Goal: Task Accomplishment & Management: Complete application form

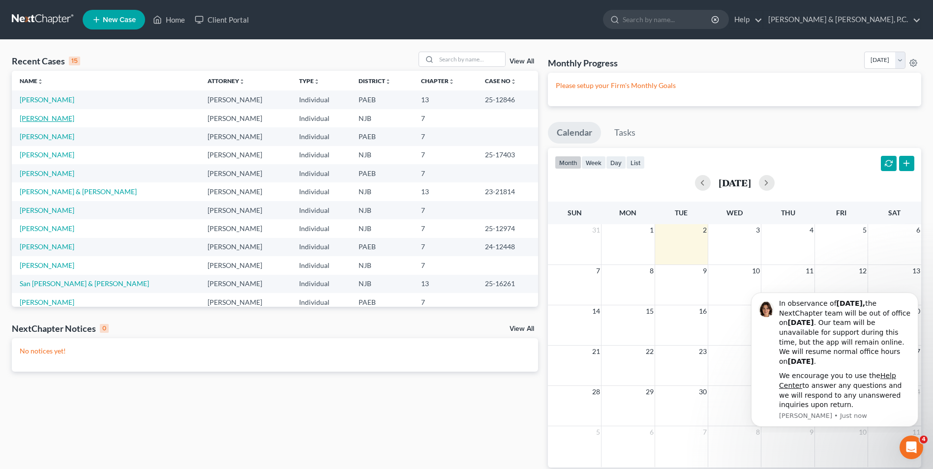
click at [52, 118] on link "[PERSON_NAME]" at bounding box center [47, 118] width 55 height 8
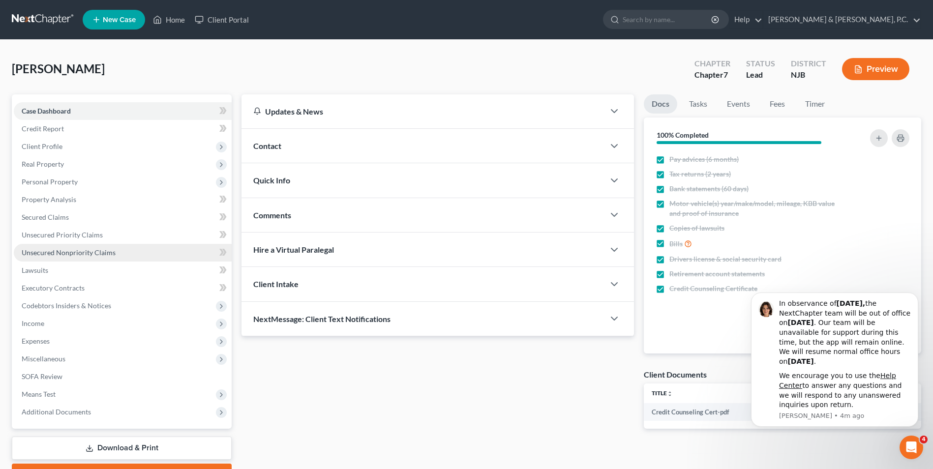
click at [52, 250] on span "Unsecured Nonpriority Claims" at bounding box center [69, 252] width 94 height 8
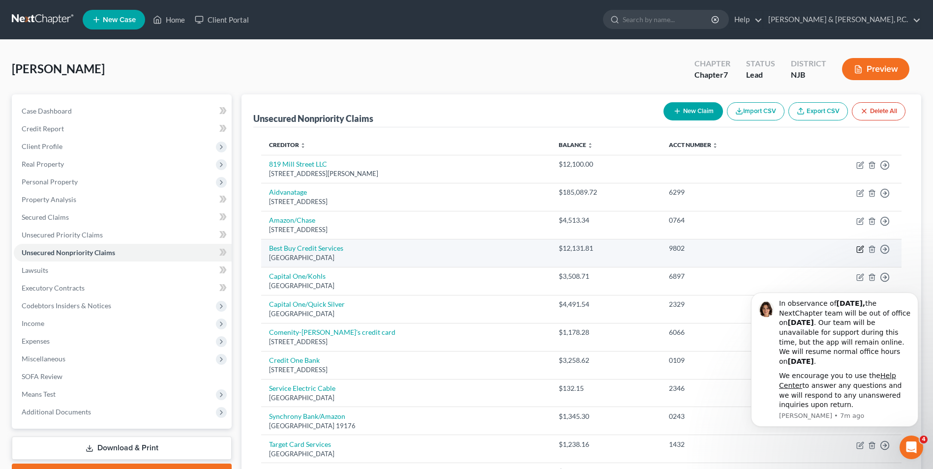
click at [860, 248] on icon "button" at bounding box center [861, 248] width 4 height 4
select select "39"
select select "2"
select select "0"
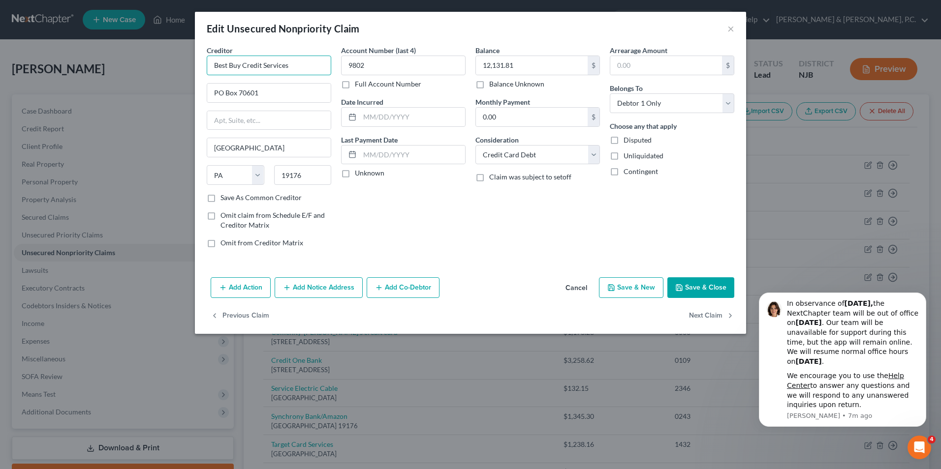
click at [215, 66] on input "Best Buy Credit Services" at bounding box center [269, 66] width 124 height 20
drag, startPoint x: 319, startPoint y: 65, endPoint x: 347, endPoint y: 65, distance: 28.5
click at [347, 65] on div "Creditor * Portfolio Recovery Assoc./Best Buy Credit Services [GEOGRAPHIC_DATA]…" at bounding box center [470, 150] width 537 height 211
drag, startPoint x: 302, startPoint y: 91, endPoint x: 290, endPoint y: 93, distance: 12.0
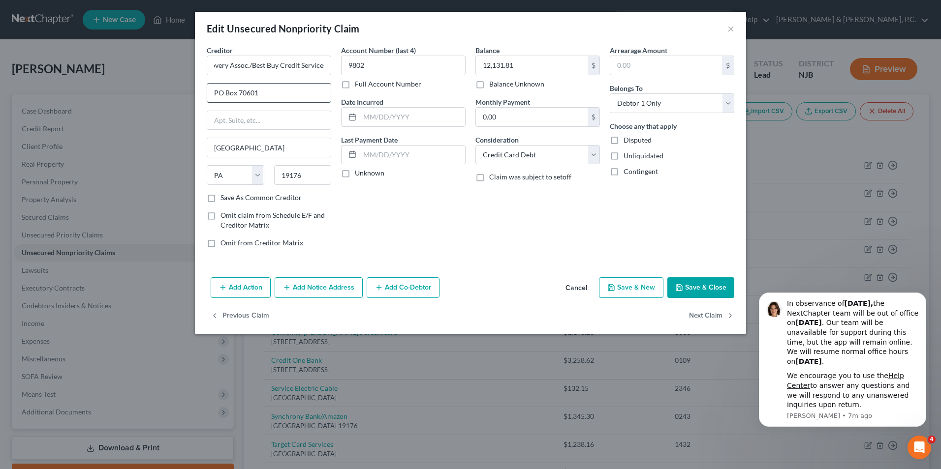
click at [302, 92] on input "PO Box 70601" at bounding box center [268, 93] width 123 height 19
drag, startPoint x: 290, startPoint y: 93, endPoint x: 133, endPoint y: 93, distance: 156.9
click at [133, 93] on div "Edit Unsecured Nonpriority Claim × Creditor * Portfolio Recovery Assoc./Best Bu…" at bounding box center [470, 234] width 941 height 469
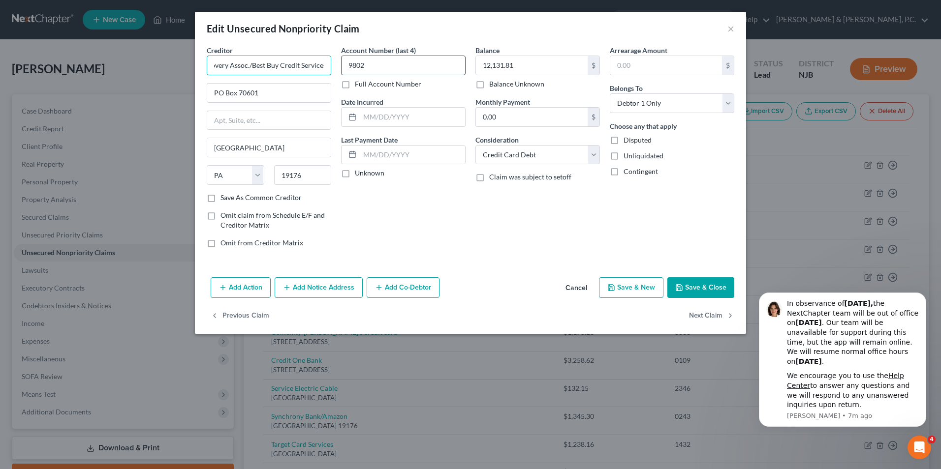
drag, startPoint x: 322, startPoint y: 66, endPoint x: 353, endPoint y: 65, distance: 31.0
click at [353, 65] on div "Creditor * Portfolio Recovery Assoc./Best Buy Credit Services [GEOGRAPHIC_DATA]…" at bounding box center [470, 150] width 537 height 211
type input "Portfolio Recovery Assoc./Best Buy"
drag, startPoint x: 261, startPoint y: 91, endPoint x: 189, endPoint y: 93, distance: 71.4
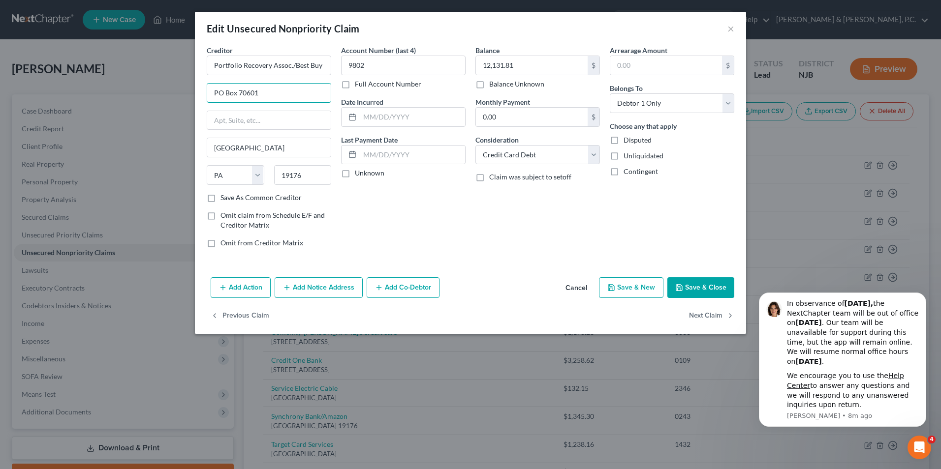
click at [189, 93] on div "Edit Unsecured Nonpriority Claim × Creditor * Portfolio Recovery Assoc./Best Bu…" at bounding box center [470, 234] width 941 height 469
type input "[STREET_ADDRESS]"
drag, startPoint x: 268, startPoint y: 151, endPoint x: 84, endPoint y: 134, distance: 184.7
click at [84, 134] on div "Edit Unsecured Nonpriority Claim × Creditor * Portfolio Recovery Assoc./Best Bu…" at bounding box center [470, 234] width 941 height 469
type input "[GEOGRAPHIC_DATA]"
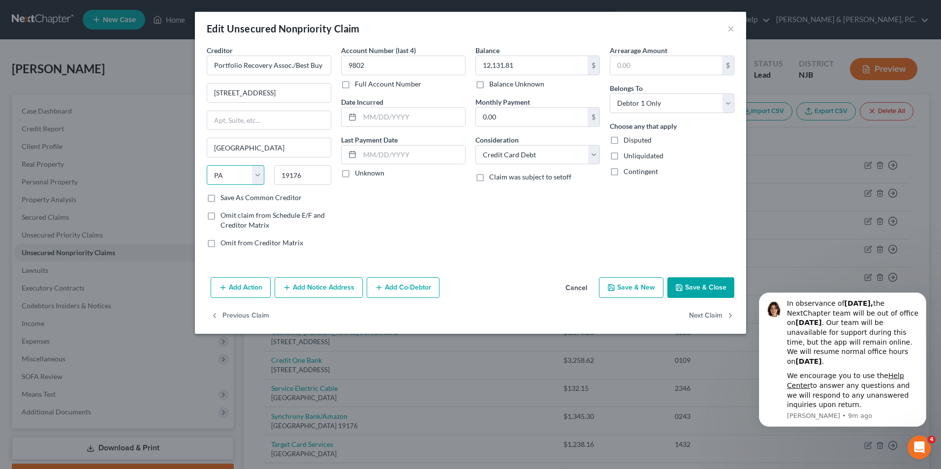
click at [229, 171] on select "State [US_STATE] AK AR AZ CA CO CT DE DC [GEOGRAPHIC_DATA] [GEOGRAPHIC_DATA] GU…" at bounding box center [236, 175] width 58 height 20
select select "48"
click at [207, 165] on select "State [US_STATE] AK AR AZ CA CO CT DE DC [GEOGRAPHIC_DATA] [GEOGRAPHIC_DATA] GU…" at bounding box center [236, 175] width 58 height 20
drag, startPoint x: 273, startPoint y: 179, endPoint x: 187, endPoint y: 179, distance: 86.1
click at [187, 179] on div "Edit Unsecured Nonpriority Claim × Creditor * Portfolio Recovery Assoc./Best Bu…" at bounding box center [470, 234] width 941 height 469
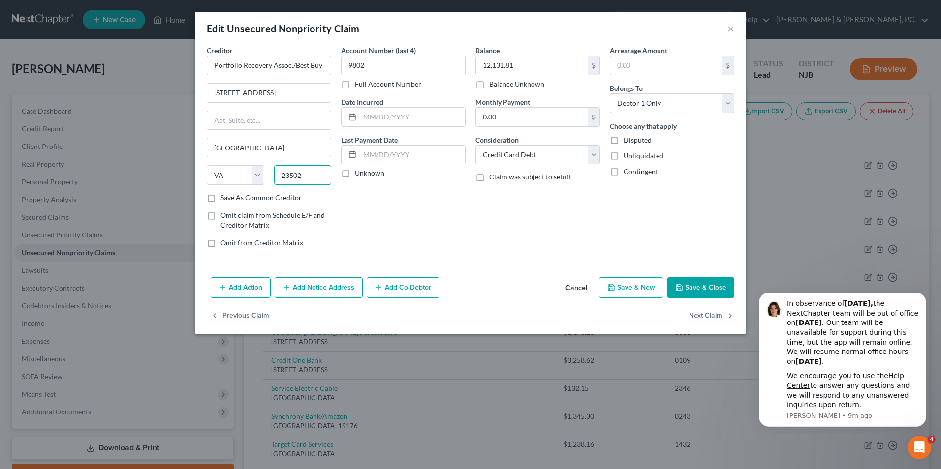
type input "23502"
click at [704, 290] on button "Save & Close" at bounding box center [700, 287] width 67 height 21
type input "0"
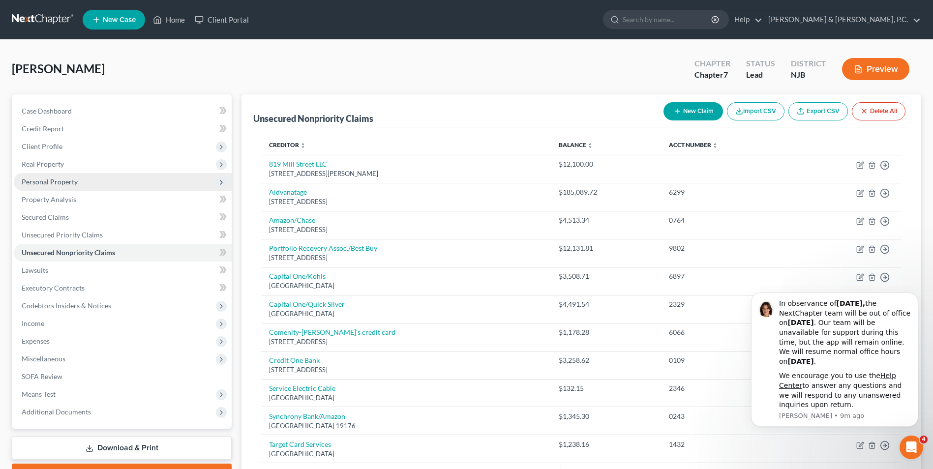
click at [56, 181] on span "Personal Property" at bounding box center [50, 182] width 56 height 8
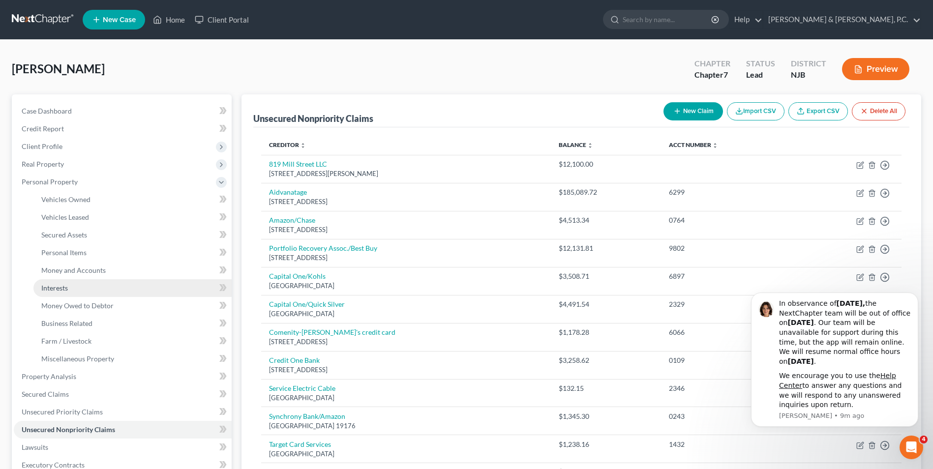
click at [63, 289] on span "Interests" at bounding box center [54, 288] width 27 height 8
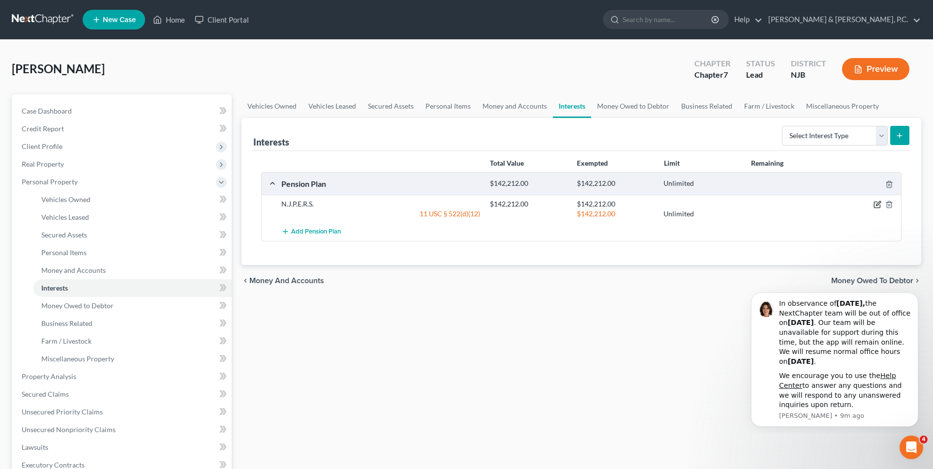
click at [878, 205] on icon "button" at bounding box center [878, 204] width 4 height 4
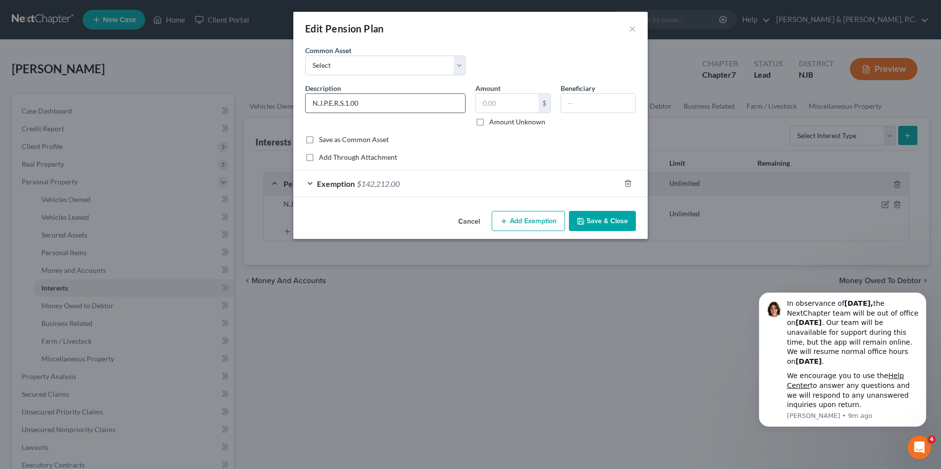
click at [362, 102] on input "N.J.P.E.R.S.1.00" at bounding box center [384, 103] width 159 height 19
type input "N.J.P.E.R.S."
click at [513, 102] on input "text" at bounding box center [507, 103] width 62 height 19
type input "1.00"
click at [325, 186] on span "Exemption" at bounding box center [336, 183] width 38 height 9
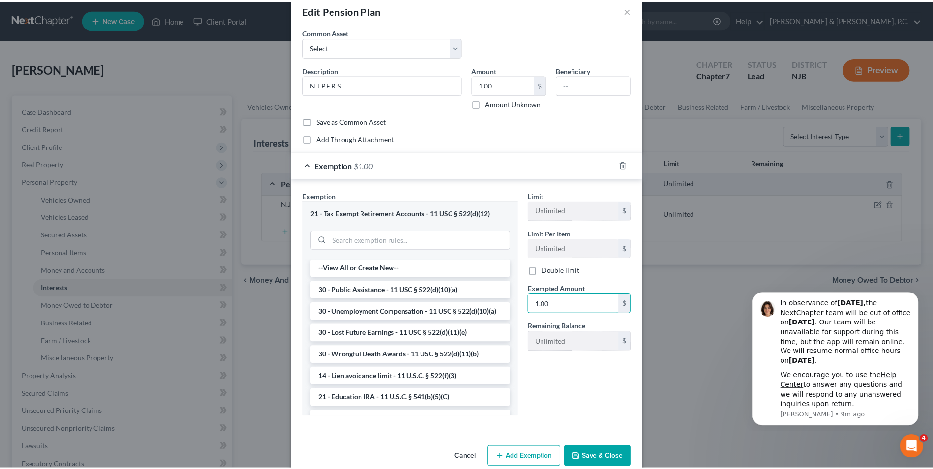
scroll to position [36, 0]
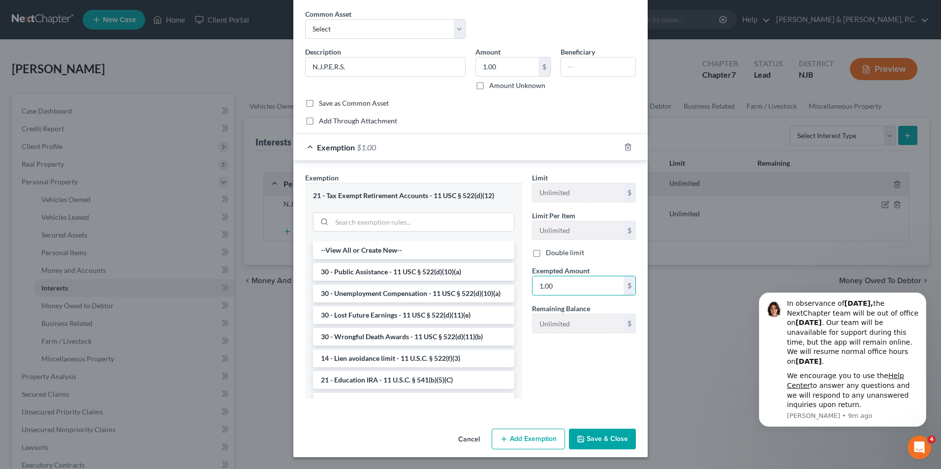
type input "1.00"
click at [609, 439] on button "Save & Close" at bounding box center [602, 439] width 67 height 21
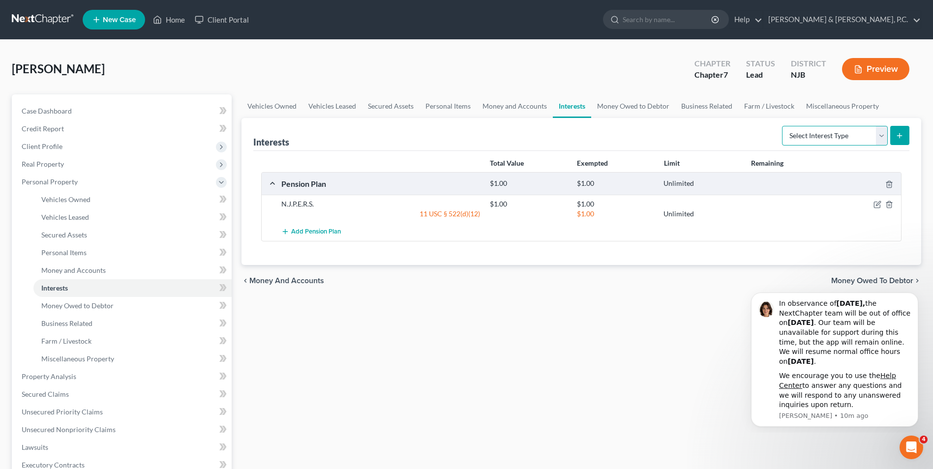
click at [881, 138] on select "Select Interest Type 401K Annuity Bond Education IRA Government Bond Government…" at bounding box center [835, 136] width 106 height 20
click at [605, 429] on div "Vehicles Owned Vehicles Leased Secured Assets Personal Items Money and Accounts…" at bounding box center [582, 378] width 690 height 568
click at [85, 271] on span "Money and Accounts" at bounding box center [73, 270] width 64 height 8
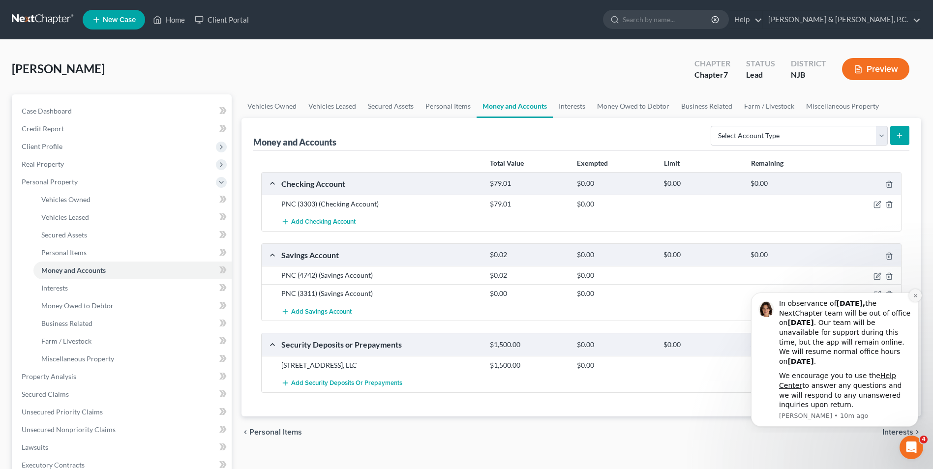
click at [918, 294] on icon "Dismiss notification" at bounding box center [915, 295] width 5 height 5
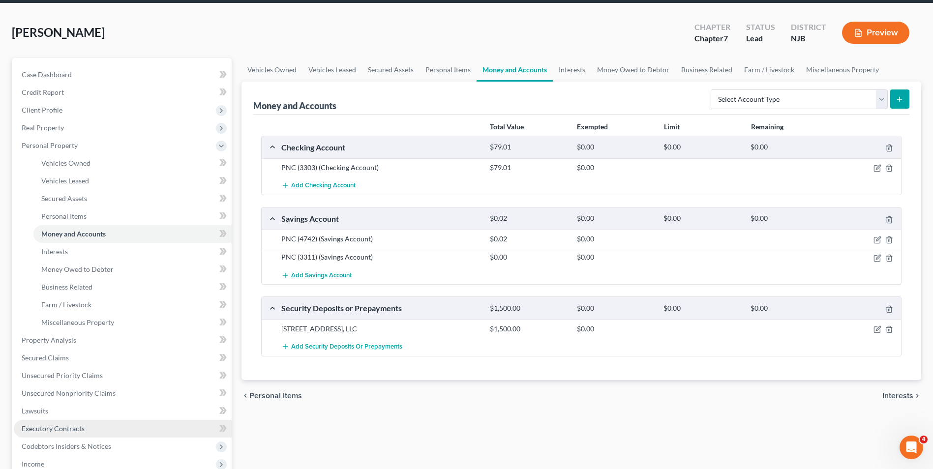
scroll to position [98, 0]
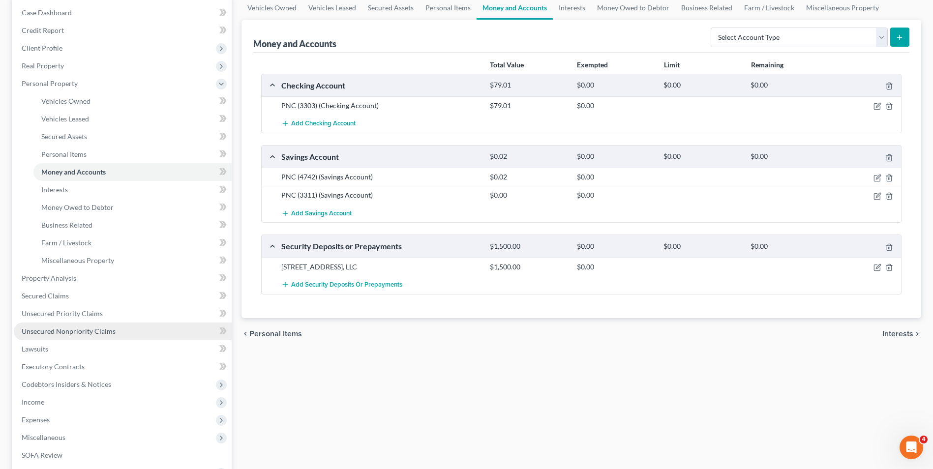
drag, startPoint x: 81, startPoint y: 329, endPoint x: 95, endPoint y: 338, distance: 17.5
click at [81, 329] on span "Unsecured Nonpriority Claims" at bounding box center [69, 331] width 94 height 8
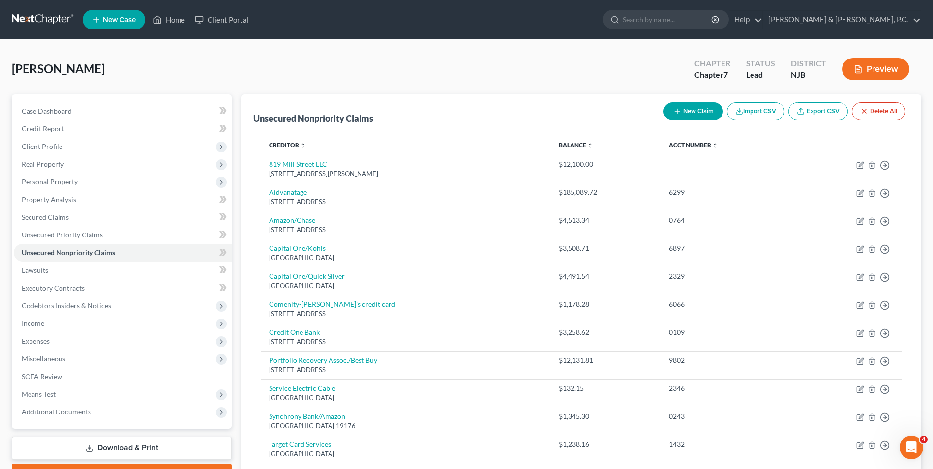
click at [703, 112] on button "New Claim" at bounding box center [694, 111] width 60 height 18
select select "0"
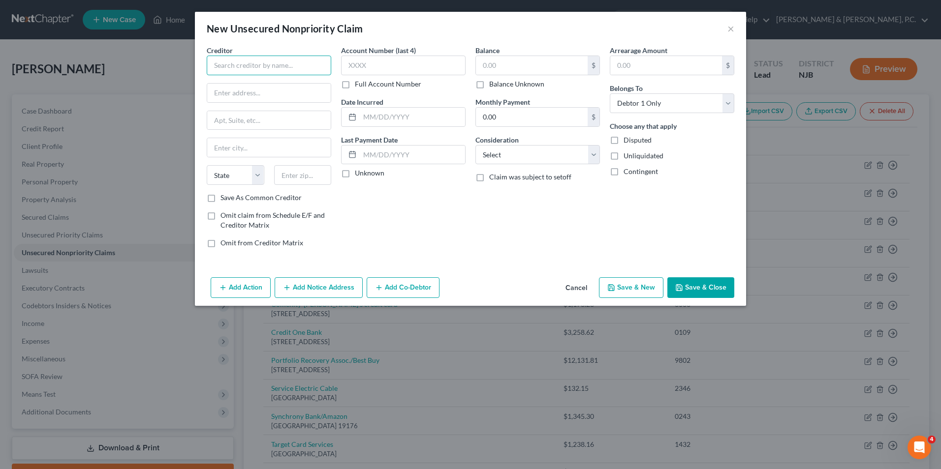
click at [299, 61] on input "text" at bounding box center [269, 66] width 124 height 20
click at [236, 63] on input "[PERSON_NAME] & [PERSON_NAME]" at bounding box center [269, 66] width 124 height 20
type input "[PERSON_NAME] [PERSON_NAME]"
click at [264, 96] on input "text" at bounding box center [268, 93] width 123 height 19
click at [506, 62] on input "text" at bounding box center [532, 65] width 112 height 19
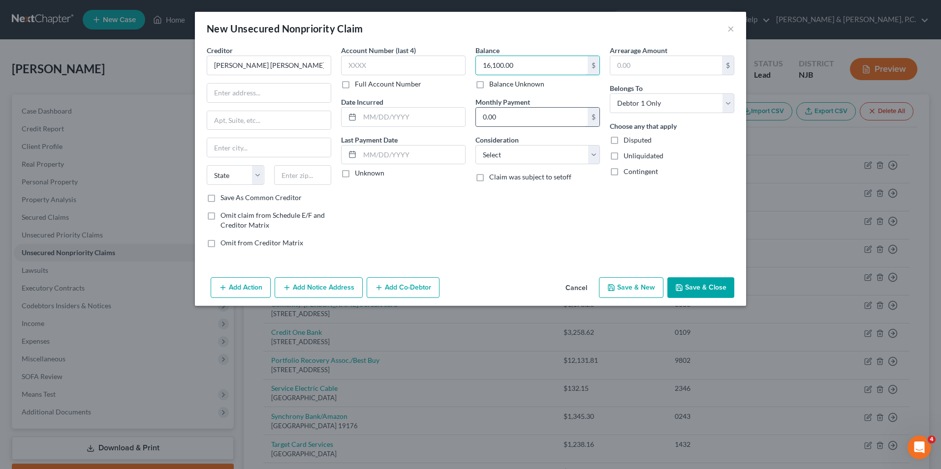
type input "16,100.00"
type input "1"
click at [517, 118] on input "text" at bounding box center [532, 117] width 112 height 19
type input "1"
type input "400"
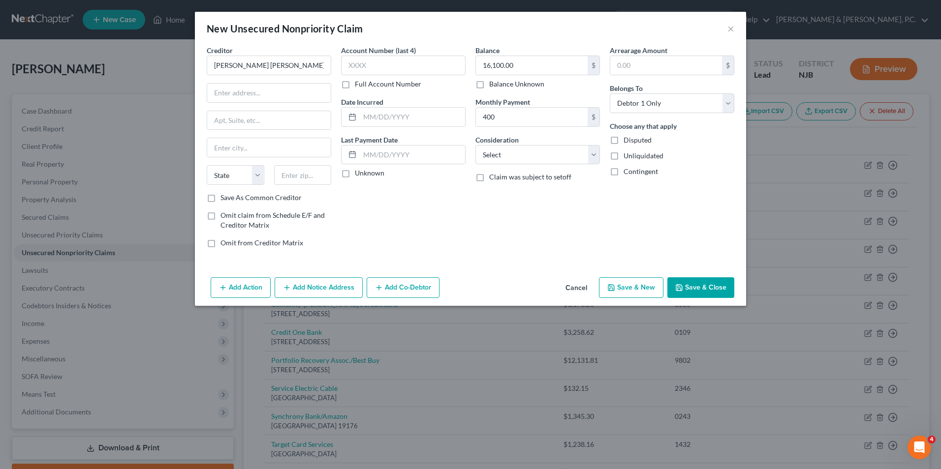
click at [535, 166] on div "Balance 16,100.00 $ Balance Unknown Balance Undetermined 16,100.00 $ Balance Un…" at bounding box center [537, 150] width 134 height 211
click at [535, 159] on select "Select Cable / Satellite Services Collection Agency Credit Card Debt Debt Couns…" at bounding box center [537, 155] width 124 height 20
select select "10"
click at [475, 145] on select "Select Cable / Satellite Services Collection Agency Credit Card Debt Debt Couns…" at bounding box center [537, 155] width 124 height 20
click at [220, 246] on label "Omit from Creditor Matrix" at bounding box center [261, 243] width 83 height 10
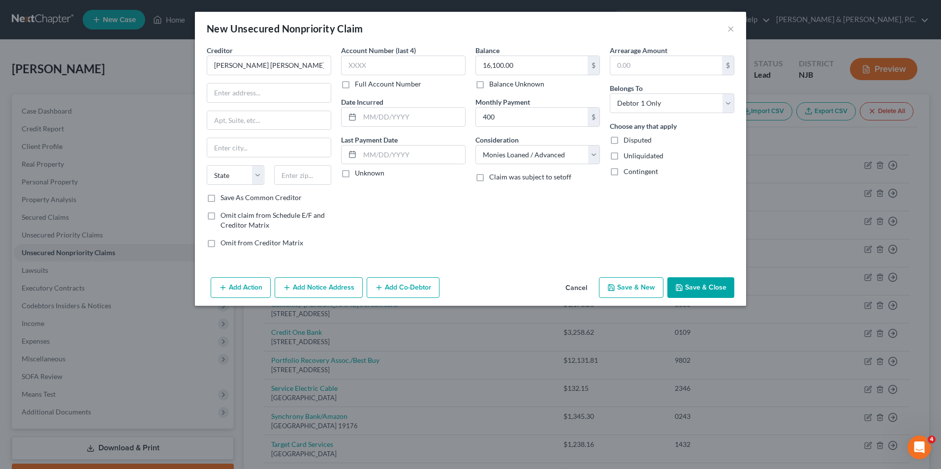
click at [224, 244] on input "Omit from Creditor Matrix" at bounding box center [227, 241] width 6 height 6
checkbox input "true"
click at [265, 65] on input "[PERSON_NAME] [PERSON_NAME]" at bounding box center [269, 66] width 124 height 20
type input "[PERSON_NAME] & [PERSON_NAME]"
click at [377, 118] on input "text" at bounding box center [412, 117] width 105 height 19
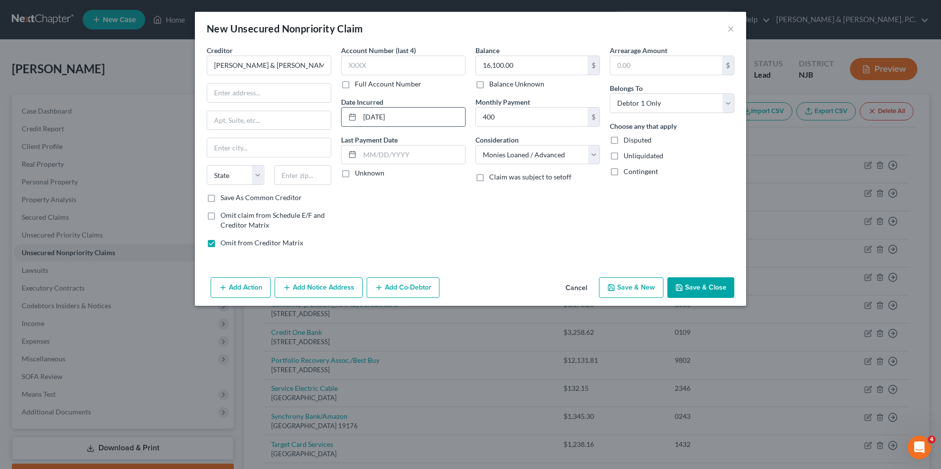
click at [377, 117] on input "[DATE]" at bounding box center [412, 117] width 105 height 19
type input "[DATE]"
drag, startPoint x: 213, startPoint y: 67, endPoint x: 318, endPoint y: 61, distance: 105.4
click at [318, 61] on input "[PERSON_NAME] & [PERSON_NAME]" at bounding box center [269, 66] width 124 height 20
click at [696, 285] on button "Save & Close" at bounding box center [700, 287] width 67 height 21
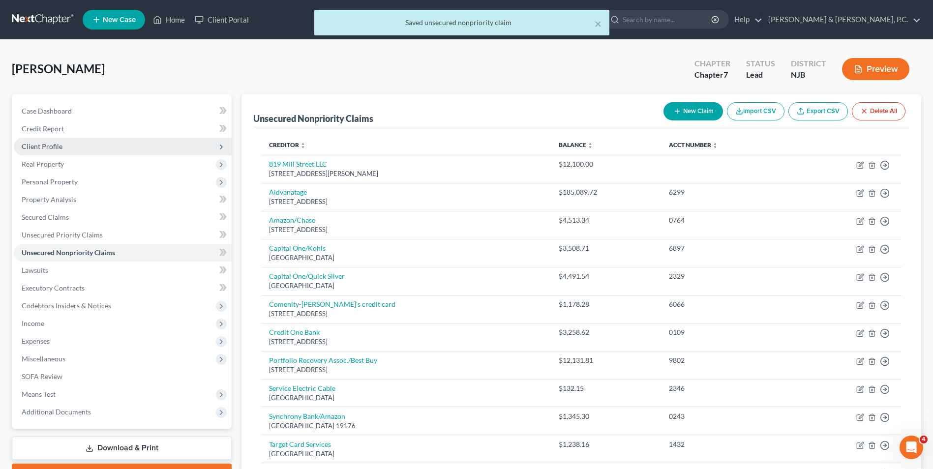
click at [49, 148] on span "Client Profile" at bounding box center [42, 146] width 41 height 8
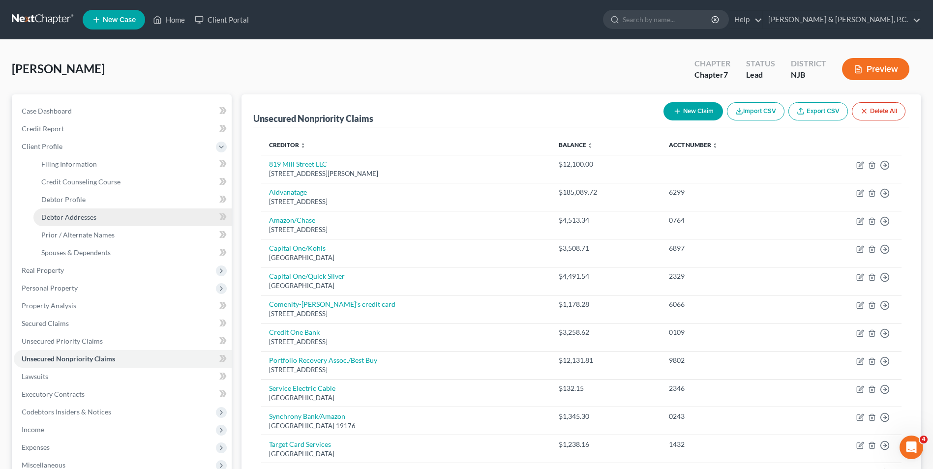
click at [93, 217] on span "Debtor Addresses" at bounding box center [68, 217] width 55 height 8
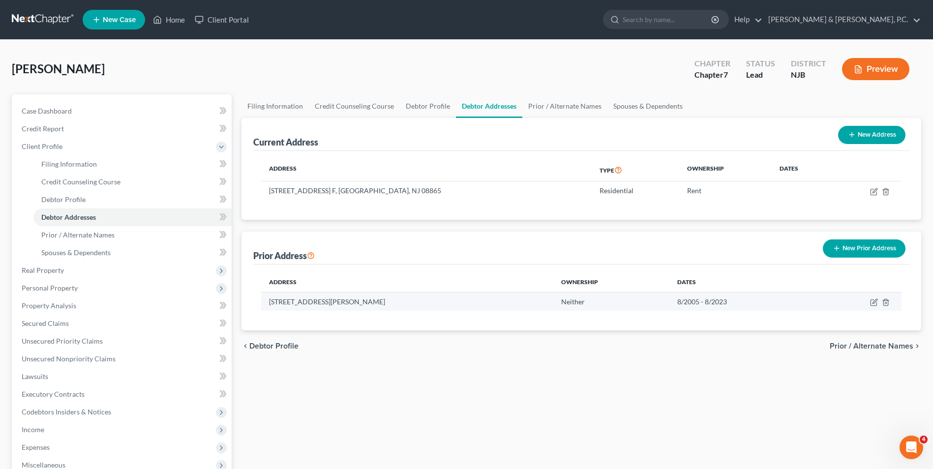
drag, startPoint x: 268, startPoint y: 302, endPoint x: 400, endPoint y: 309, distance: 133.0
click at [400, 309] on td "[STREET_ADDRESS][PERSON_NAME]" at bounding box center [407, 301] width 292 height 19
drag, startPoint x: 400, startPoint y: 309, endPoint x: 370, endPoint y: 302, distance: 31.5
copy td "[STREET_ADDRESS][PERSON_NAME]"
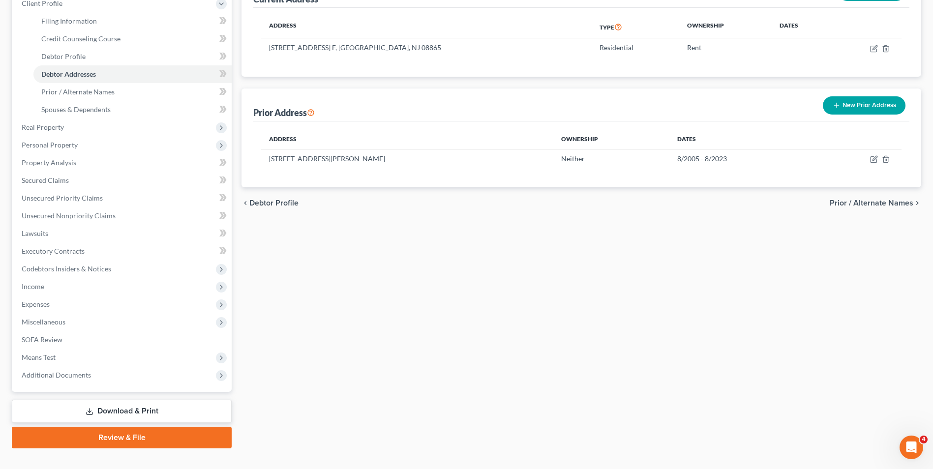
scroll to position [148, 0]
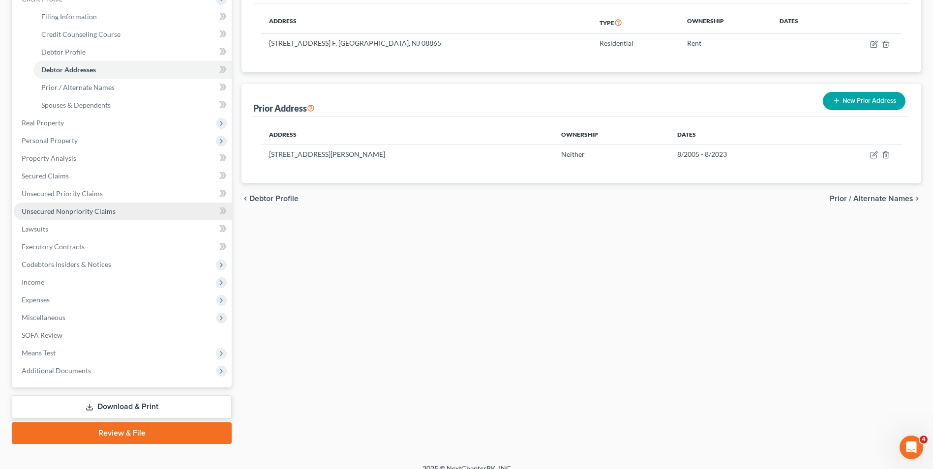
click at [61, 212] on span "Unsecured Nonpriority Claims" at bounding box center [69, 211] width 94 height 8
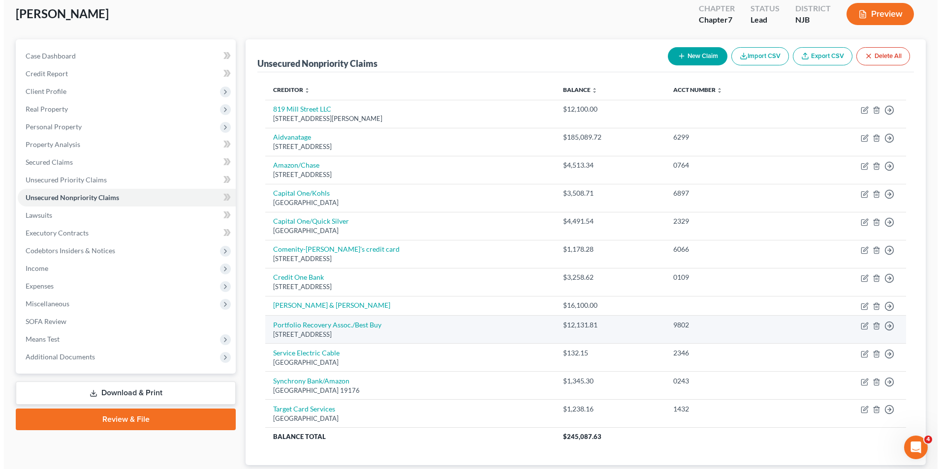
scroll to position [120, 0]
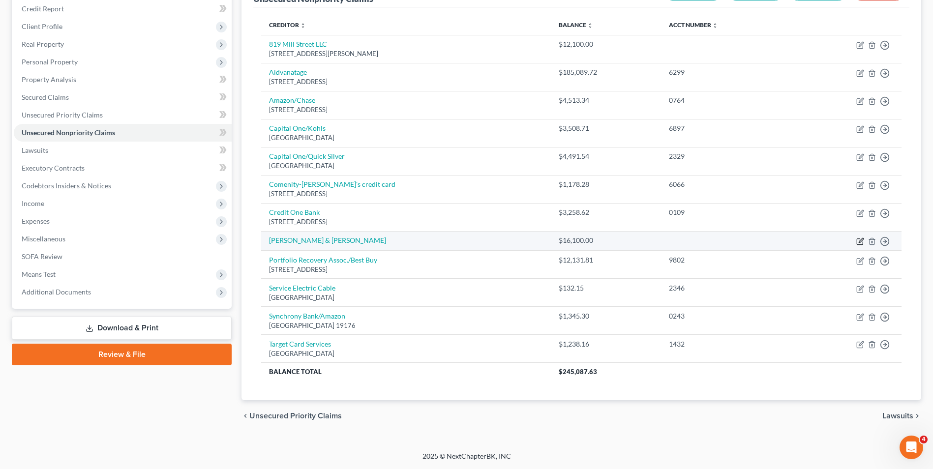
click at [859, 240] on icon "button" at bounding box center [860, 242] width 8 height 8
select select "10"
select select "0"
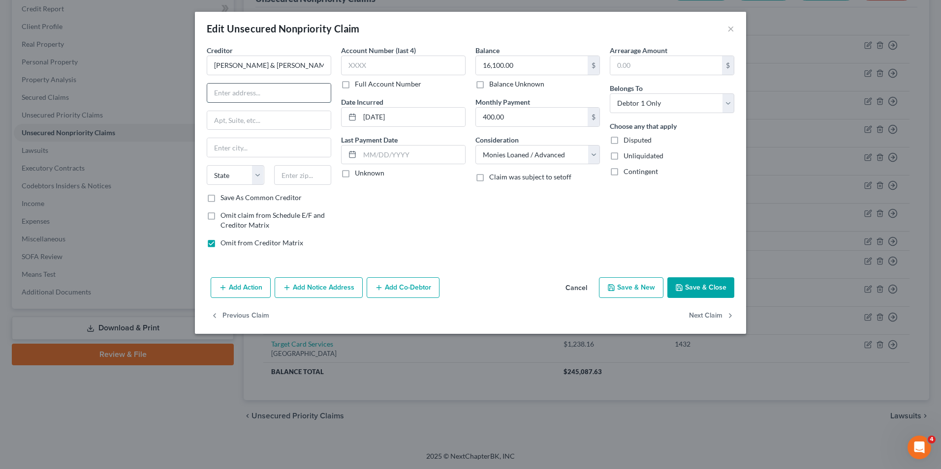
paste input "[STREET_ADDRESS][PERSON_NAME]"
type input "[STREET_ADDRESS][PERSON_NAME]"
click at [270, 143] on input "text" at bounding box center [268, 147] width 123 height 19
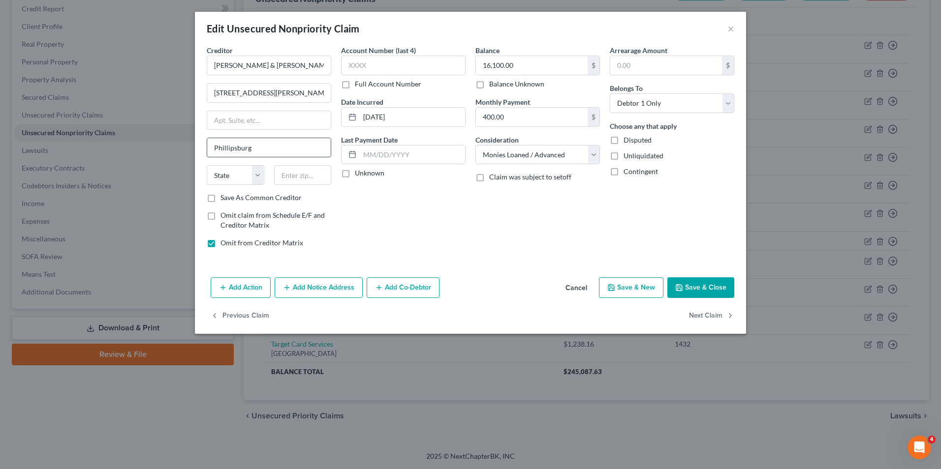
type input "Phillipsburg"
drag, startPoint x: 273, startPoint y: 93, endPoint x: 365, endPoint y: 99, distance: 92.7
click at [365, 99] on div "Creditor * [PERSON_NAME] & [PERSON_NAME] [STREET_ADDRESS][PERSON_NAME] [GEOGRAP…" at bounding box center [470, 150] width 537 height 211
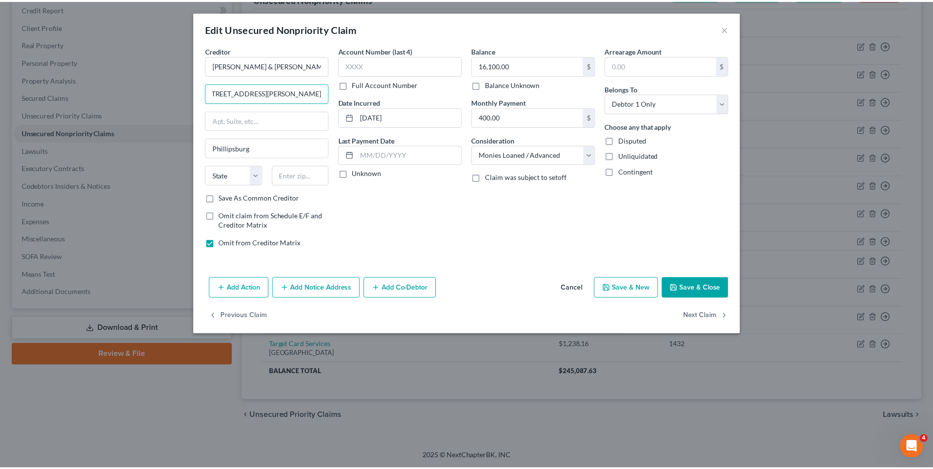
scroll to position [0, 0]
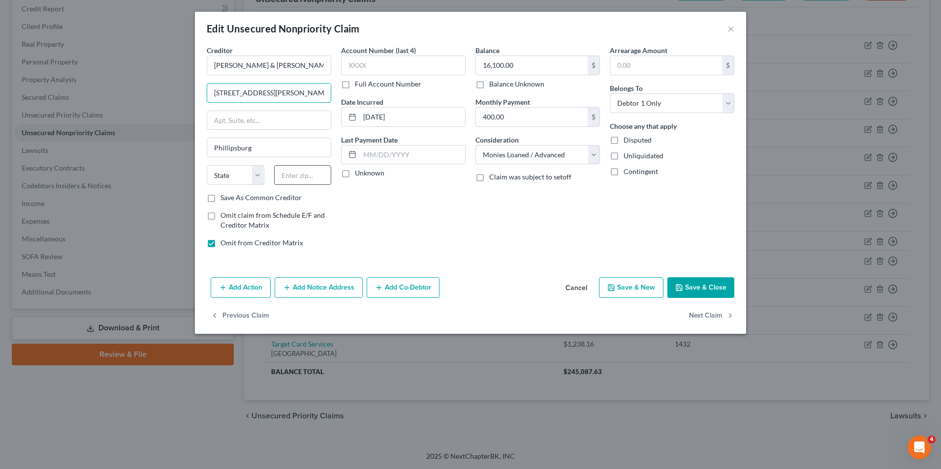
type input "[STREET_ADDRESS][PERSON_NAME]"
click at [308, 183] on input "text" at bounding box center [303, 175] width 58 height 20
type input "08865"
click at [259, 177] on select "State [US_STATE] AK AR AZ CA CO CT DE DC [GEOGRAPHIC_DATA] [GEOGRAPHIC_DATA] GU…" at bounding box center [236, 175] width 58 height 20
select select "33"
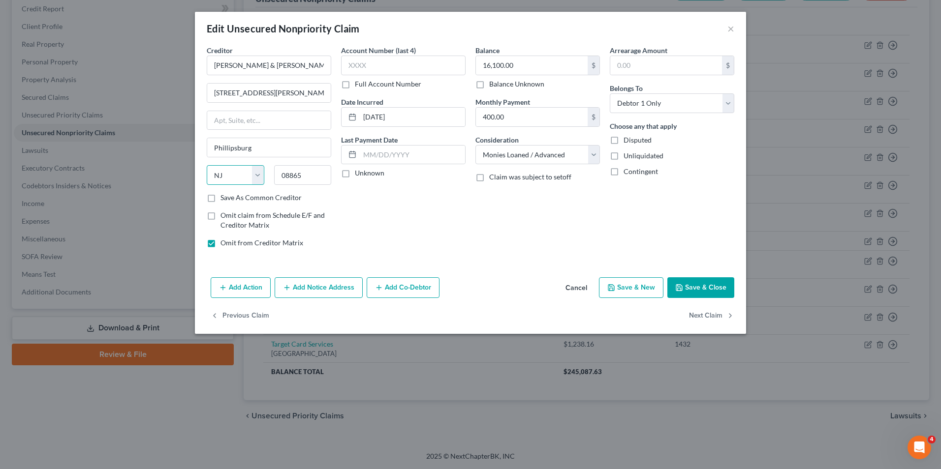
click at [207, 165] on select "State [US_STATE] AK AR AZ CA CO CT DE DC [GEOGRAPHIC_DATA] [GEOGRAPHIC_DATA] GU…" at bounding box center [236, 175] width 58 height 20
click at [700, 286] on button "Save & Close" at bounding box center [700, 287] width 67 height 21
type input "0"
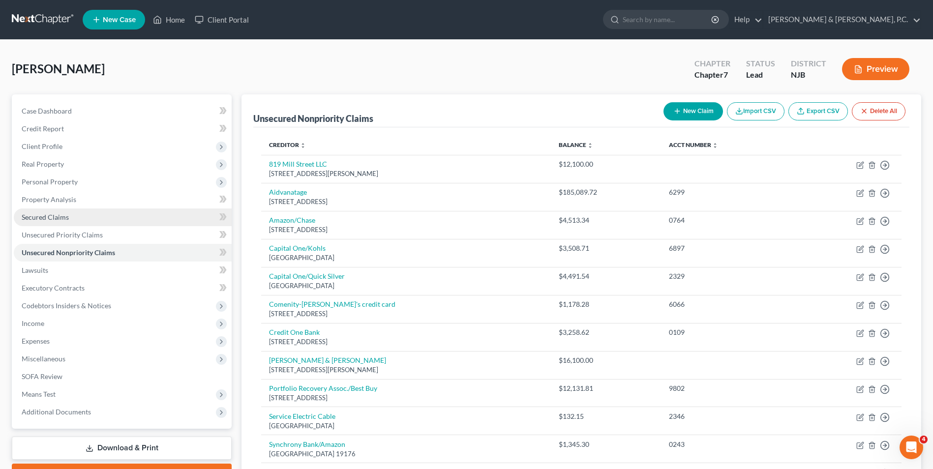
click at [46, 217] on span "Secured Claims" at bounding box center [45, 217] width 47 height 8
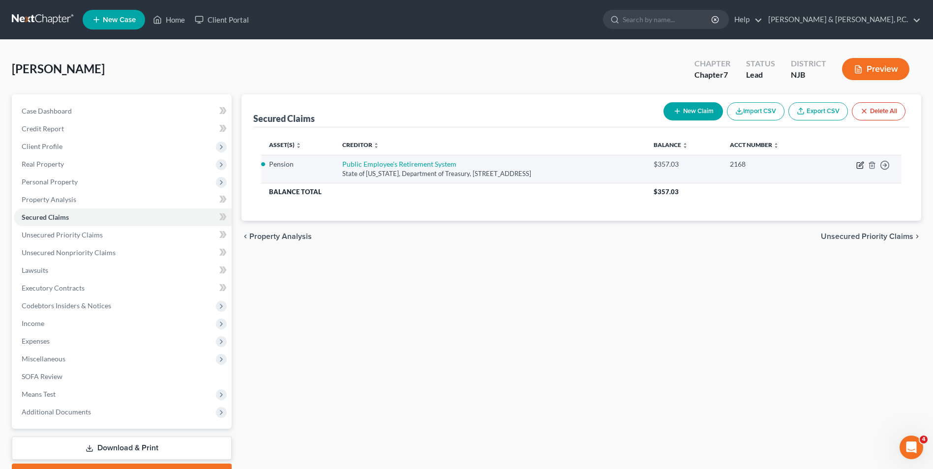
click at [861, 164] on icon "button" at bounding box center [860, 165] width 8 height 8
select select "33"
select select "2"
select select "0"
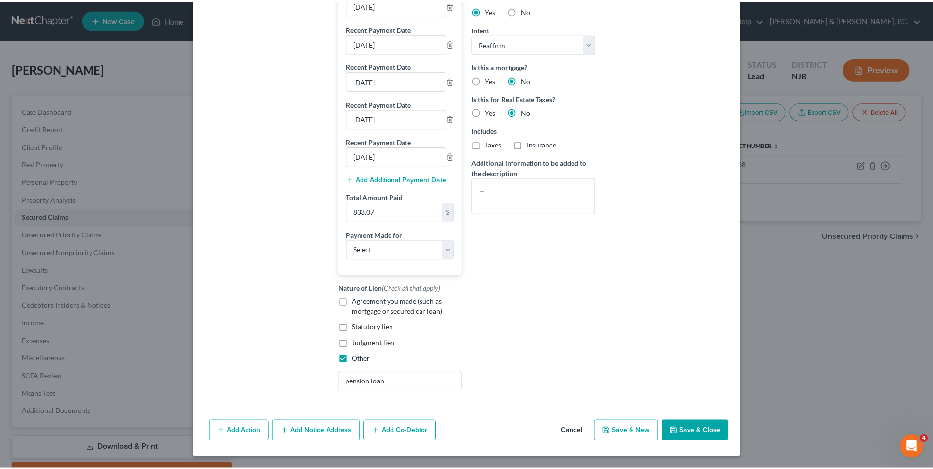
scroll to position [304, 0]
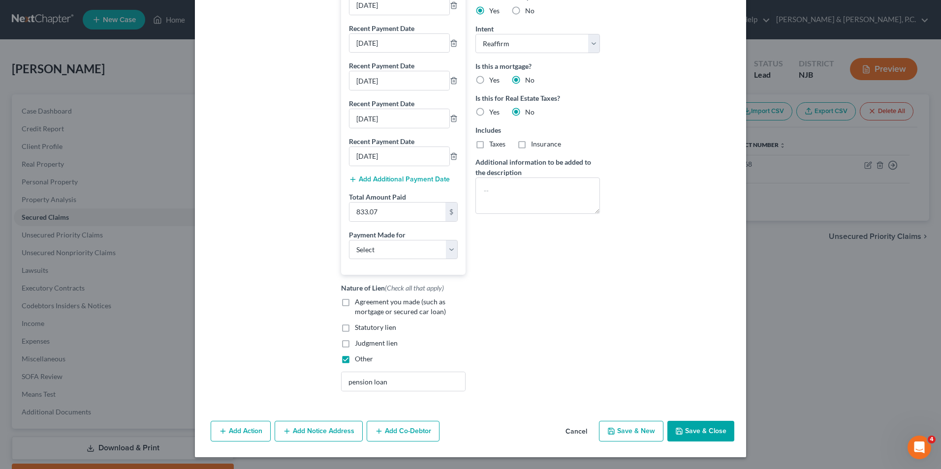
click at [700, 429] on button "Save & Close" at bounding box center [700, 431] width 67 height 21
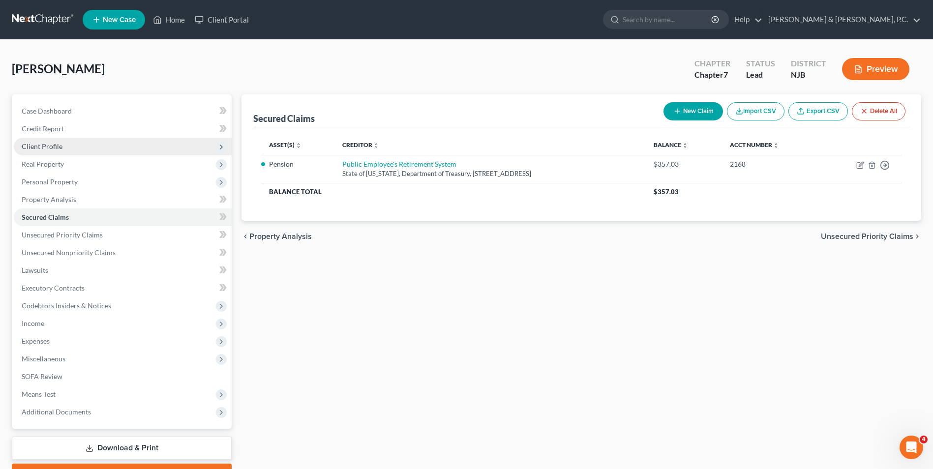
click at [53, 148] on span "Client Profile" at bounding box center [42, 146] width 41 height 8
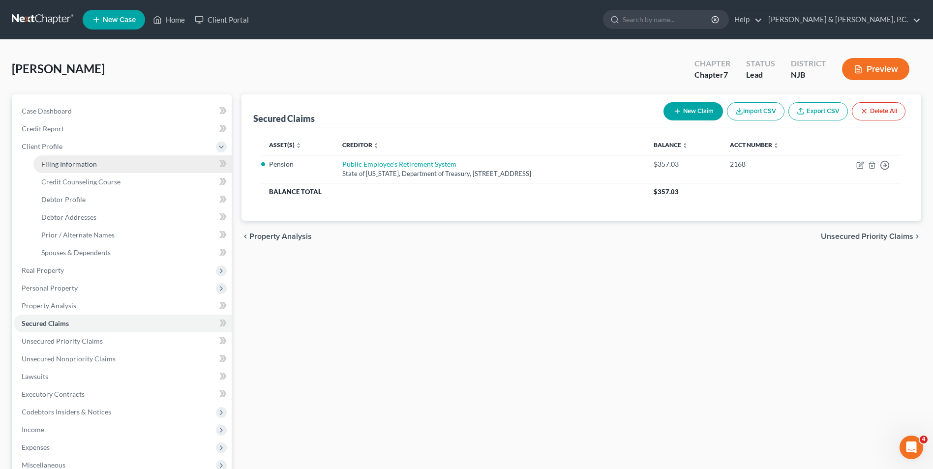
click at [59, 169] on link "Filing Information" at bounding box center [132, 164] width 198 height 18
select select "1"
select select "0"
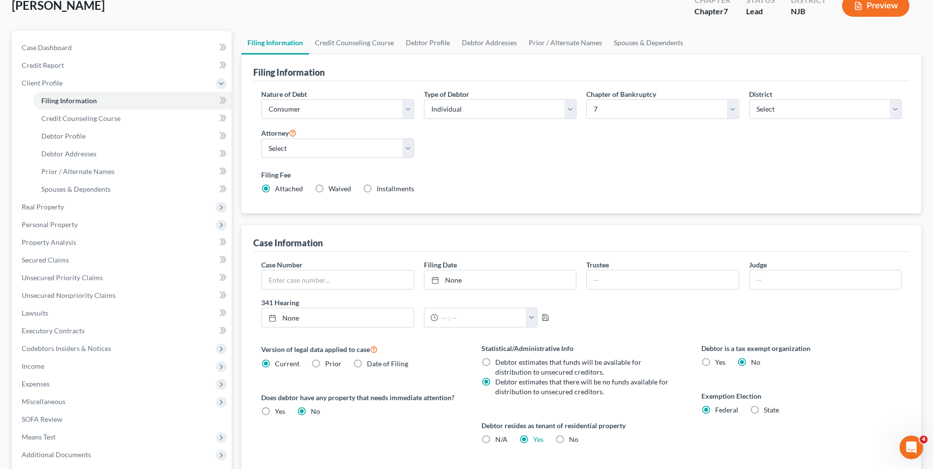
scroll to position [179, 0]
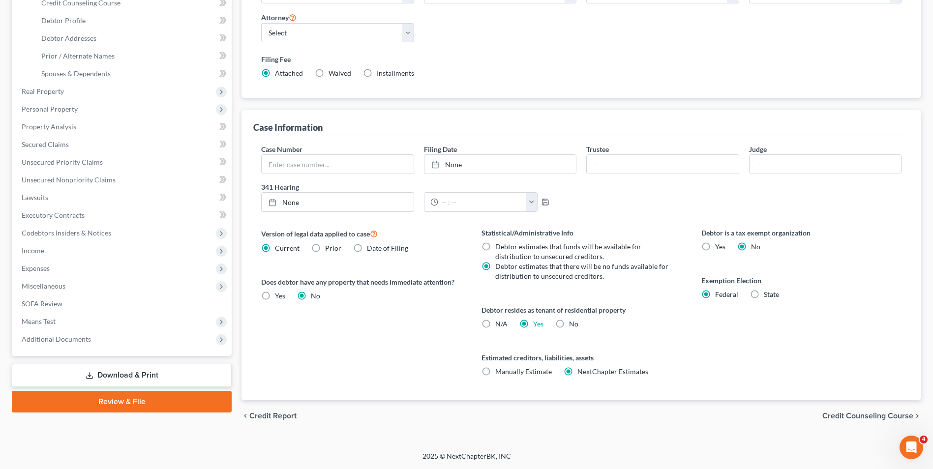
click at [832, 417] on span "Credit Counseling Course" at bounding box center [868, 416] width 91 height 8
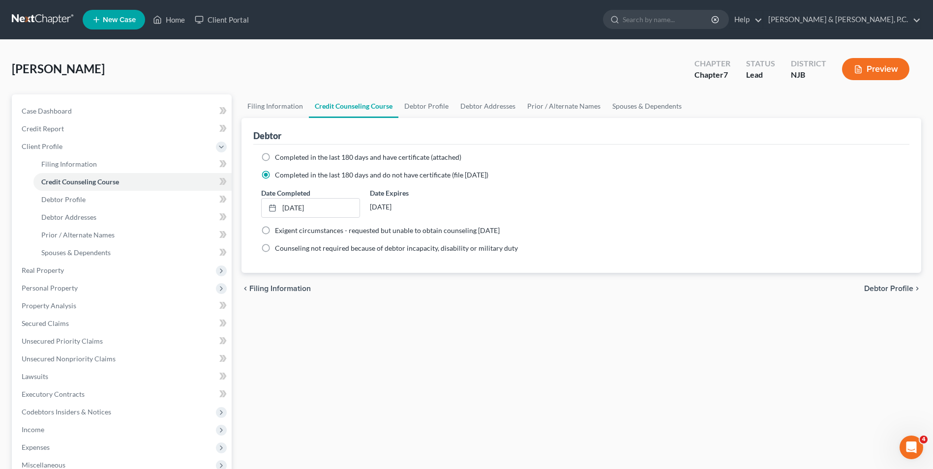
click at [880, 285] on span "Debtor Profile" at bounding box center [888, 289] width 49 height 8
select select "0"
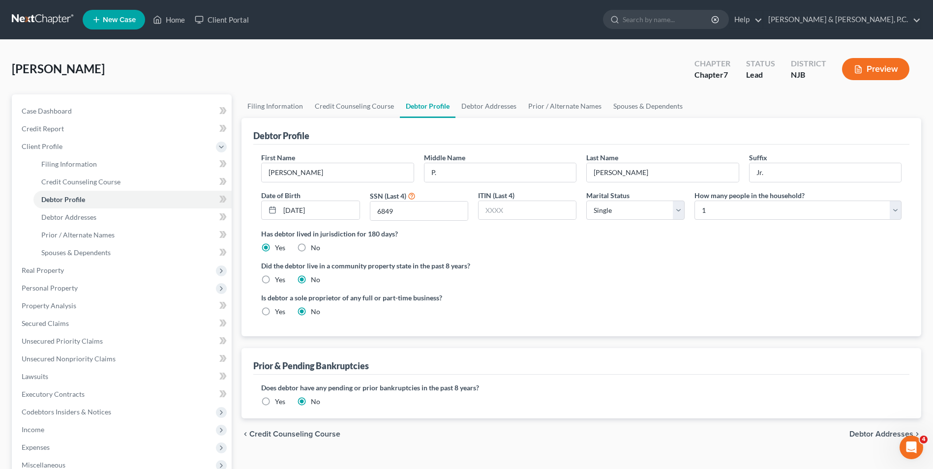
click at [884, 430] on span "Debtor Addresses" at bounding box center [882, 434] width 64 height 8
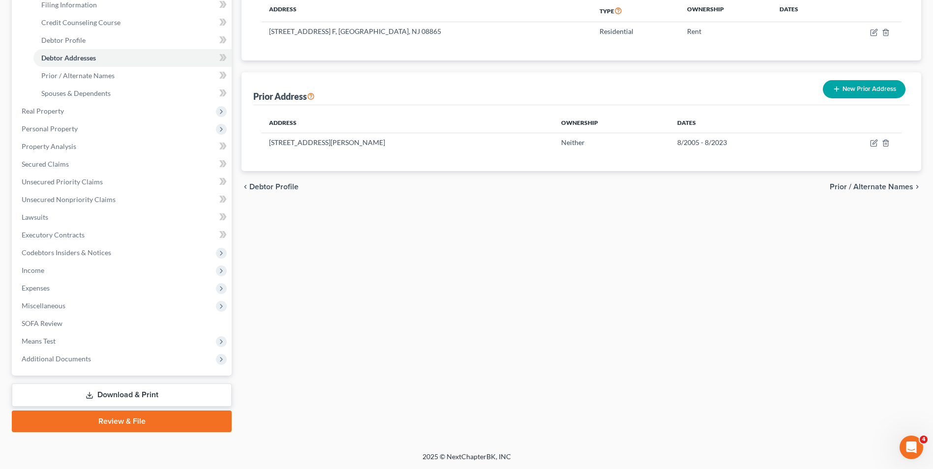
scroll to position [160, 0]
click at [39, 326] on span "SOFA Review" at bounding box center [42, 323] width 41 height 8
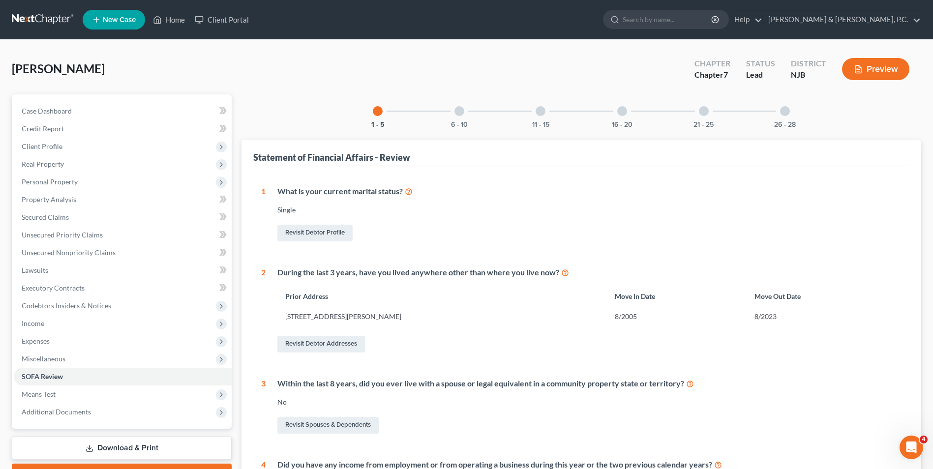
click at [462, 112] on div at bounding box center [460, 111] width 10 height 10
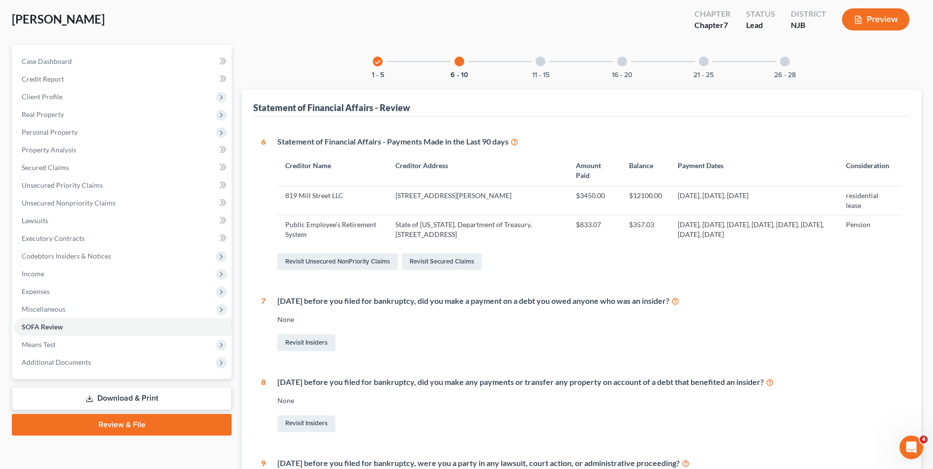
scroll to position [49, 0]
click at [539, 62] on div at bounding box center [541, 62] width 10 height 10
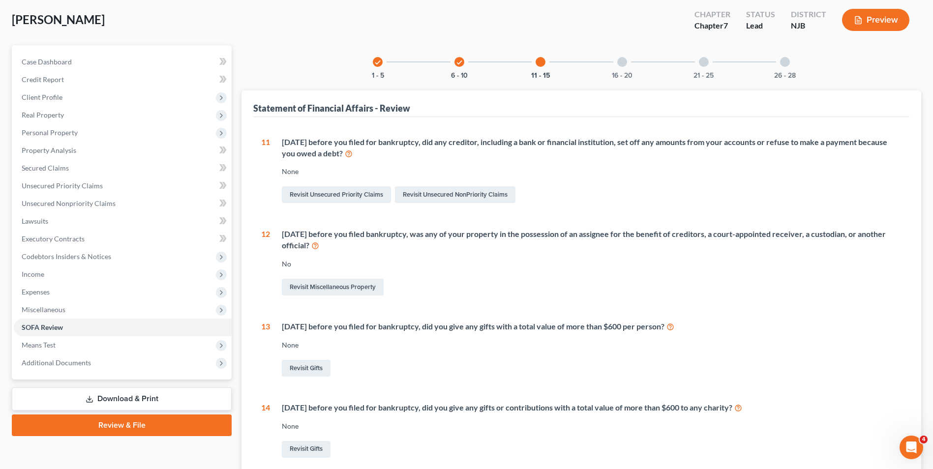
click at [625, 64] on div at bounding box center [622, 62] width 10 height 10
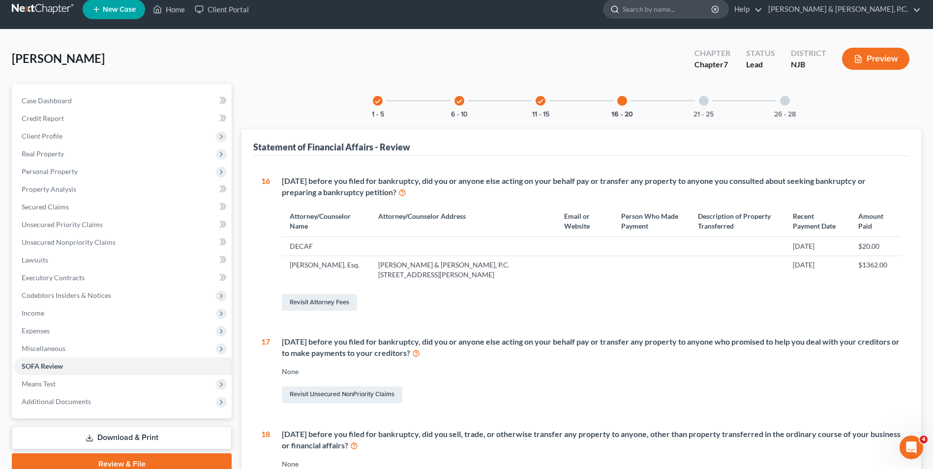
scroll to position [10, 0]
click at [701, 102] on div at bounding box center [704, 101] width 10 height 10
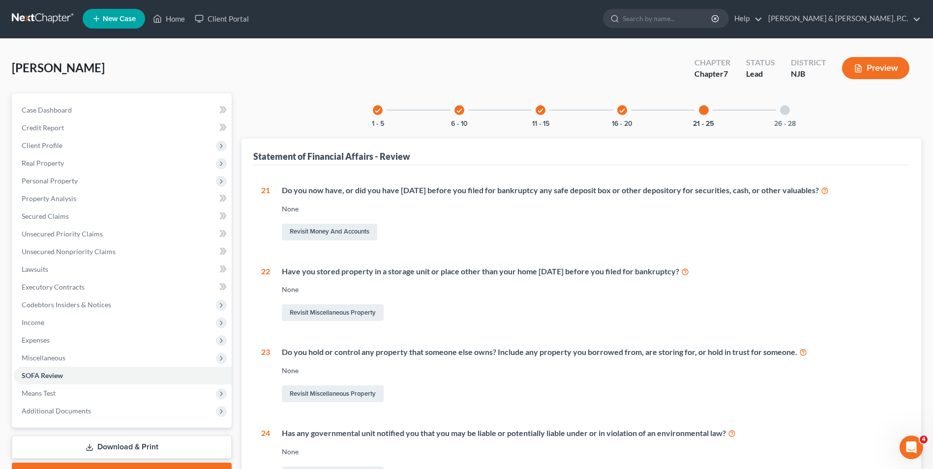
scroll to position [0, 0]
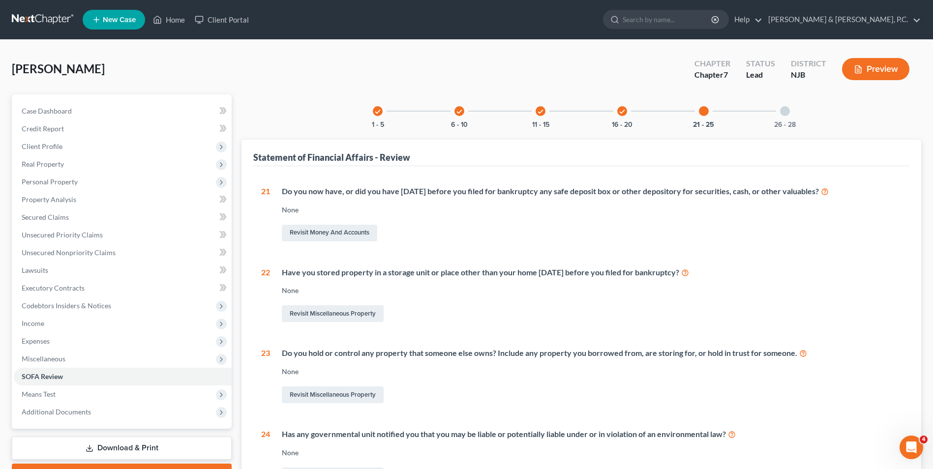
click at [788, 116] on div "26 - 28" at bounding box center [784, 110] width 33 height 33
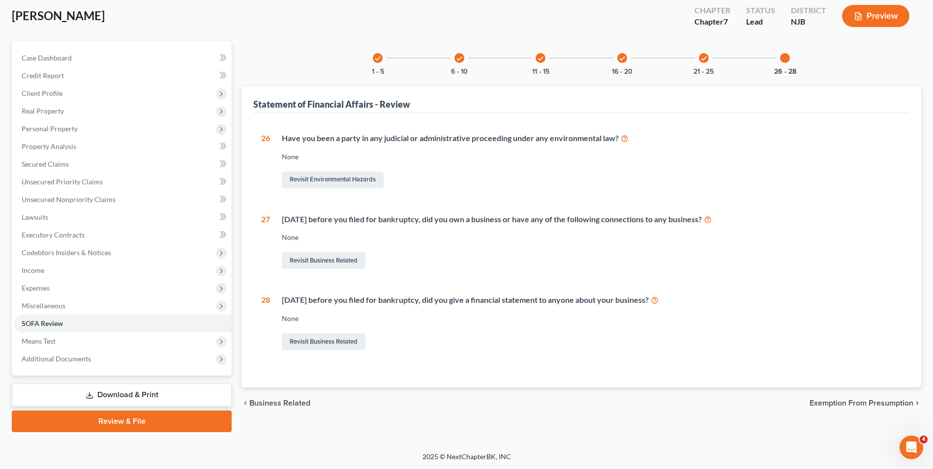
scroll to position [54, 0]
click at [859, 404] on span "Exemption from Presumption" at bounding box center [862, 403] width 104 height 8
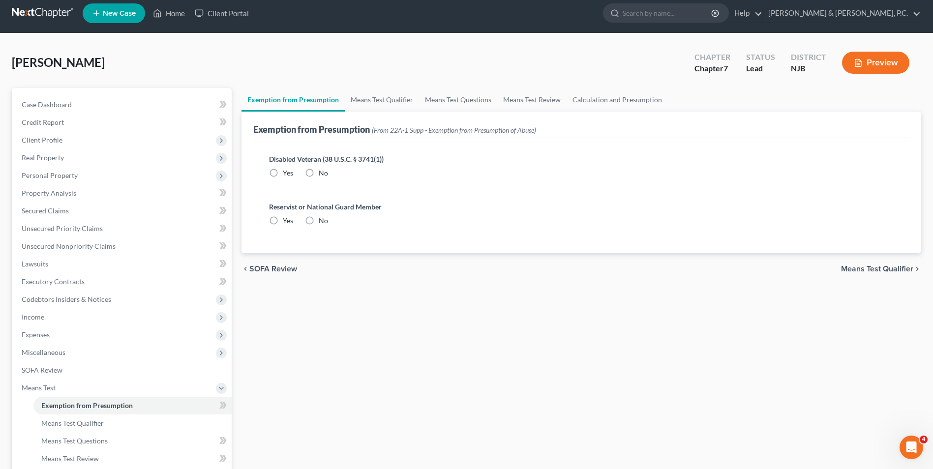
radio input "true"
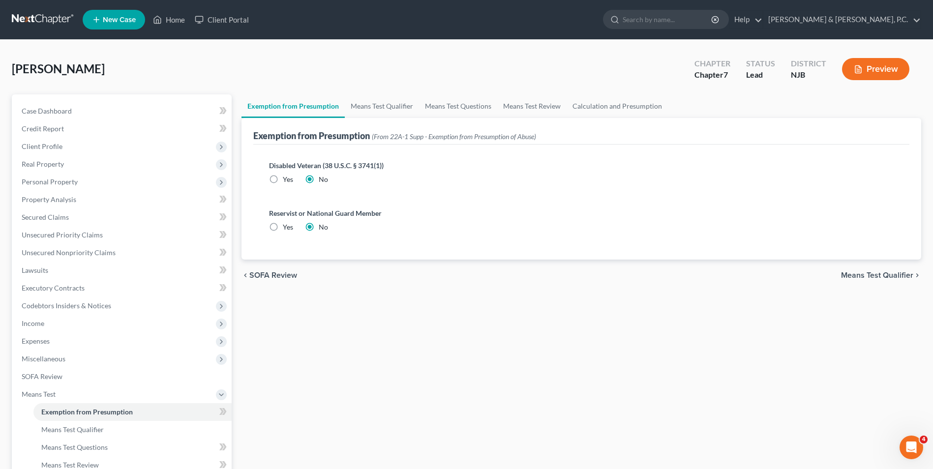
click at [889, 275] on span "Means Test Qualifier" at bounding box center [877, 276] width 72 height 8
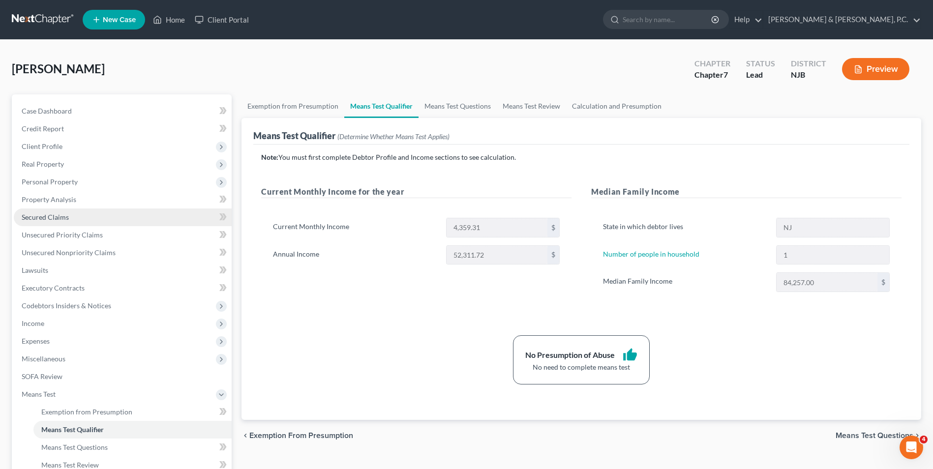
click at [48, 217] on span "Secured Claims" at bounding box center [45, 217] width 47 height 8
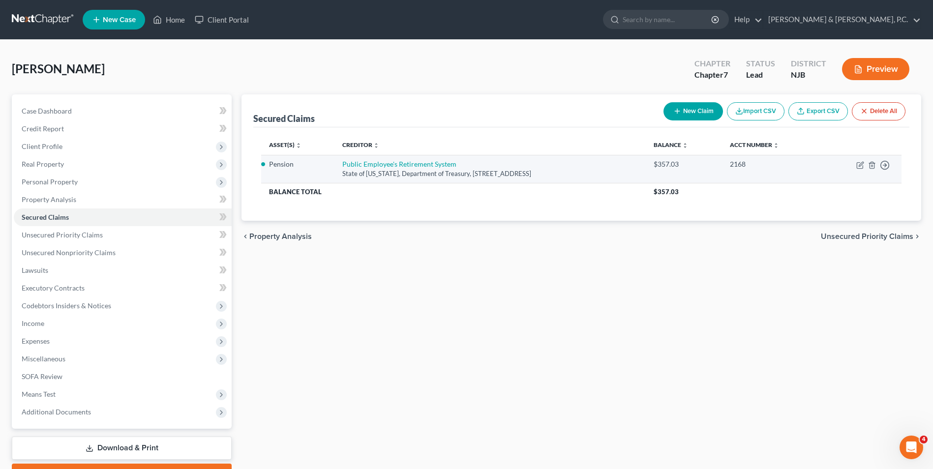
click at [864, 161] on td "Move to E Move to F Move to G Move to Notice Only" at bounding box center [861, 169] width 81 height 28
click at [859, 166] on icon "button" at bounding box center [861, 164] width 4 height 4
select select "33"
select select "2"
select select "0"
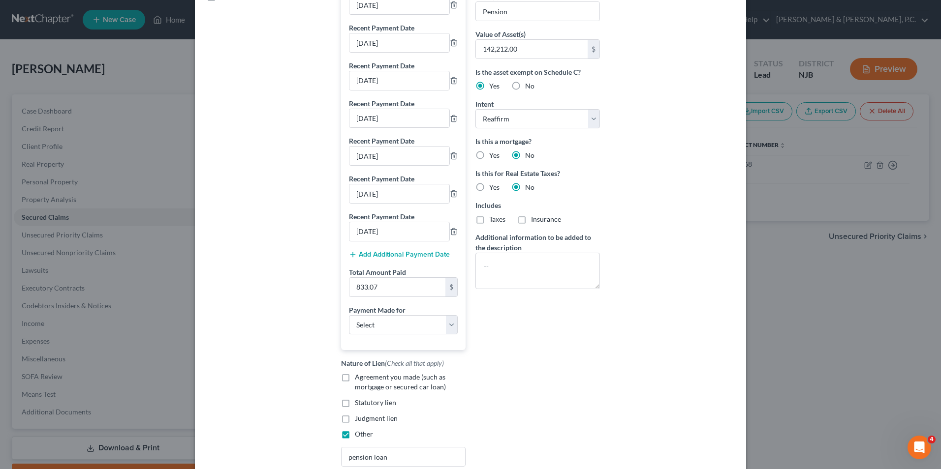
scroll to position [295, 0]
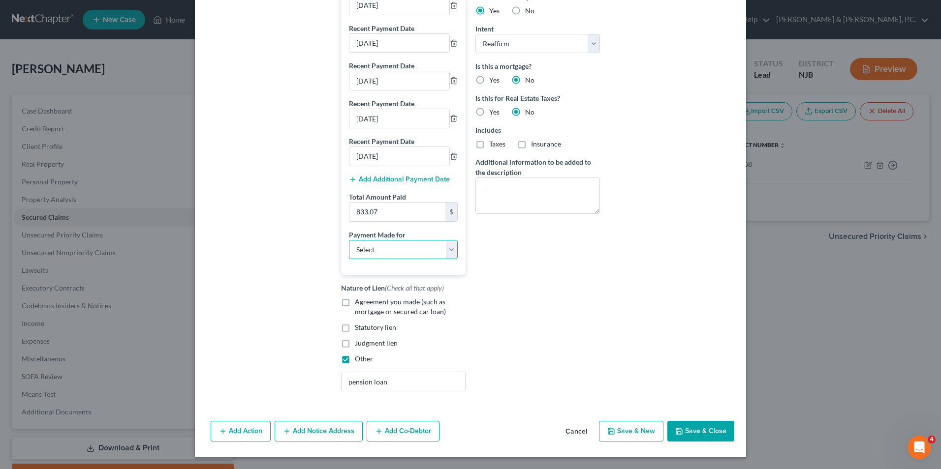
click at [450, 260] on select "Select Car Credit Card Loan Repayment Mortgage Other Suppliers Or Vendors" at bounding box center [403, 250] width 109 height 20
select select "2"
click at [349, 248] on select "Select Car Credit Card Loan Repayment Mortgage Other Suppliers Or Vendors" at bounding box center [403, 250] width 109 height 20
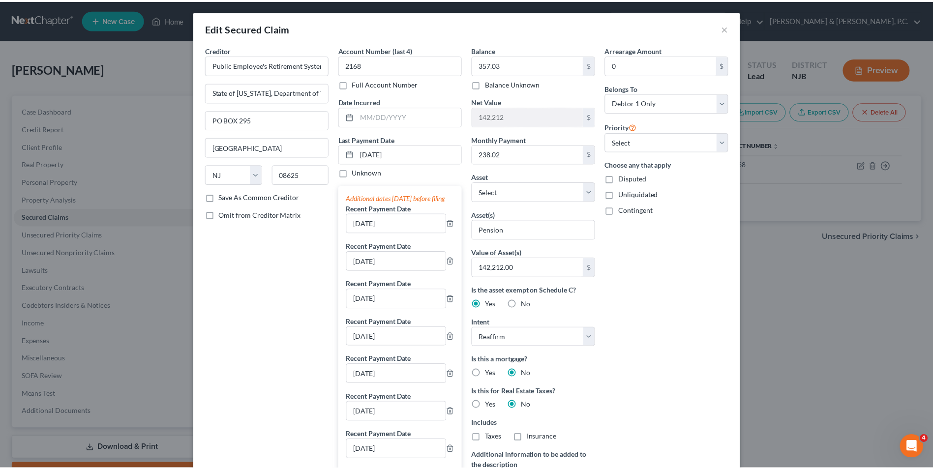
scroll to position [0, 0]
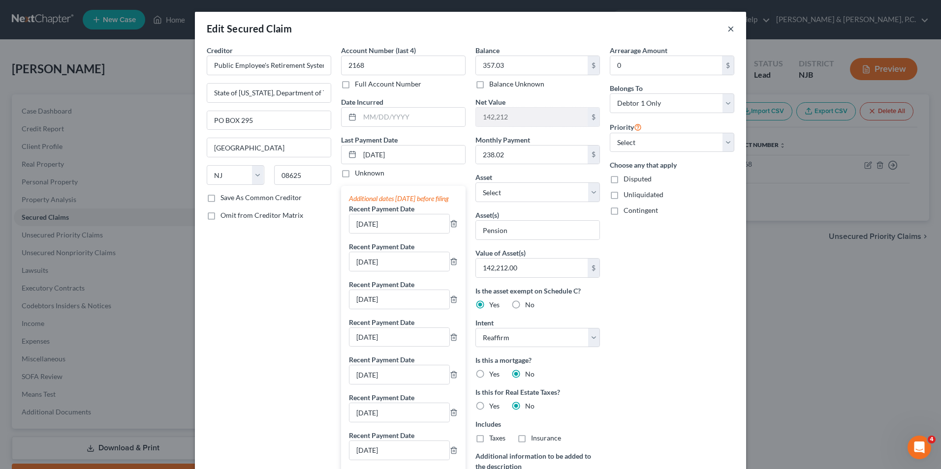
click at [727, 27] on button "×" at bounding box center [730, 29] width 7 height 12
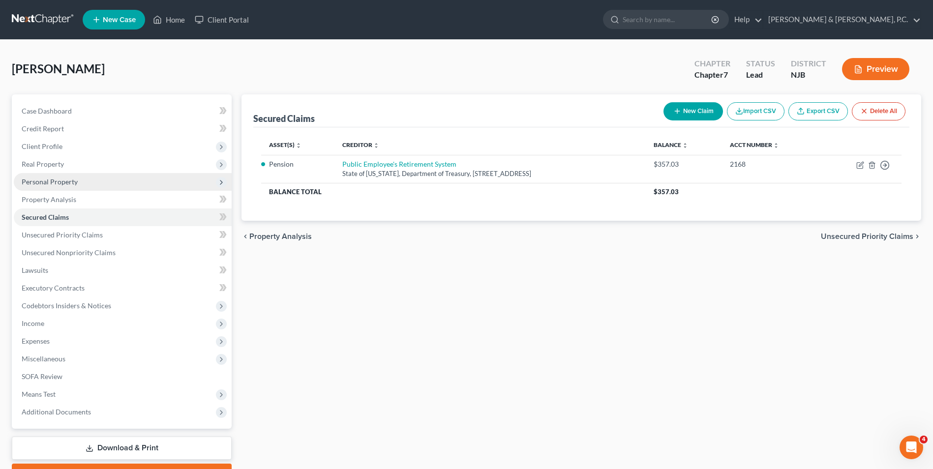
click at [55, 184] on span "Personal Property" at bounding box center [50, 182] width 56 height 8
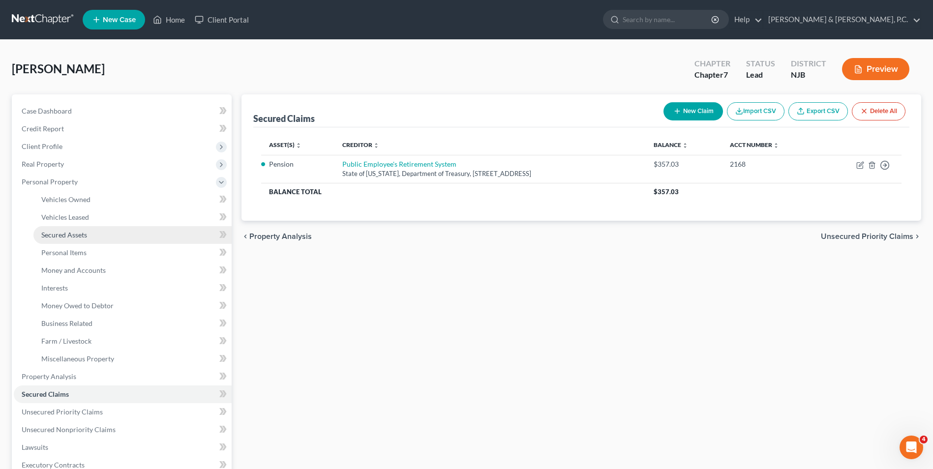
click at [75, 236] on span "Secured Assets" at bounding box center [64, 235] width 46 height 8
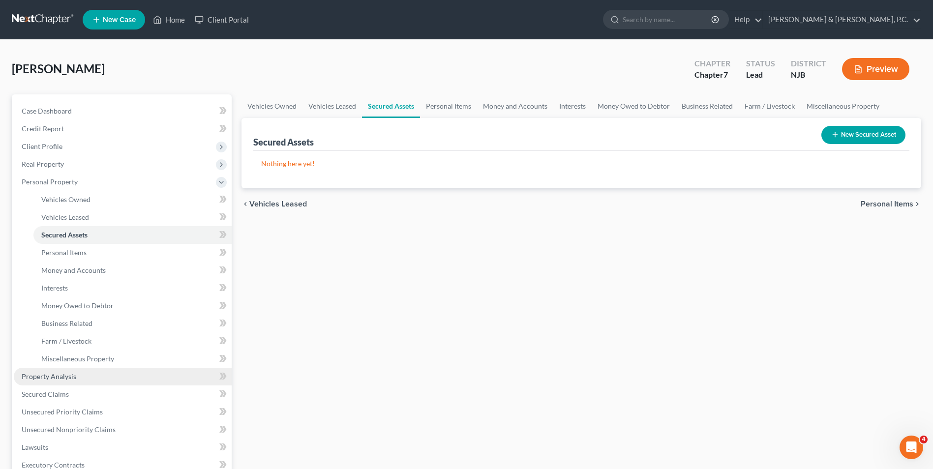
click at [66, 380] on span "Property Analysis" at bounding box center [49, 376] width 55 height 8
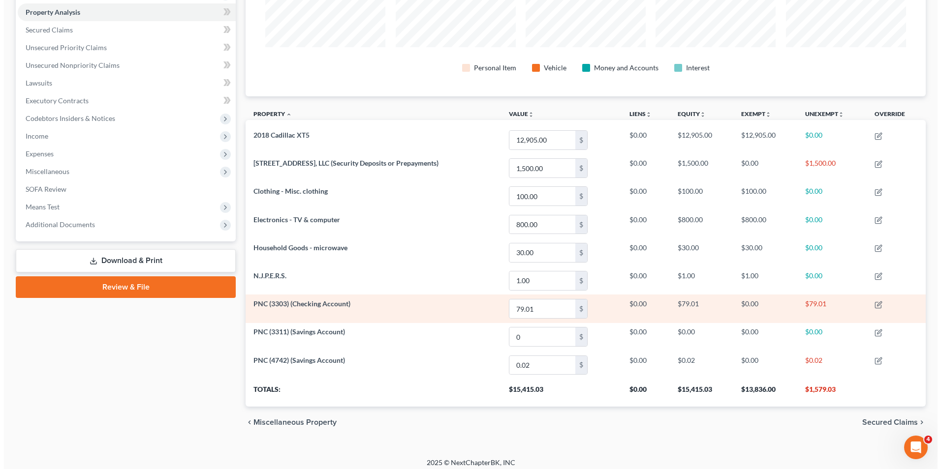
scroll to position [194, 0]
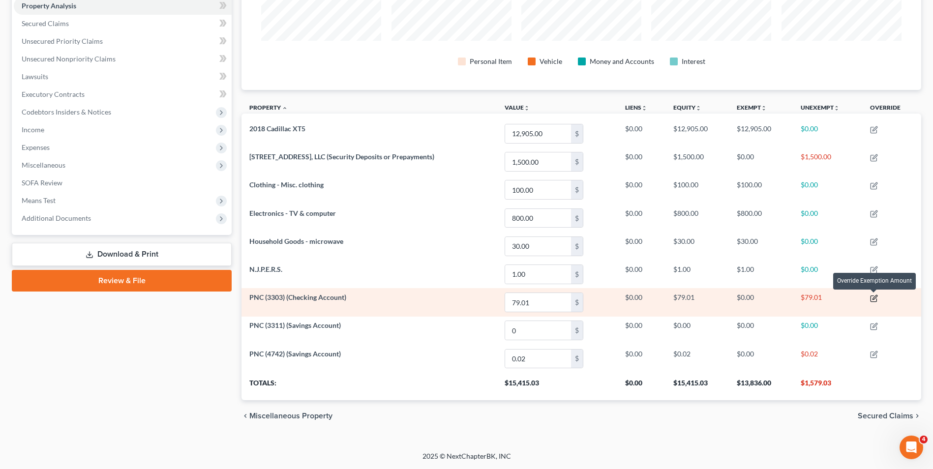
click at [874, 299] on icon "button" at bounding box center [874, 299] width 8 height 8
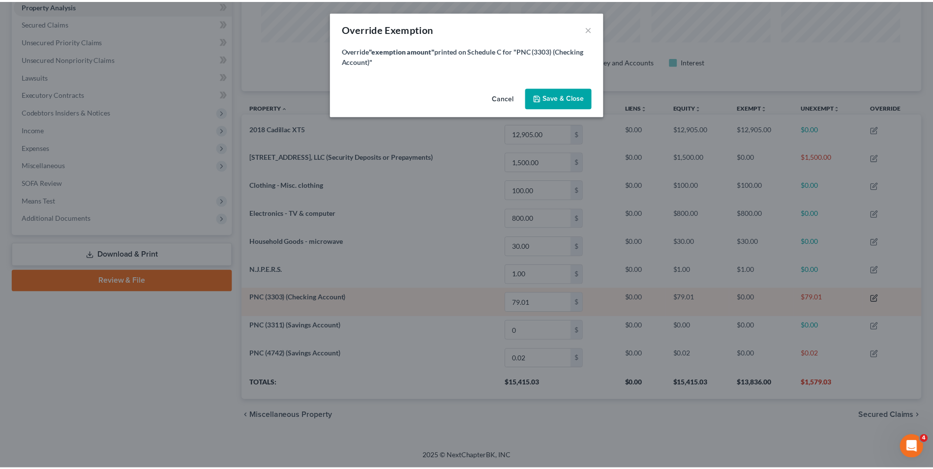
scroll to position [190, 685]
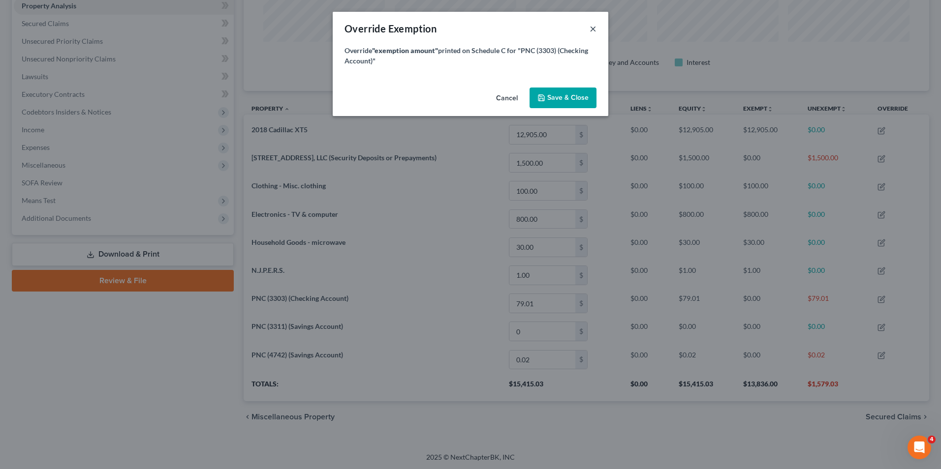
click at [595, 28] on button "×" at bounding box center [592, 29] width 7 height 12
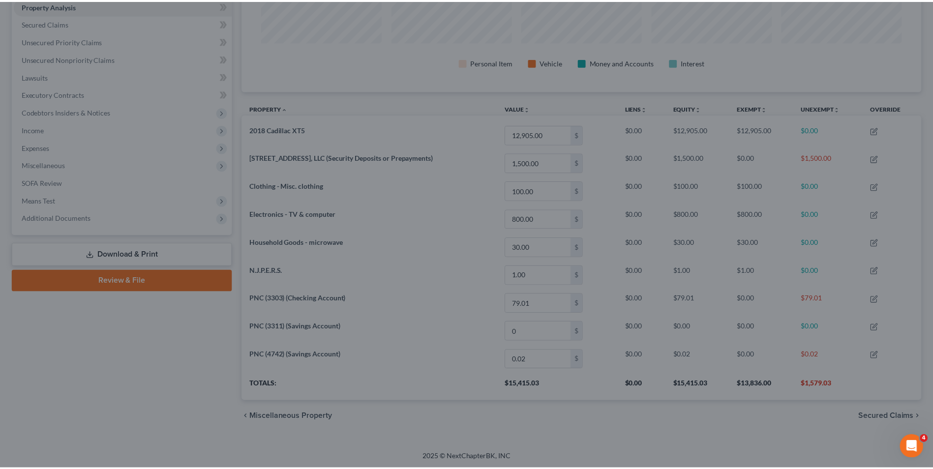
scroll to position [0, 0]
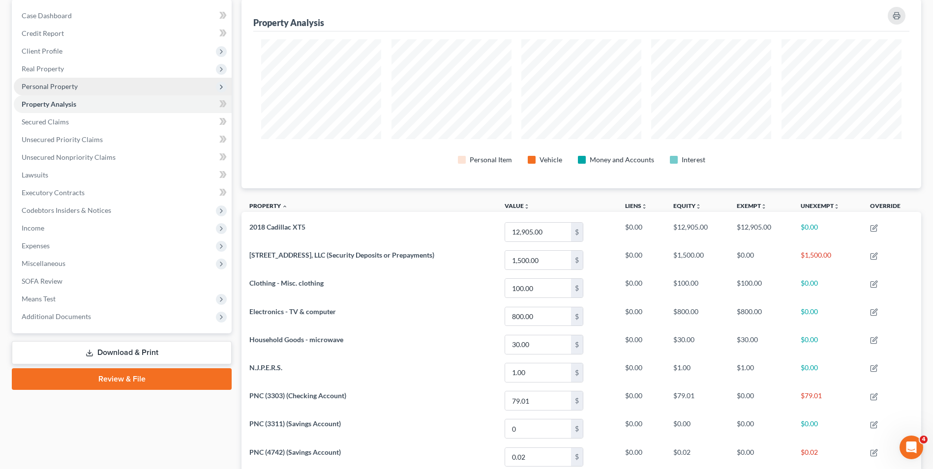
click at [70, 90] on span "Personal Property" at bounding box center [50, 86] width 56 height 8
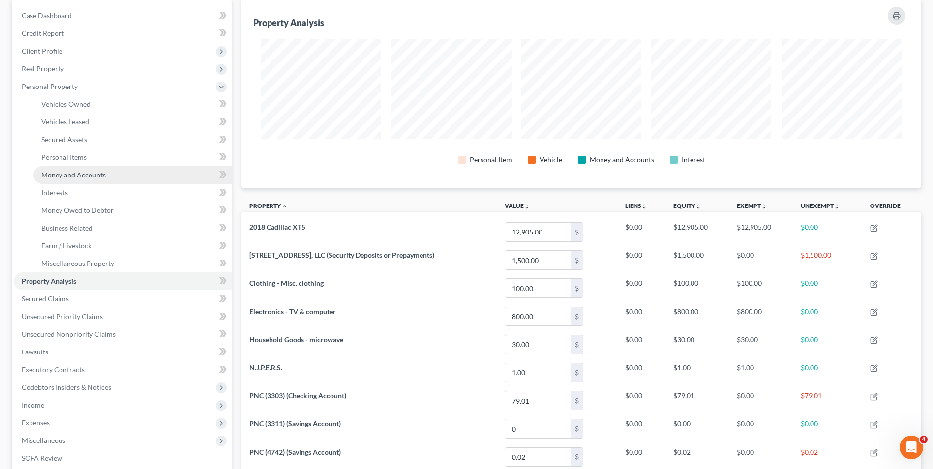
click at [93, 171] on span "Money and Accounts" at bounding box center [73, 175] width 64 height 8
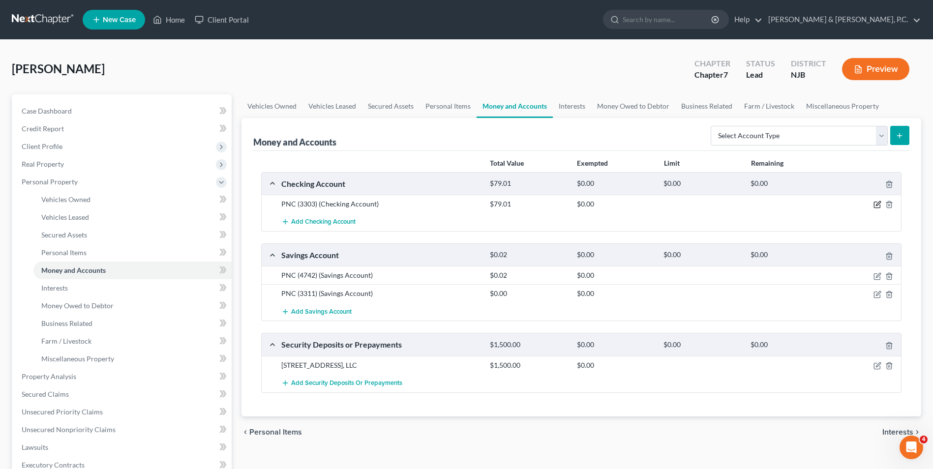
click at [877, 203] on icon "button" at bounding box center [878, 205] width 8 height 8
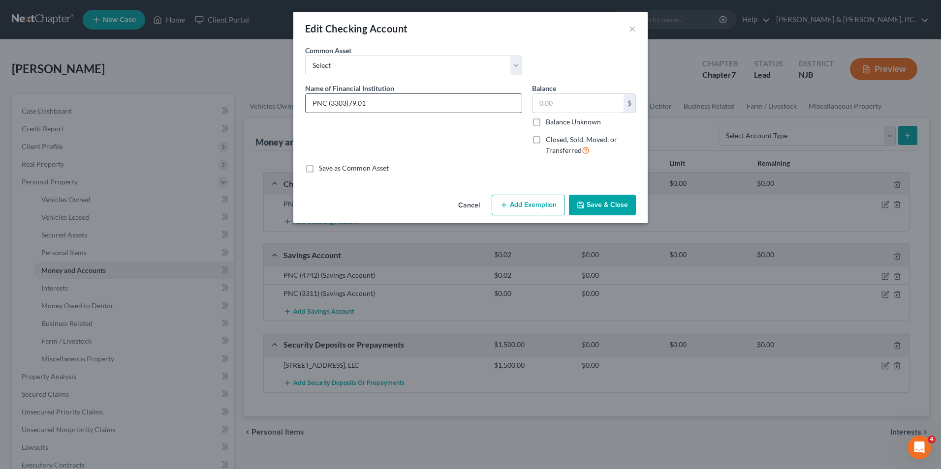
type input "PNC (3303)"
type input "79.01"
click at [543, 209] on button "Add Exemption" at bounding box center [527, 205] width 73 height 21
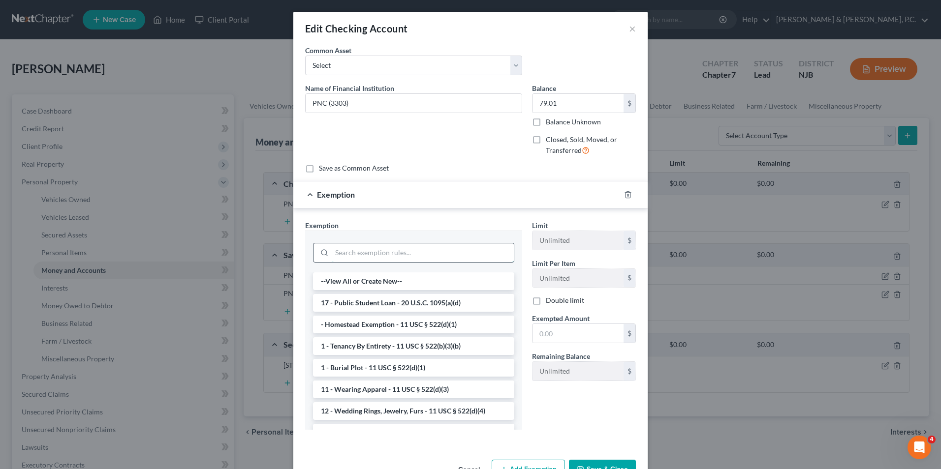
click at [402, 259] on input "search" at bounding box center [423, 253] width 182 height 19
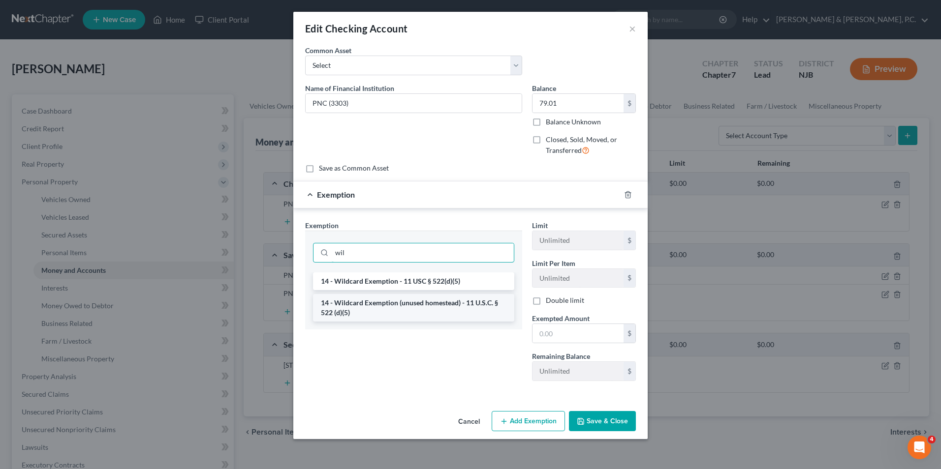
type input "wil"
click at [414, 309] on li "14 - Wildcard Exemption (unused homestead) - 11 U.S.C. § 522 (d)(5)" at bounding box center [413, 308] width 201 height 28
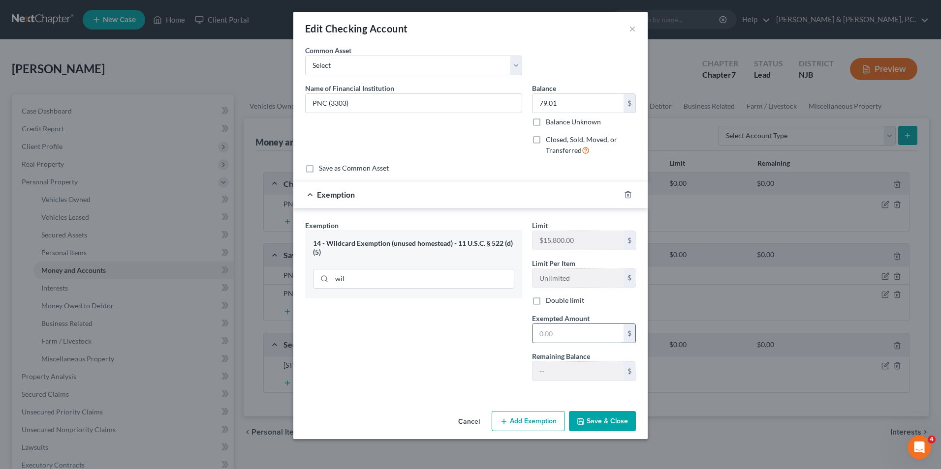
paste input "79.01"
type input "79.01"
click at [603, 418] on button "Save & Close" at bounding box center [602, 421] width 67 height 21
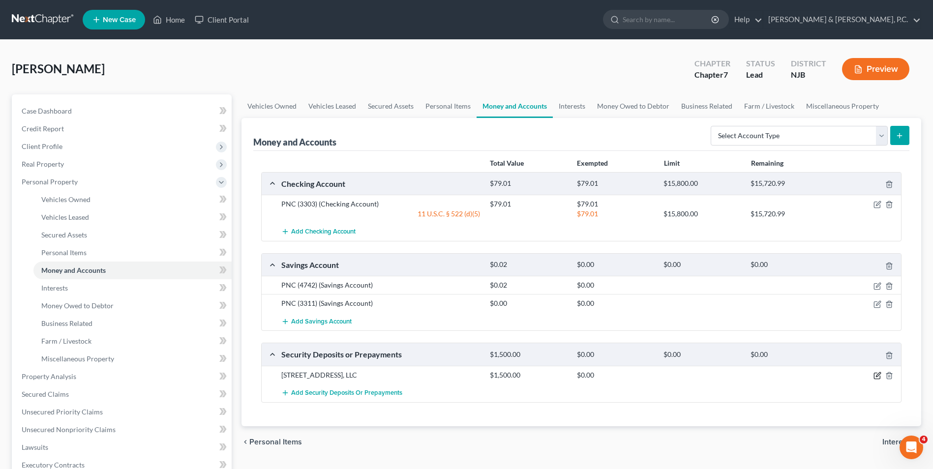
click at [877, 375] on icon "button" at bounding box center [878, 376] width 8 height 8
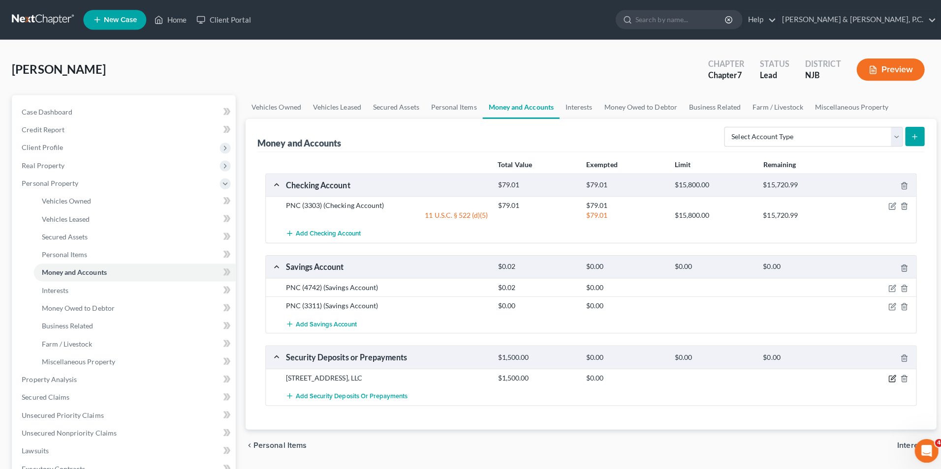
select select "3"
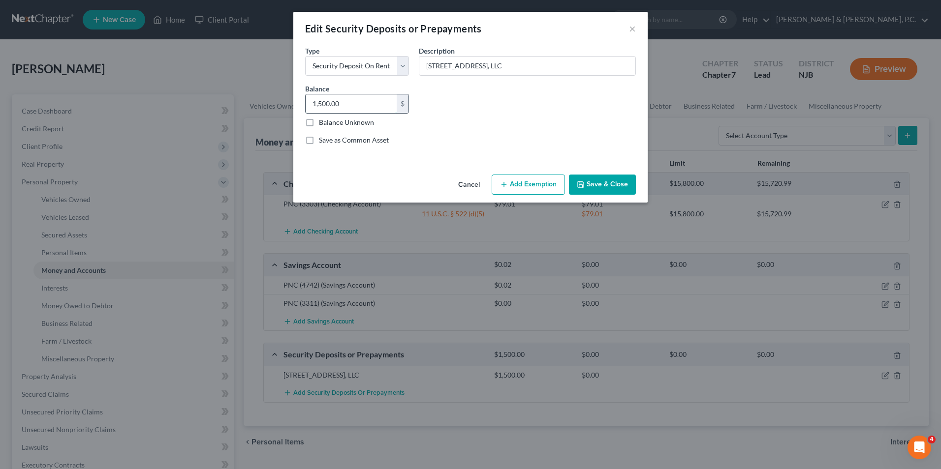
click at [343, 102] on input "1,500.00" at bounding box center [350, 103] width 91 height 19
click at [535, 184] on button "Add Exemption" at bounding box center [527, 185] width 73 height 21
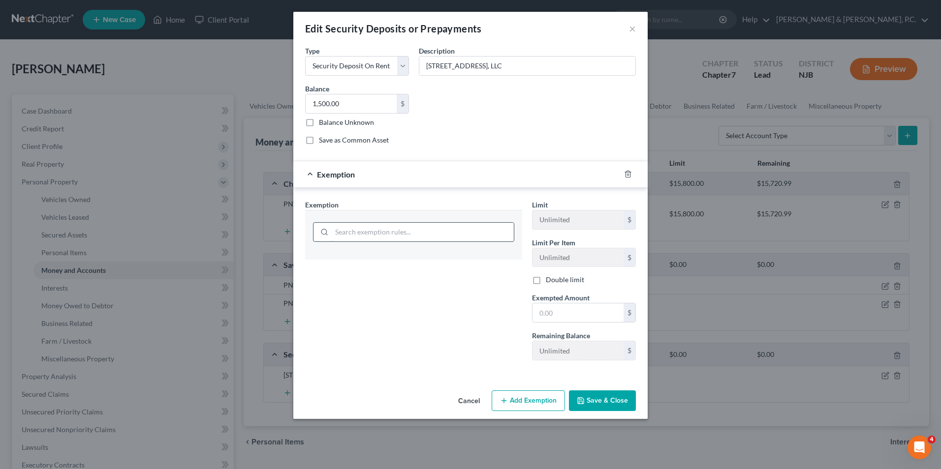
click at [457, 238] on input "search" at bounding box center [423, 232] width 182 height 19
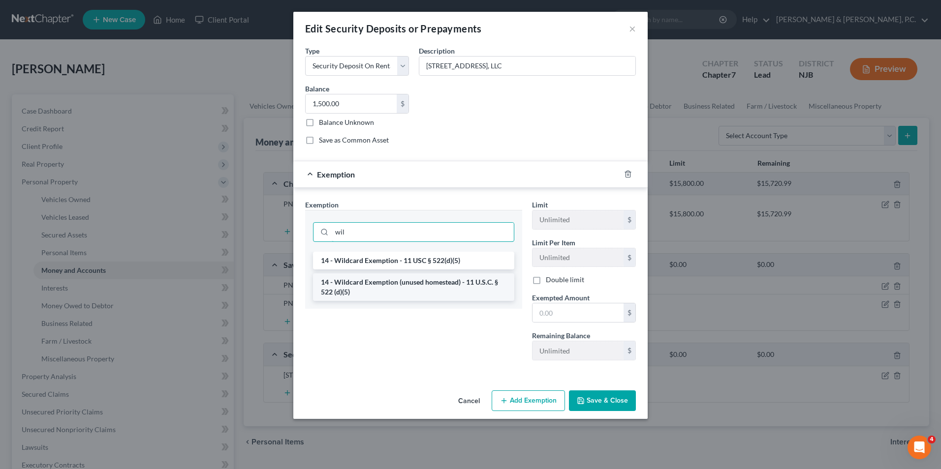
type input "wil"
click at [460, 286] on li "14 - Wildcard Exemption (unused homestead) - 11 U.S.C. § 522 (d)(5)" at bounding box center [413, 288] width 201 height 28
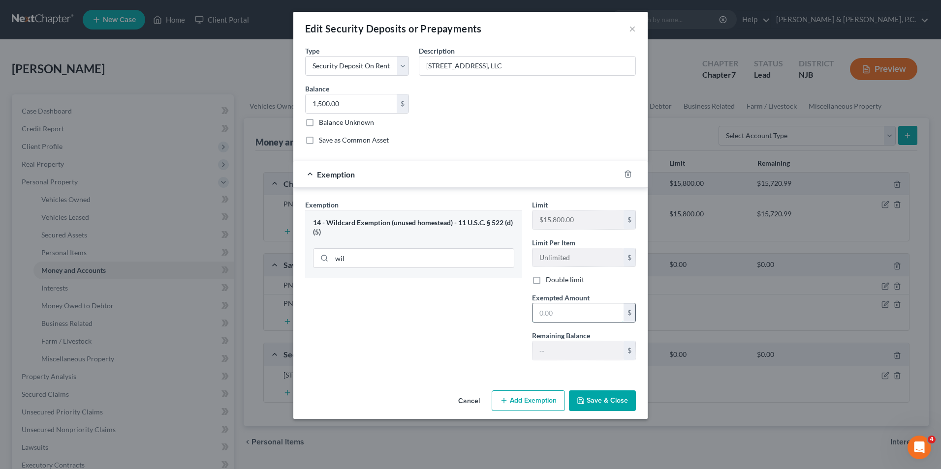
paste input "1,500.00"
type input "1,500.00"
click at [620, 402] on button "Save & Close" at bounding box center [602, 401] width 67 height 21
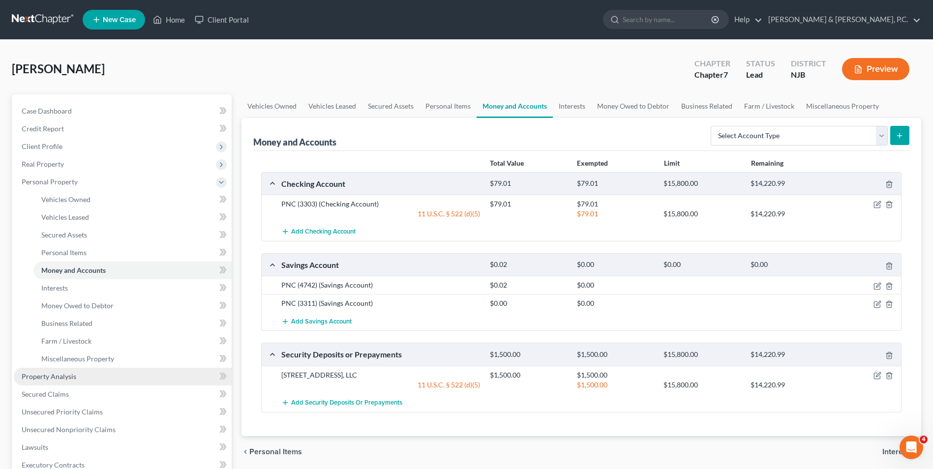
drag, startPoint x: 65, startPoint y: 377, endPoint x: 74, endPoint y: 382, distance: 10.6
click at [65, 377] on span "Property Analysis" at bounding box center [49, 376] width 55 height 8
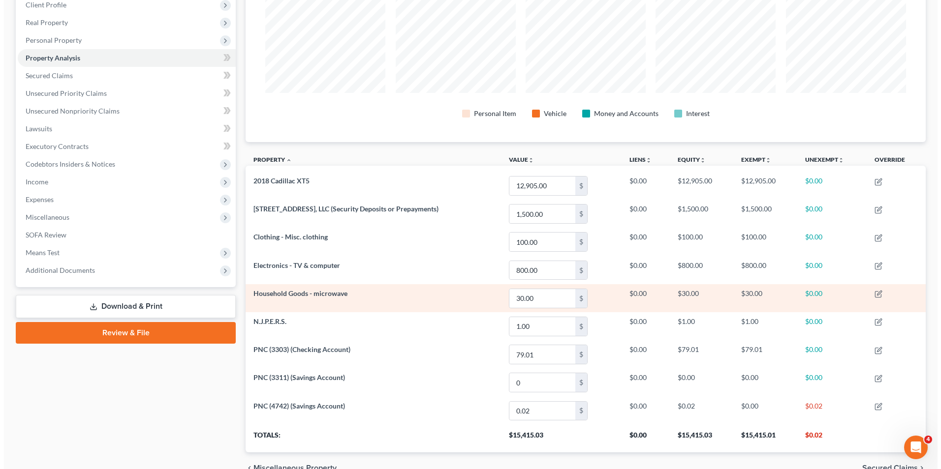
scroll to position [194, 0]
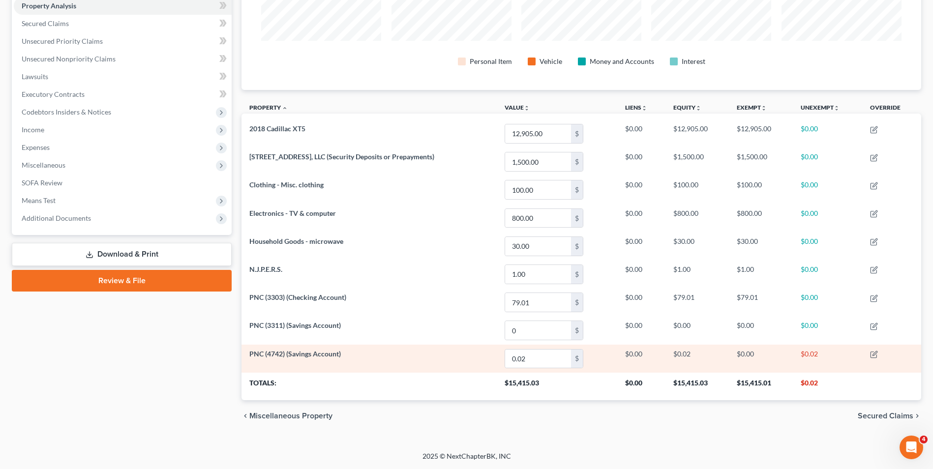
click at [316, 357] on span "PNC (4742) (Savings Account)" at bounding box center [294, 354] width 91 height 8
click at [876, 355] on icon "button" at bounding box center [874, 355] width 8 height 8
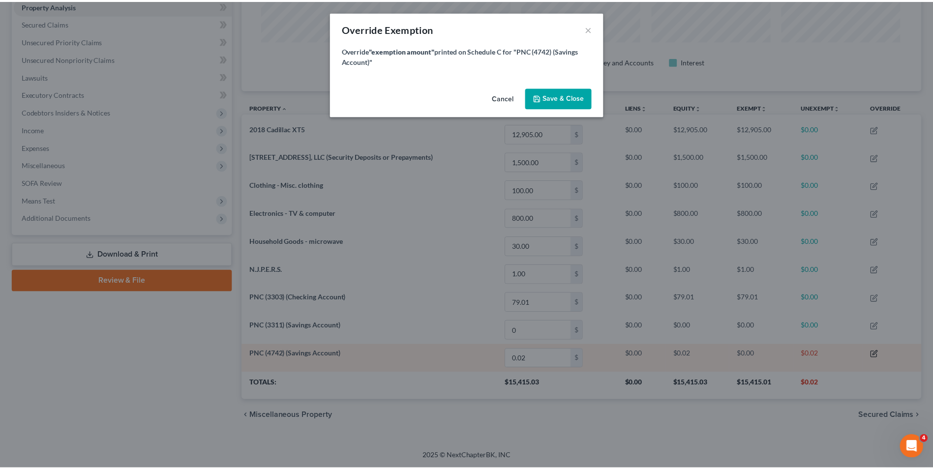
scroll to position [190, 685]
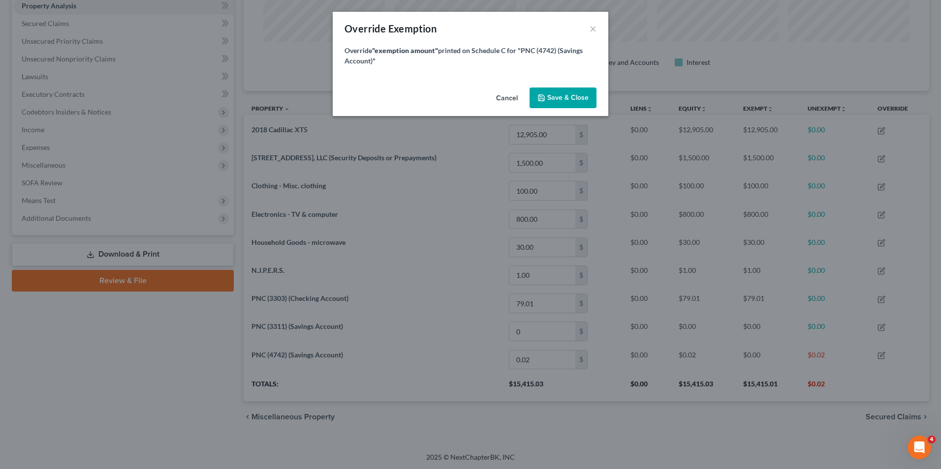
click at [504, 101] on button "Cancel" at bounding box center [506, 99] width 37 height 20
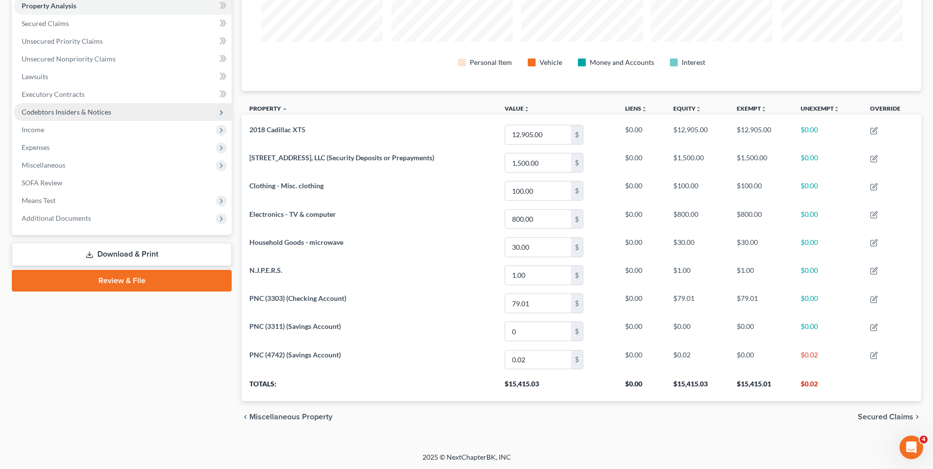
scroll to position [491744, 491253]
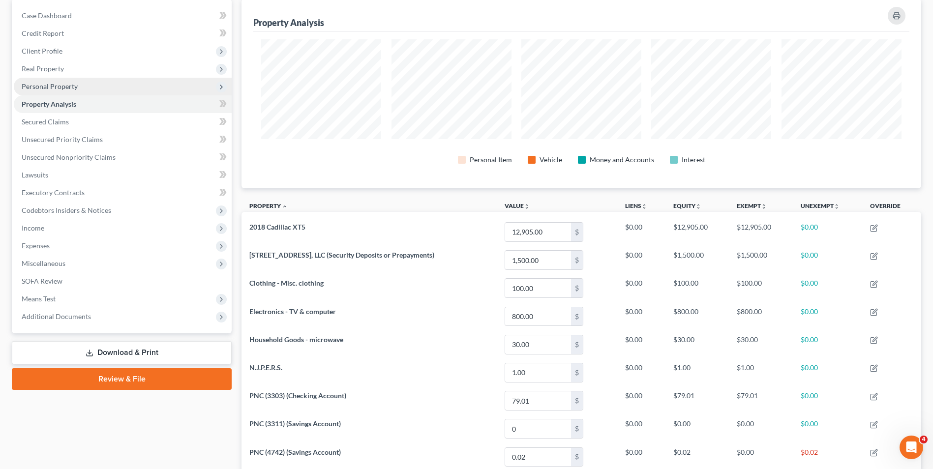
click at [49, 87] on span "Personal Property" at bounding box center [50, 86] width 56 height 8
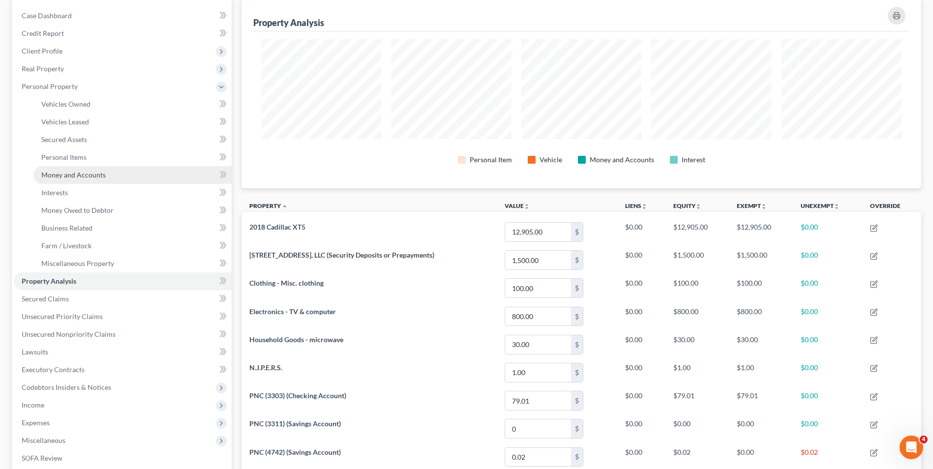
click at [72, 175] on span "Money and Accounts" at bounding box center [73, 175] width 64 height 8
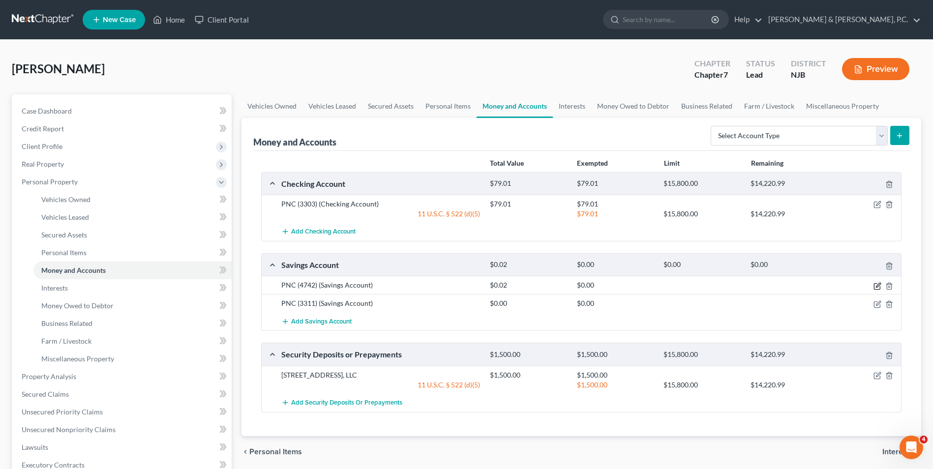
click at [877, 288] on icon "button" at bounding box center [878, 286] width 8 height 8
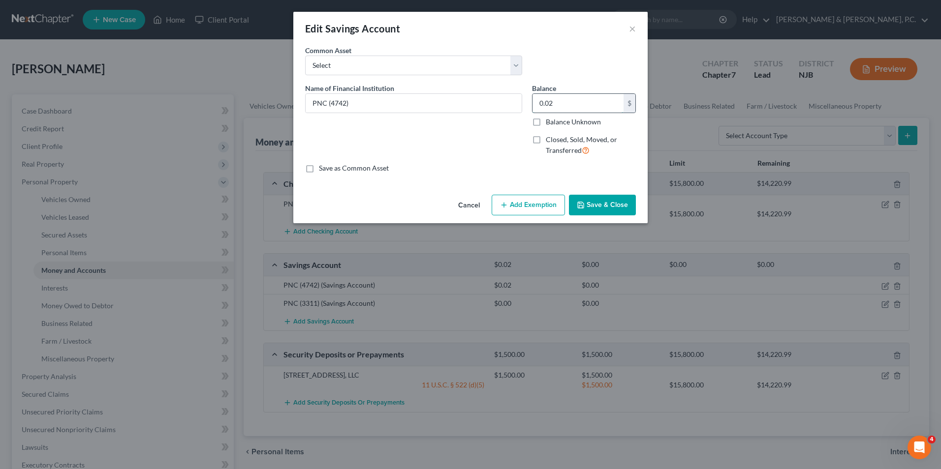
click at [552, 101] on input "0.02" at bounding box center [577, 103] width 91 height 19
click at [542, 216] on div "Cancel Add Exemption Save & Close" at bounding box center [470, 207] width 354 height 32
click at [510, 207] on button "Add Exemption" at bounding box center [527, 205] width 73 height 21
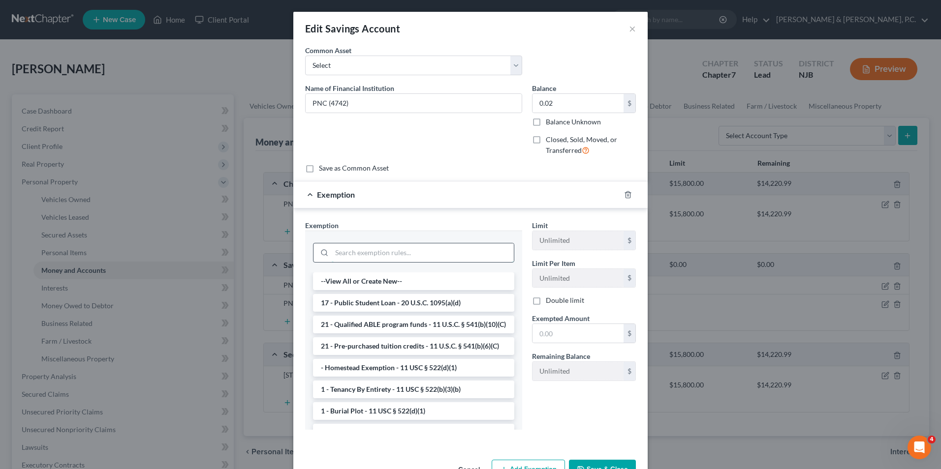
click at [375, 251] on input "search" at bounding box center [423, 253] width 182 height 19
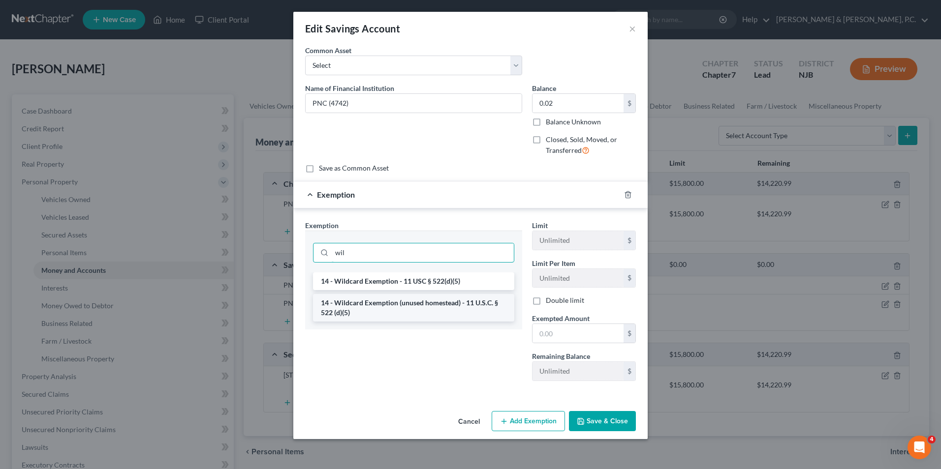
type input "wil"
click at [386, 306] on li "14 - Wildcard Exemption (unused homestead) - 11 U.S.C. § 522 (d)(5)" at bounding box center [413, 308] width 201 height 28
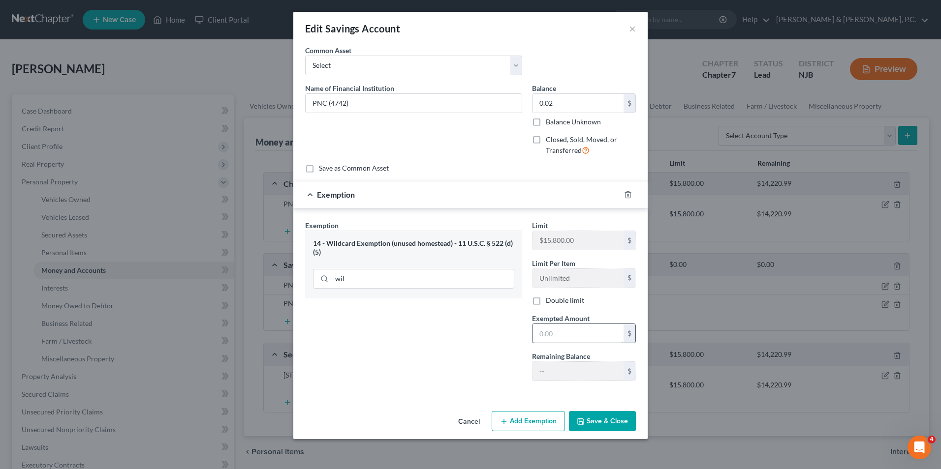
paste input "0.02"
type input "0.02"
click at [602, 422] on button "Save & Close" at bounding box center [602, 421] width 67 height 21
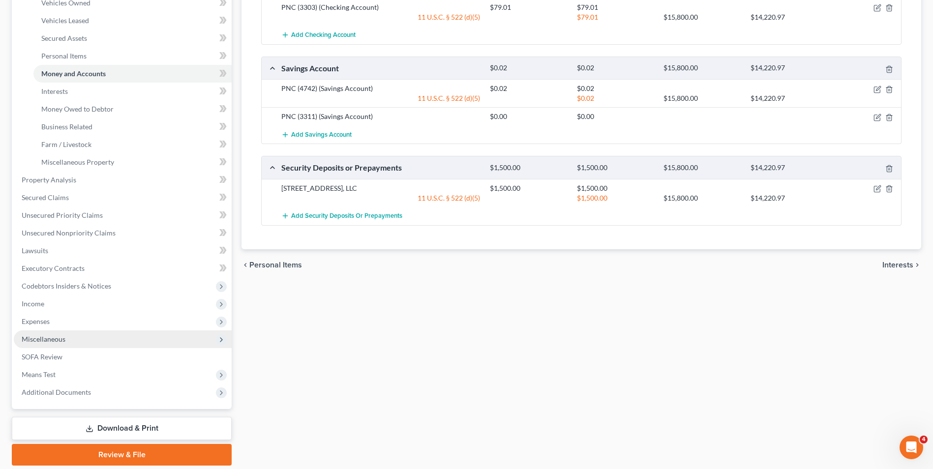
click at [45, 339] on span "Miscellaneous" at bounding box center [44, 339] width 44 height 8
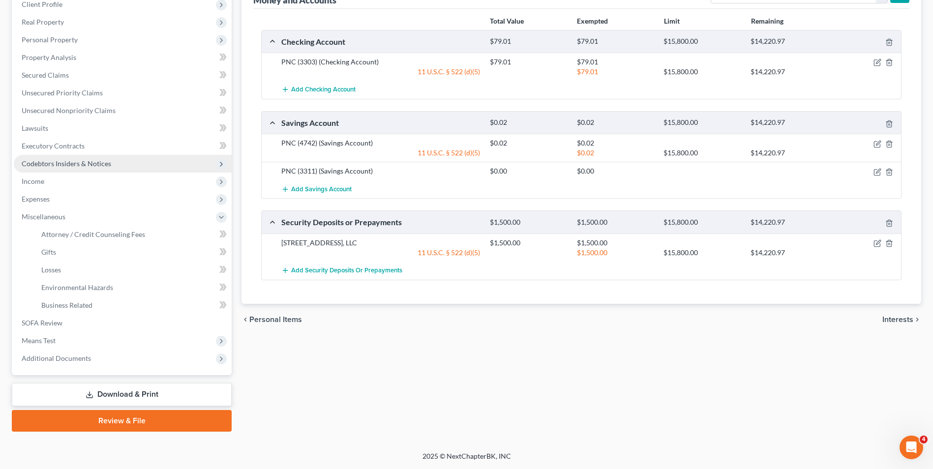
click at [38, 160] on span "Codebtors Insiders & Notices" at bounding box center [67, 163] width 90 height 8
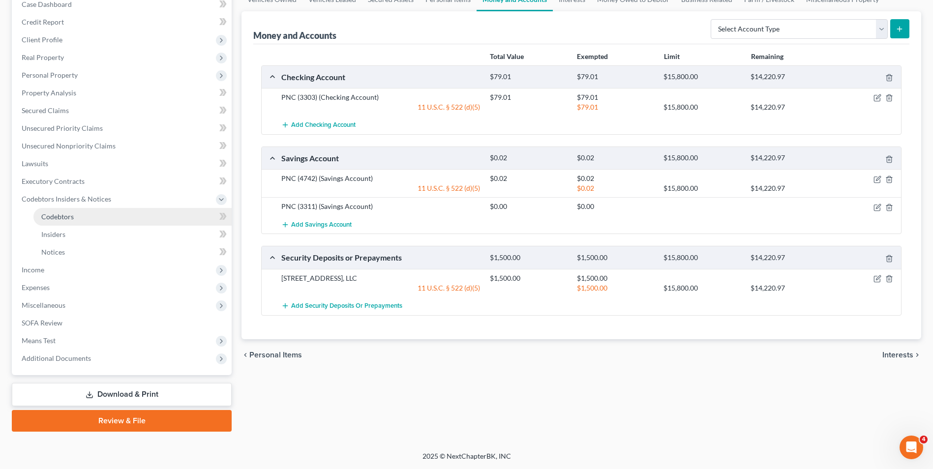
click at [67, 221] on link "Codebtors" at bounding box center [132, 217] width 198 height 18
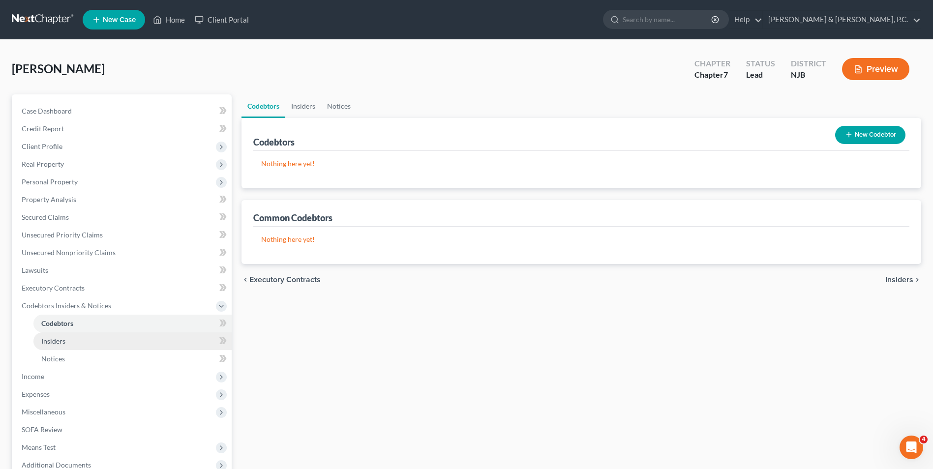
click at [56, 348] on link "Insiders" at bounding box center [132, 342] width 198 height 18
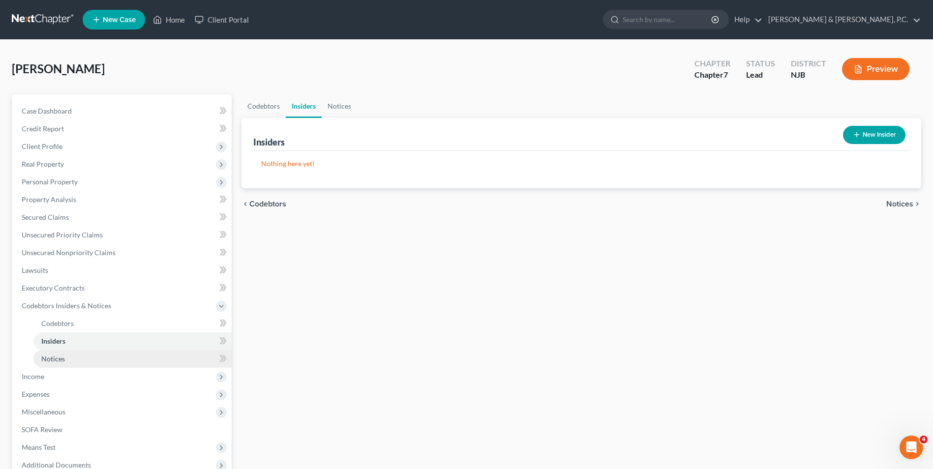
click at [57, 361] on span "Notices" at bounding box center [53, 359] width 24 height 8
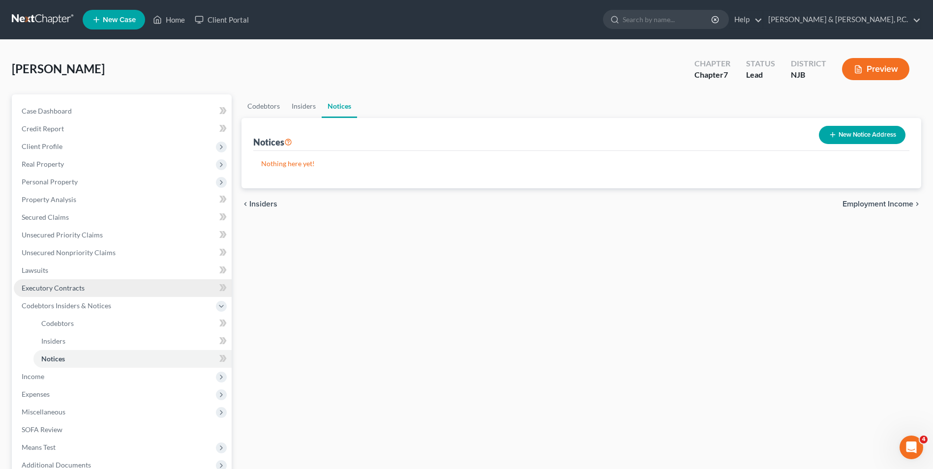
click at [42, 289] on span "Executory Contracts" at bounding box center [53, 288] width 63 height 8
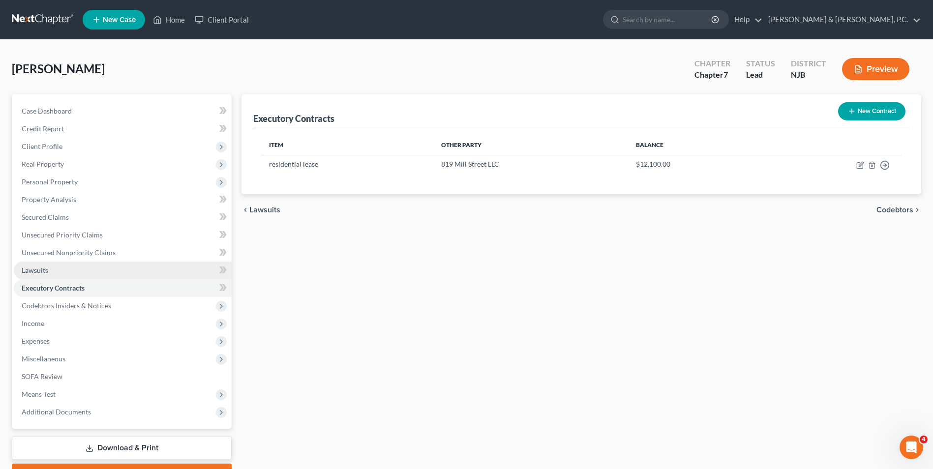
click at [41, 273] on span "Lawsuits" at bounding box center [35, 270] width 27 height 8
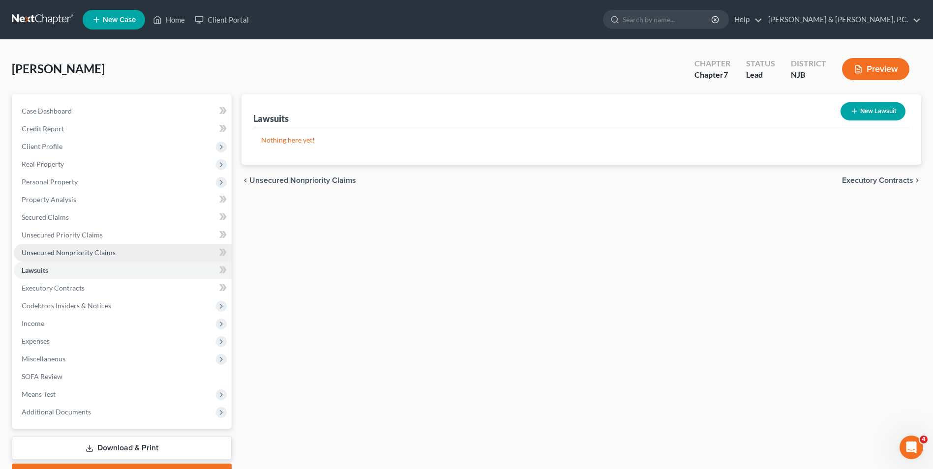
click at [48, 252] on span "Unsecured Nonpriority Claims" at bounding box center [69, 252] width 94 height 8
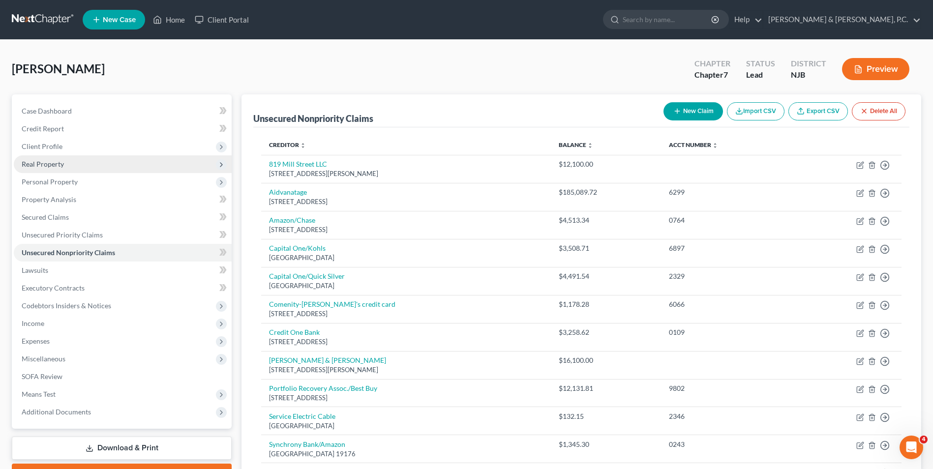
click at [50, 168] on span "Real Property" at bounding box center [123, 164] width 218 height 18
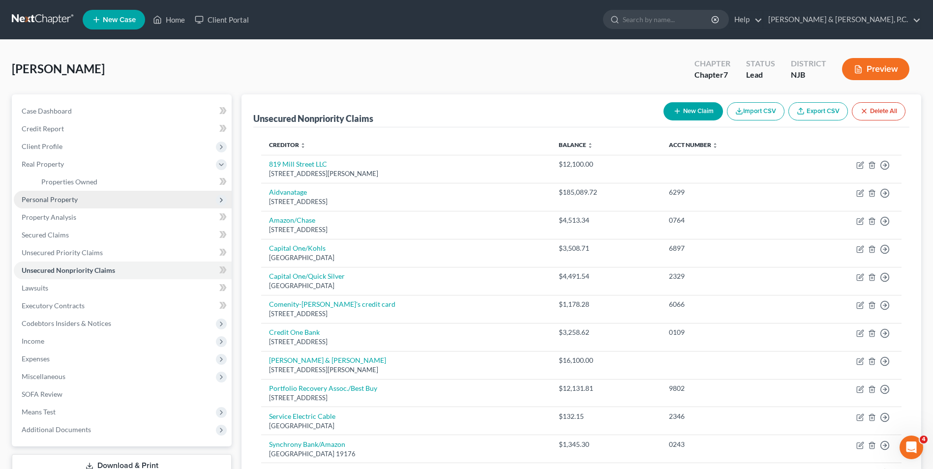
click at [45, 202] on span "Personal Property" at bounding box center [50, 199] width 56 height 8
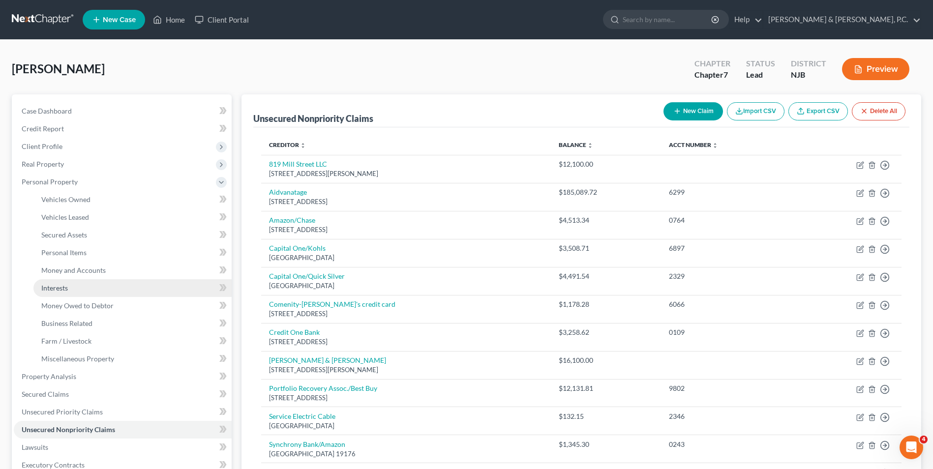
click at [82, 293] on link "Interests" at bounding box center [132, 288] width 198 height 18
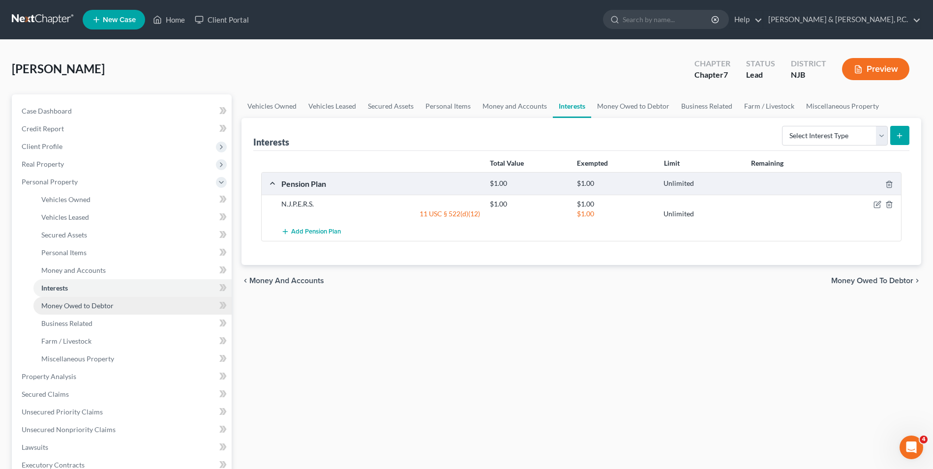
click at [75, 306] on span "Money Owed to Debtor" at bounding box center [77, 306] width 72 height 8
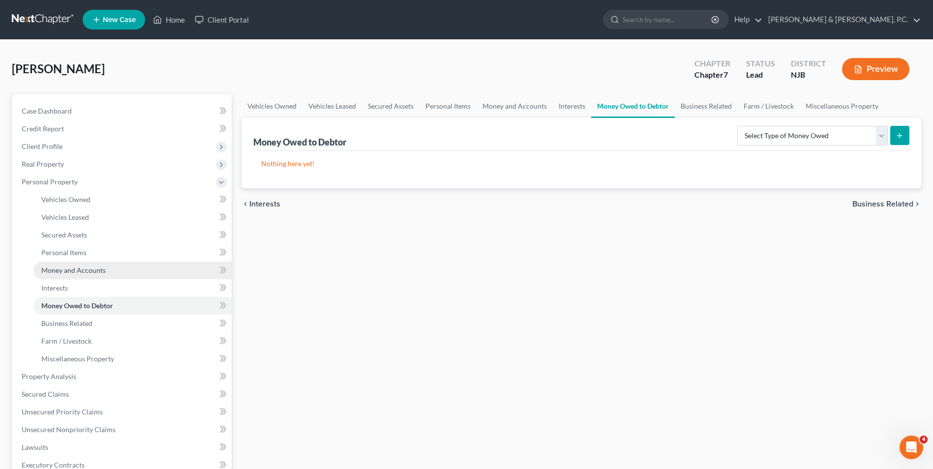
click at [82, 272] on span "Money and Accounts" at bounding box center [73, 270] width 64 height 8
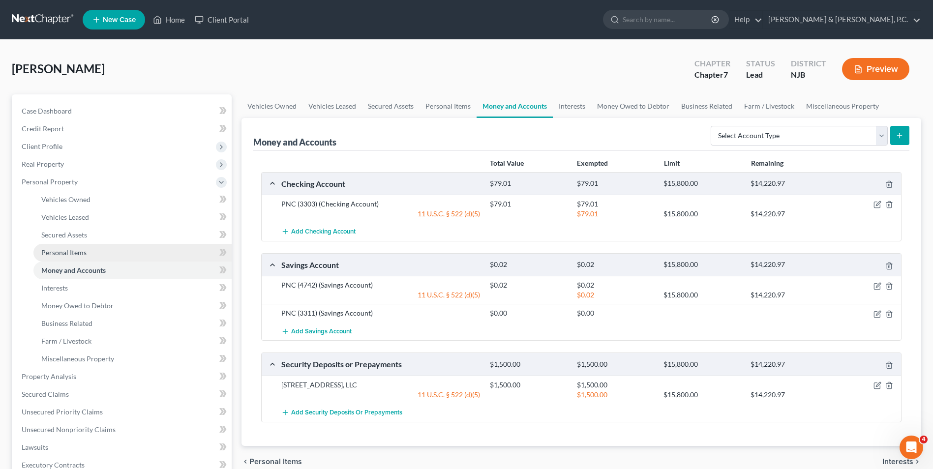
click at [72, 254] on span "Personal Items" at bounding box center [63, 252] width 45 height 8
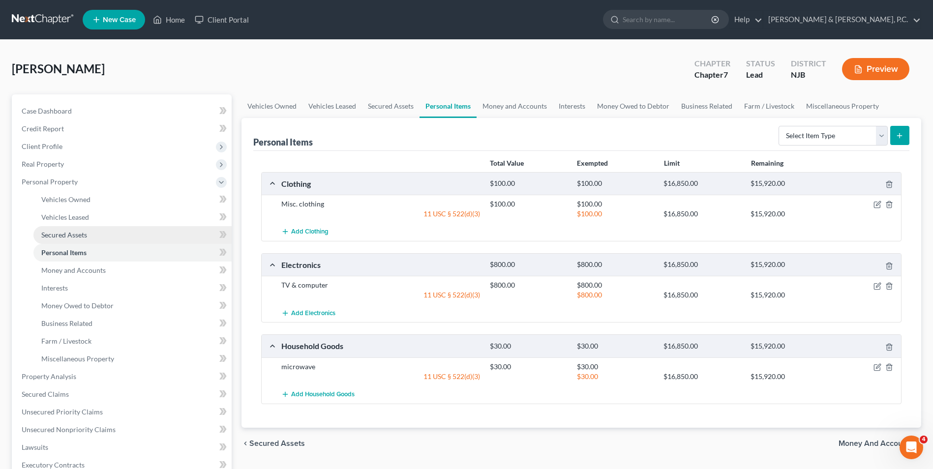
click at [70, 239] on link "Secured Assets" at bounding box center [132, 235] width 198 height 18
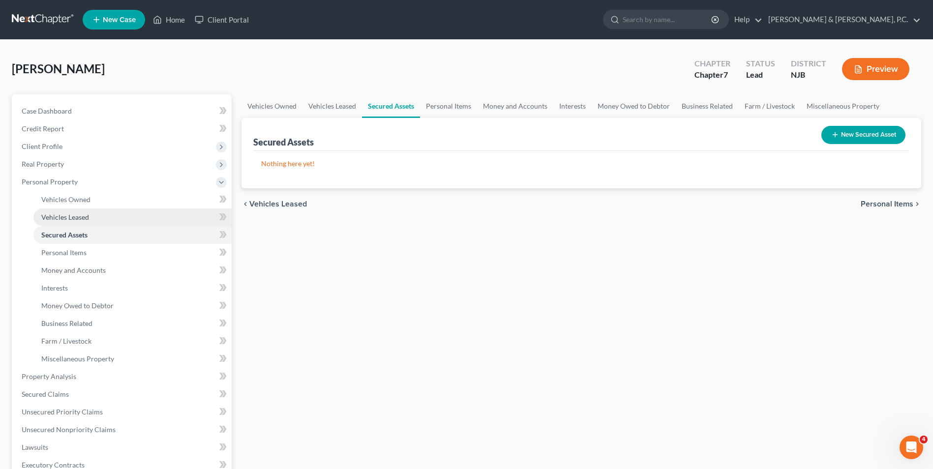
click at [66, 218] on span "Vehicles Leased" at bounding box center [65, 217] width 48 height 8
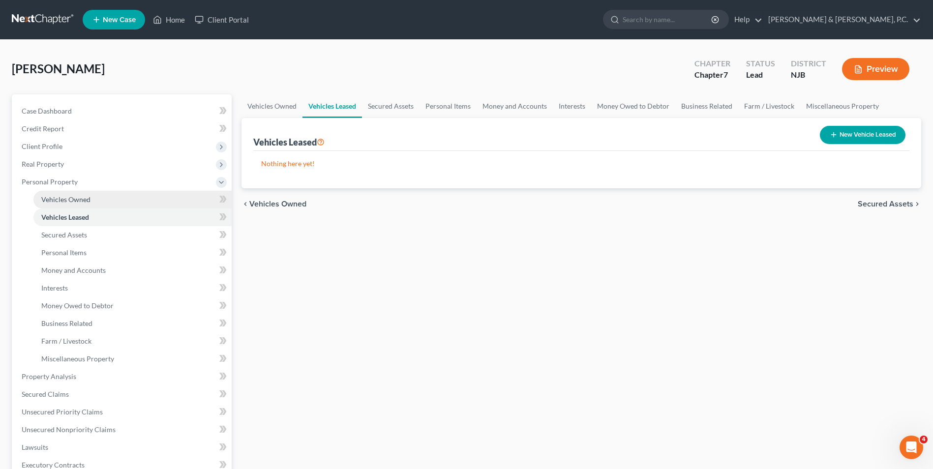
click at [63, 199] on span "Vehicles Owned" at bounding box center [65, 199] width 49 height 8
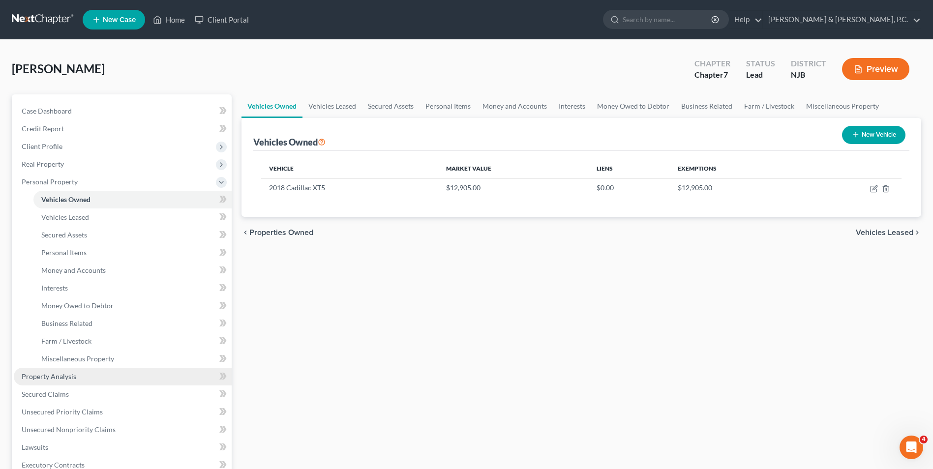
click at [45, 376] on span "Property Analysis" at bounding box center [49, 376] width 55 height 8
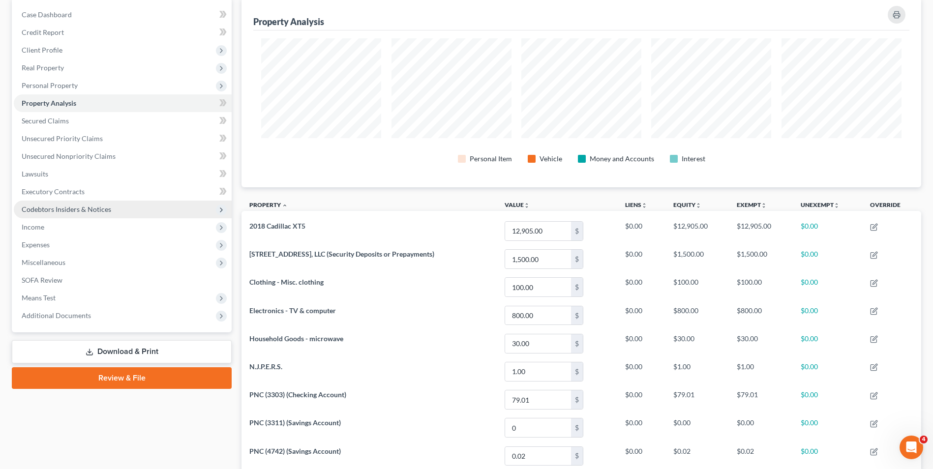
scroll to position [95, 0]
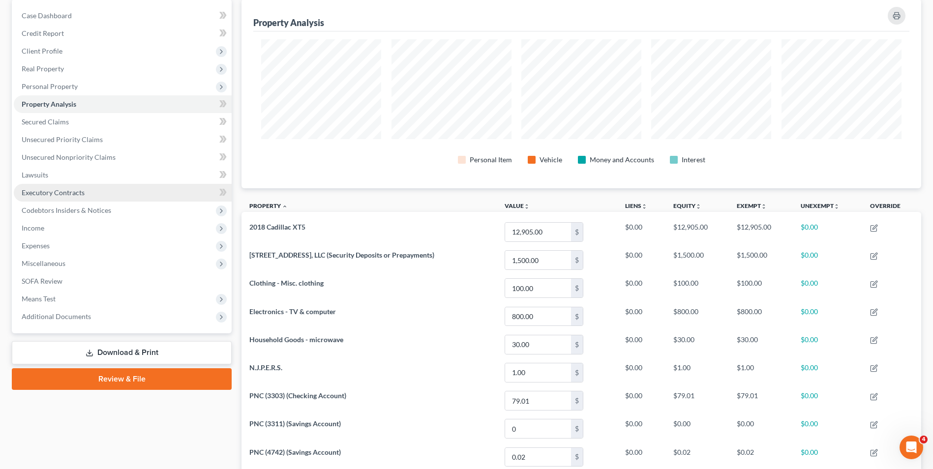
click at [66, 193] on span "Executory Contracts" at bounding box center [53, 192] width 63 height 8
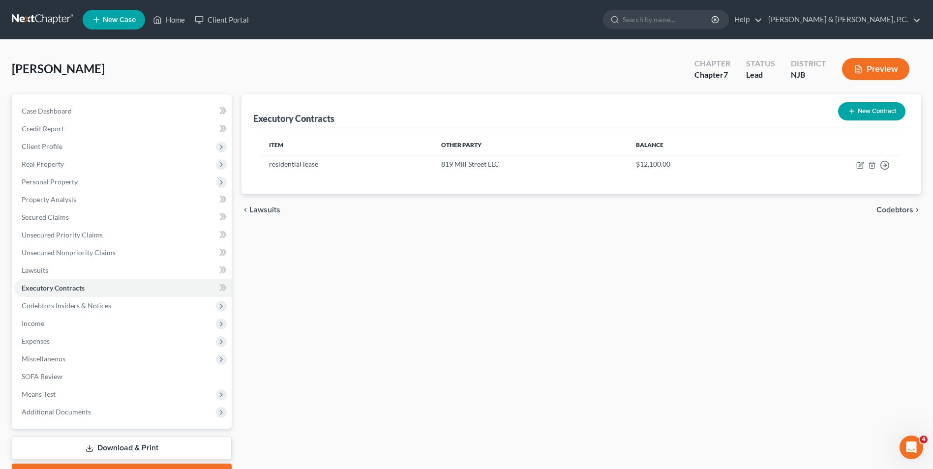
click at [870, 71] on button "Preview" at bounding box center [875, 69] width 67 height 22
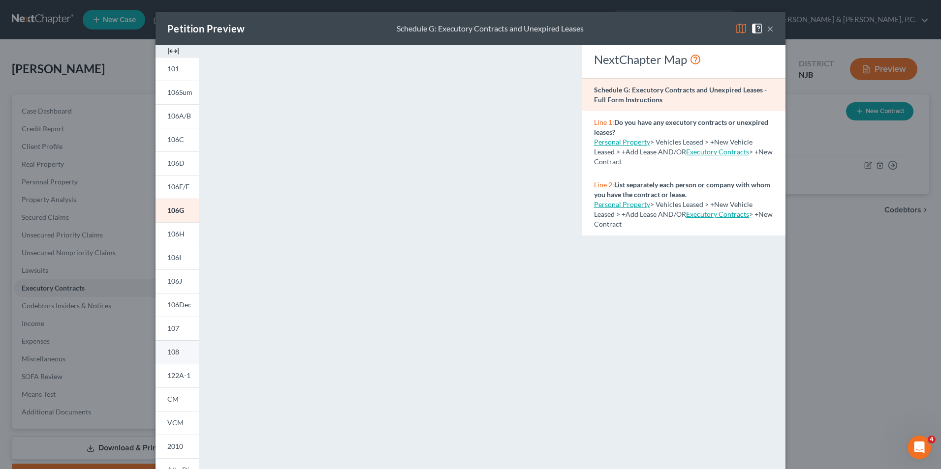
click at [177, 353] on link "108" at bounding box center [176, 352] width 43 height 24
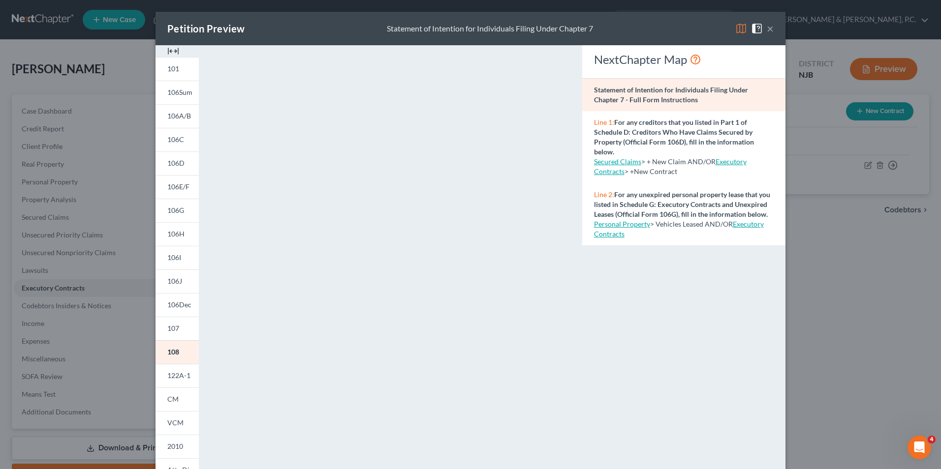
click at [618, 162] on link "Secured Claims" at bounding box center [617, 161] width 47 height 8
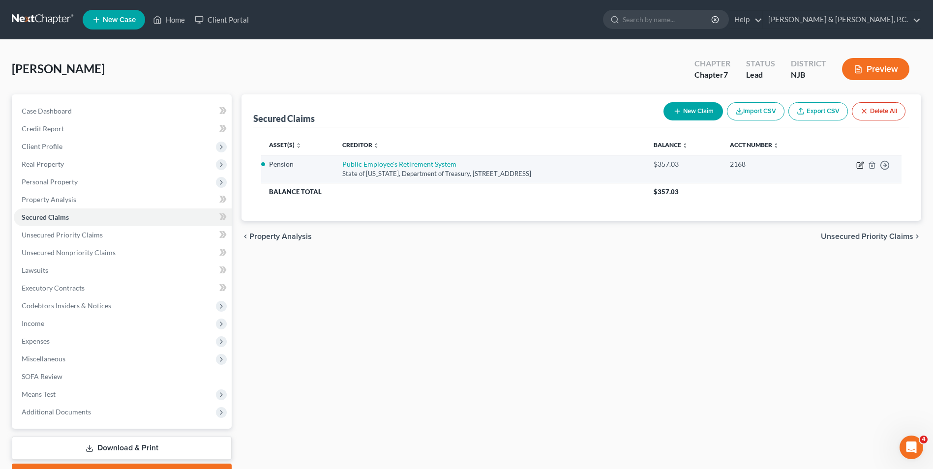
click at [863, 165] on icon "button" at bounding box center [860, 165] width 8 height 8
select select "33"
select select "2"
select select "0"
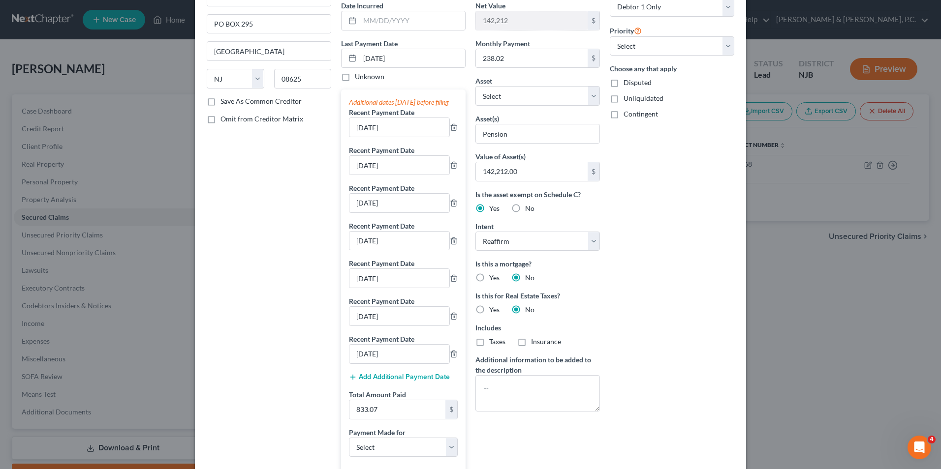
scroll to position [98, 0]
click at [549, 378] on textarea at bounding box center [537, 391] width 124 height 36
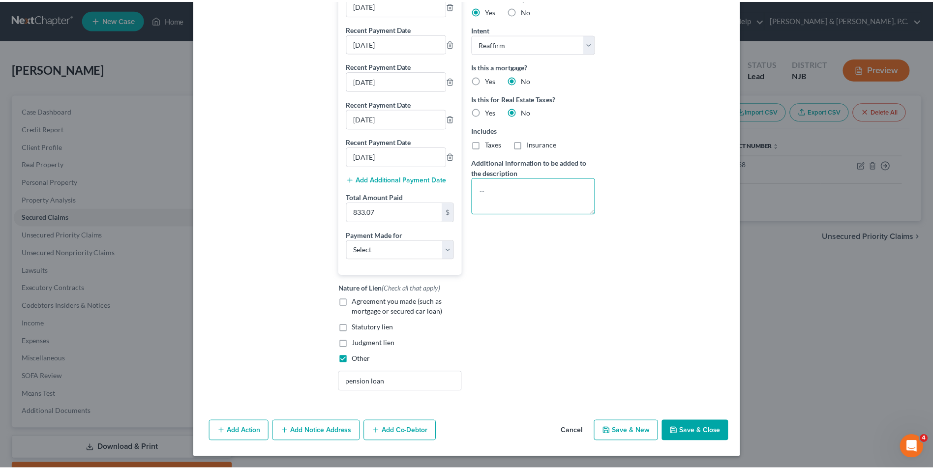
scroll to position [304, 0]
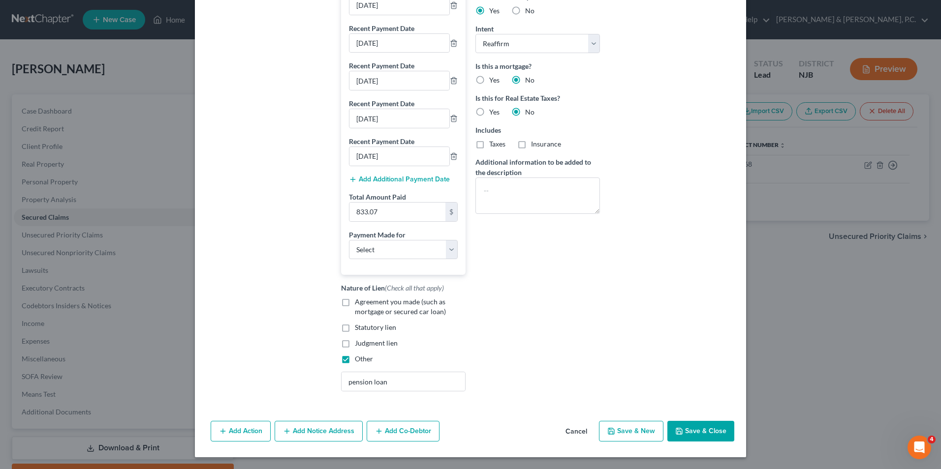
click at [698, 430] on button "Save & Close" at bounding box center [700, 431] width 67 height 21
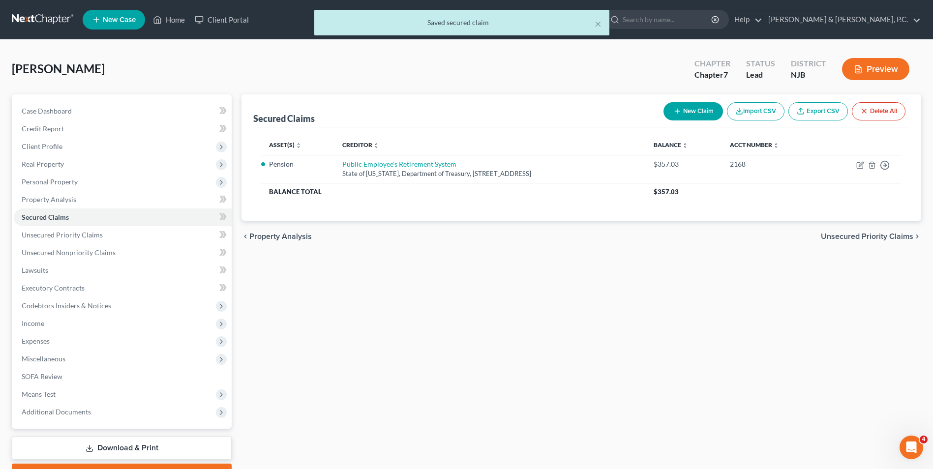
click at [152, 443] on link "Download & Print" at bounding box center [122, 448] width 220 height 23
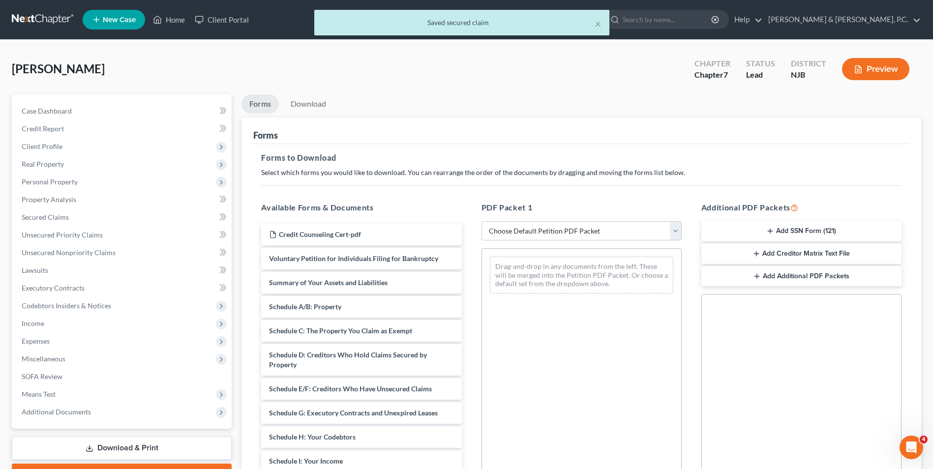
click at [678, 234] on select "Choose Default Petition PDF Packet Complete Bankruptcy Petition (all forms and …" at bounding box center [582, 231] width 200 height 20
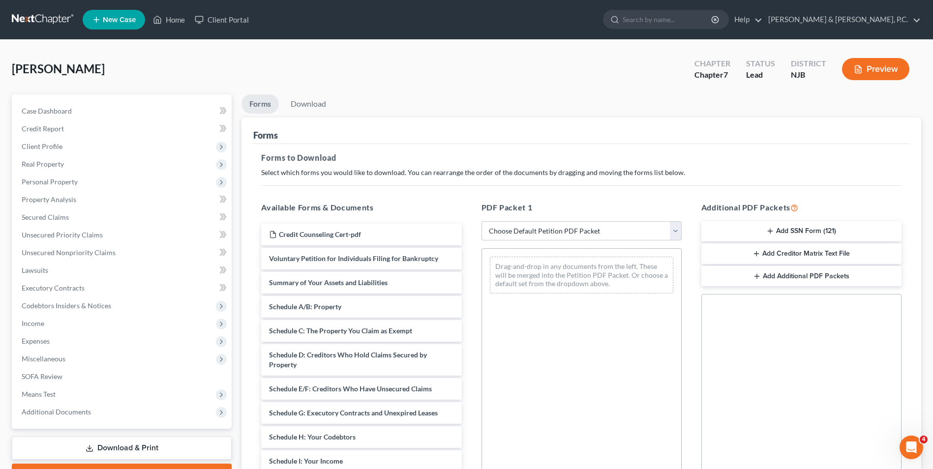
select select "0"
click at [482, 221] on select "Choose Default Petition PDF Packet Complete Bankruptcy Petition (all forms and …" at bounding box center [582, 231] width 200 height 20
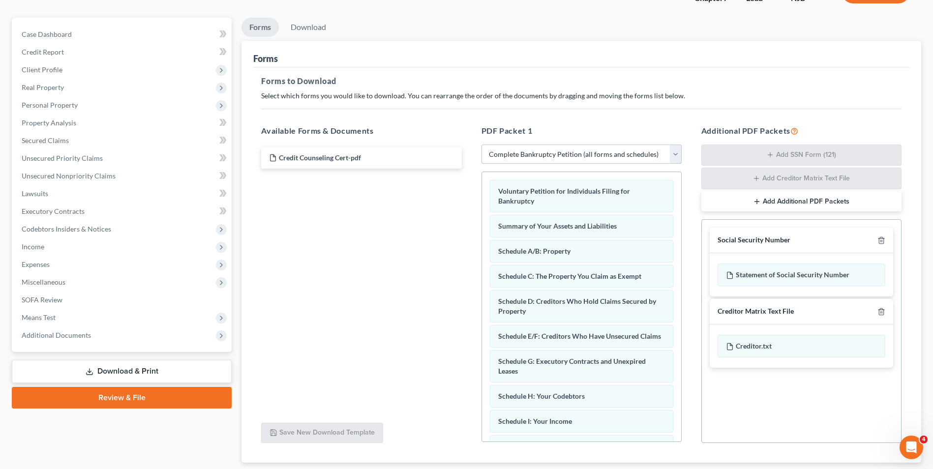
scroll to position [139, 0]
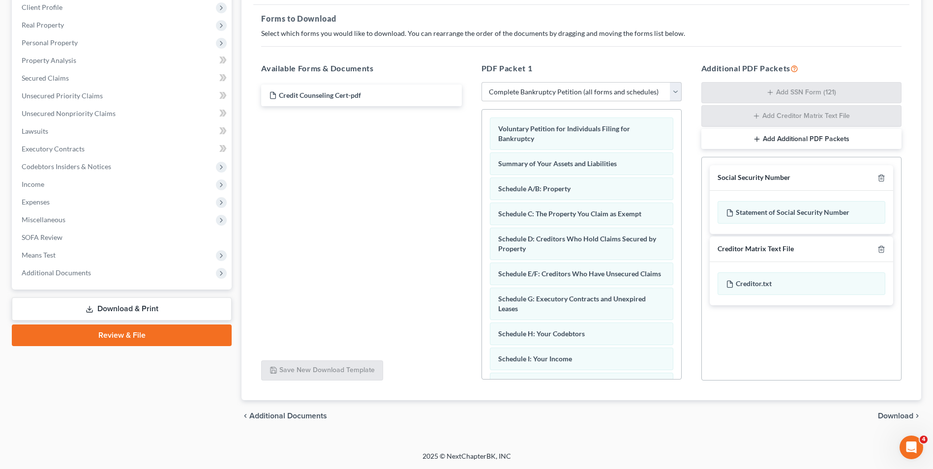
click at [891, 420] on span "Download" at bounding box center [895, 416] width 35 height 8
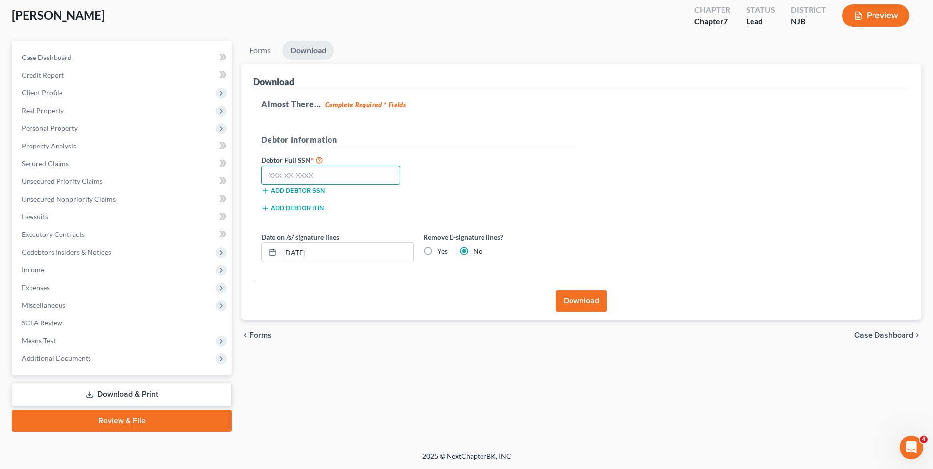
click at [358, 175] on input "text" at bounding box center [330, 176] width 139 height 20
type input "144-76-6849"
click at [583, 303] on button "Download" at bounding box center [581, 301] width 51 height 22
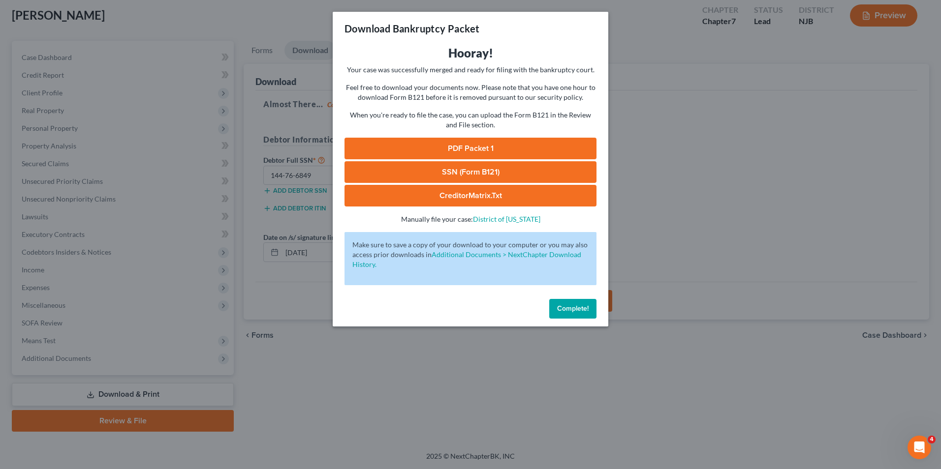
click at [543, 152] on link "PDF Packet 1" at bounding box center [470, 149] width 252 height 22
click at [455, 171] on link "SSN (Form B121)" at bounding box center [470, 172] width 252 height 22
click at [452, 197] on link "CreditorMatrix.txt" at bounding box center [470, 196] width 252 height 22
click at [568, 311] on span "Complete!" at bounding box center [572, 309] width 31 height 8
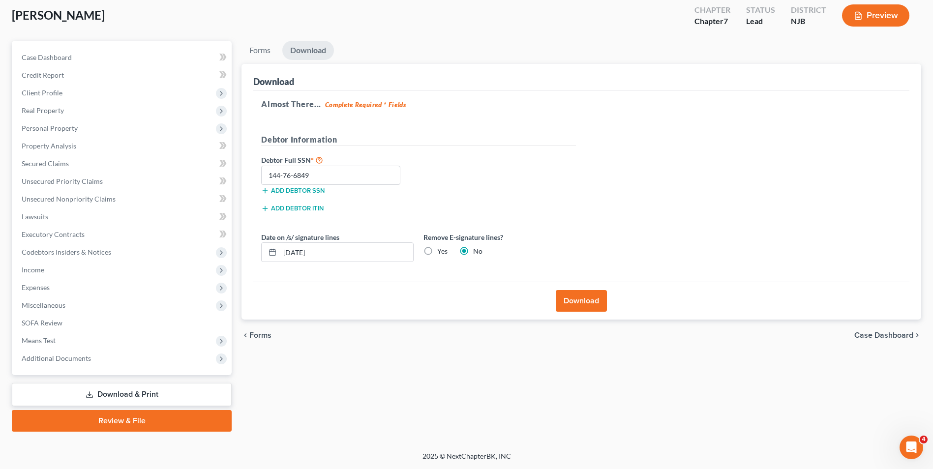
click at [130, 425] on link "Review & File" at bounding box center [122, 421] width 220 height 22
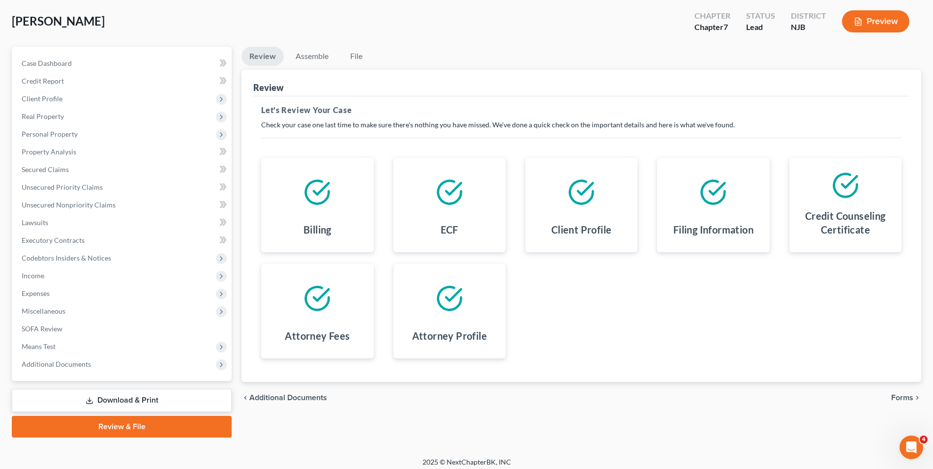
scroll to position [54, 0]
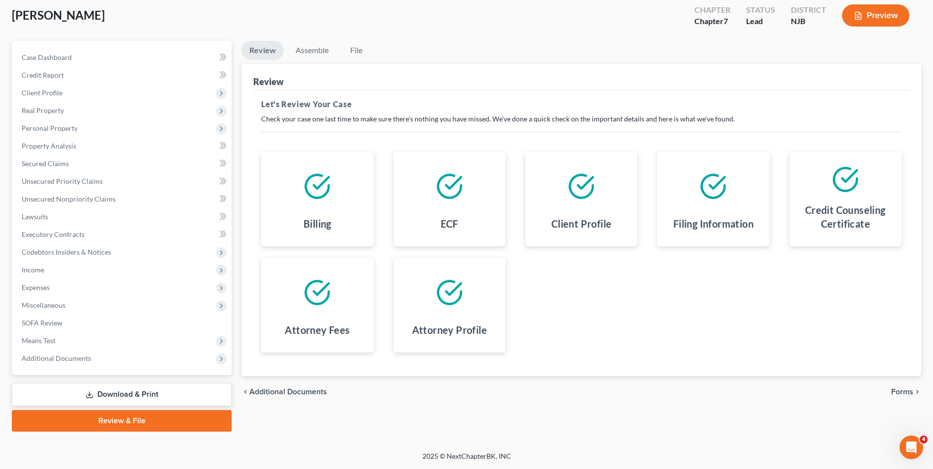
click at [902, 395] on span "Forms" at bounding box center [902, 392] width 22 height 8
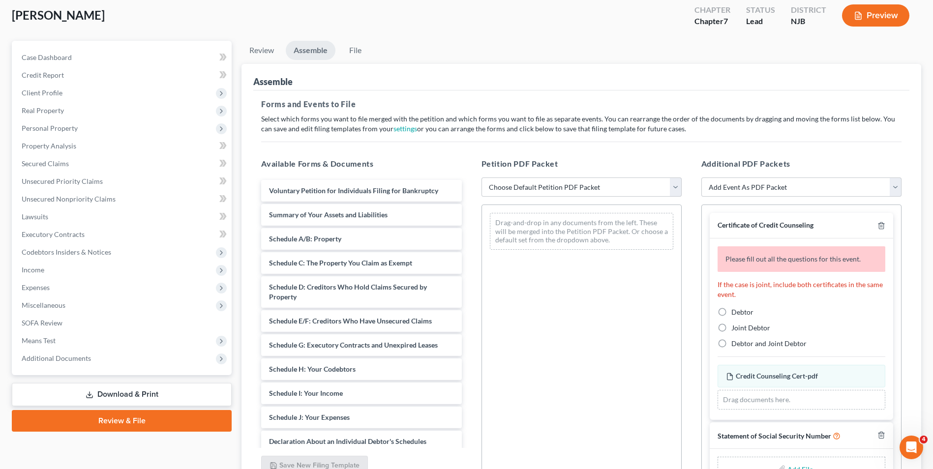
click at [732, 312] on label "Debtor" at bounding box center [743, 312] width 22 height 10
click at [735, 312] on input "Debtor" at bounding box center [738, 310] width 6 height 6
radio input "true"
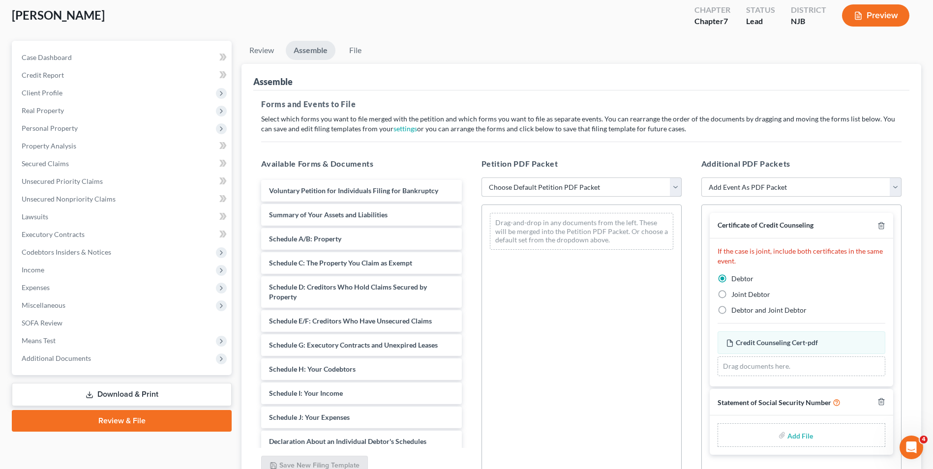
click at [677, 184] on select "Choose Default Petition PDF Packet Complete Bankruptcy Petition (all forms and …" at bounding box center [582, 188] width 200 height 20
select select "0"
click at [482, 178] on select "Choose Default Petition PDF Packet Complete Bankruptcy Petition (all forms and …" at bounding box center [582, 188] width 200 height 20
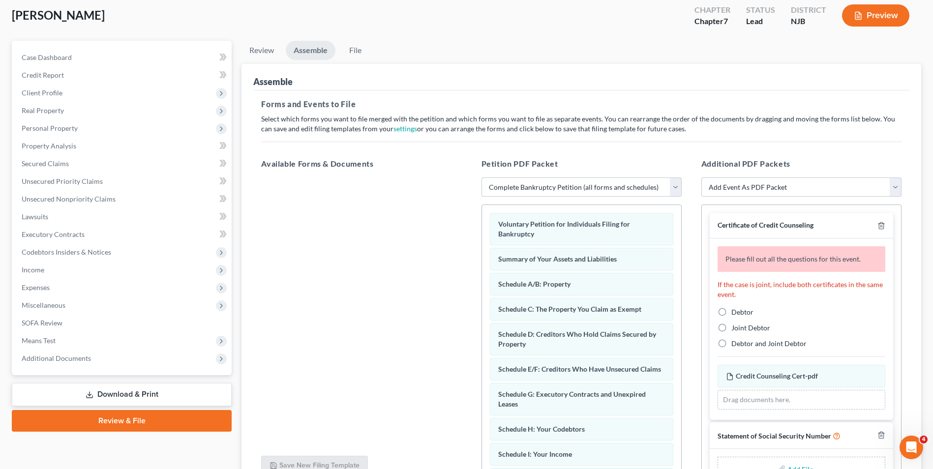
click at [732, 314] on label "Debtor" at bounding box center [743, 312] width 22 height 10
click at [735, 314] on input "Debtor" at bounding box center [738, 310] width 6 height 6
radio input "true"
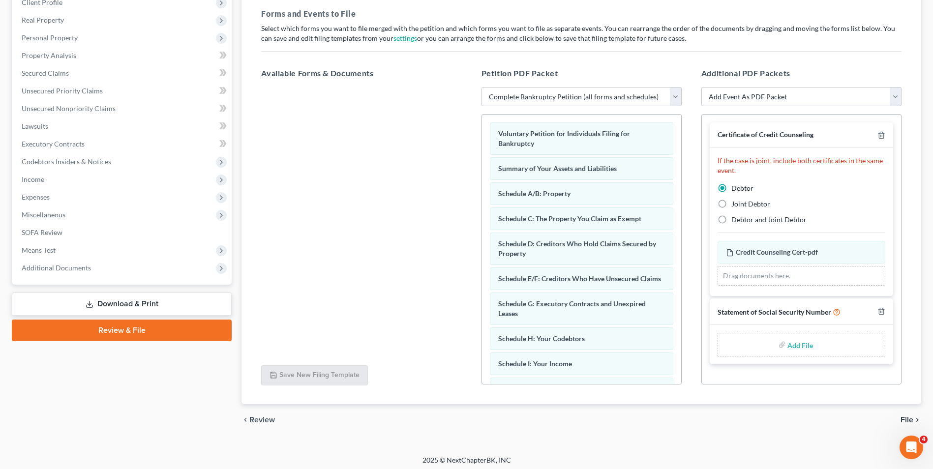
scroll to position [148, 0]
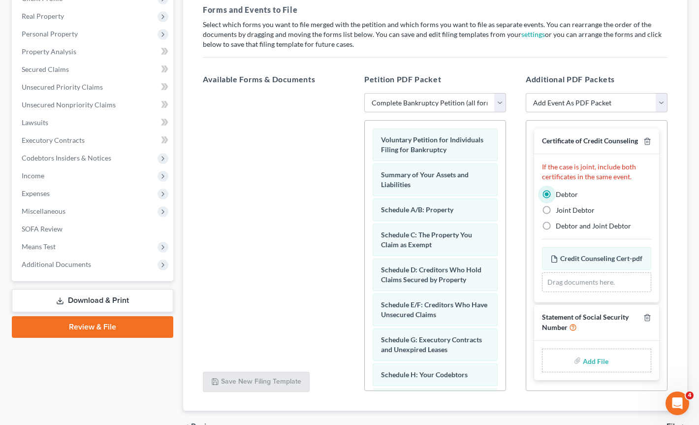
type input "C:\fakepath\[PERSON_NAME] cert.pdf"
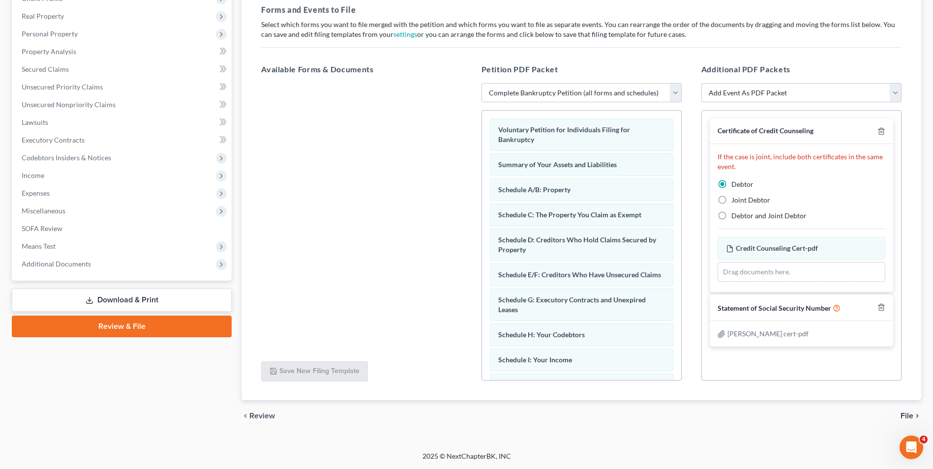
click at [903, 417] on span "File" at bounding box center [907, 416] width 13 height 8
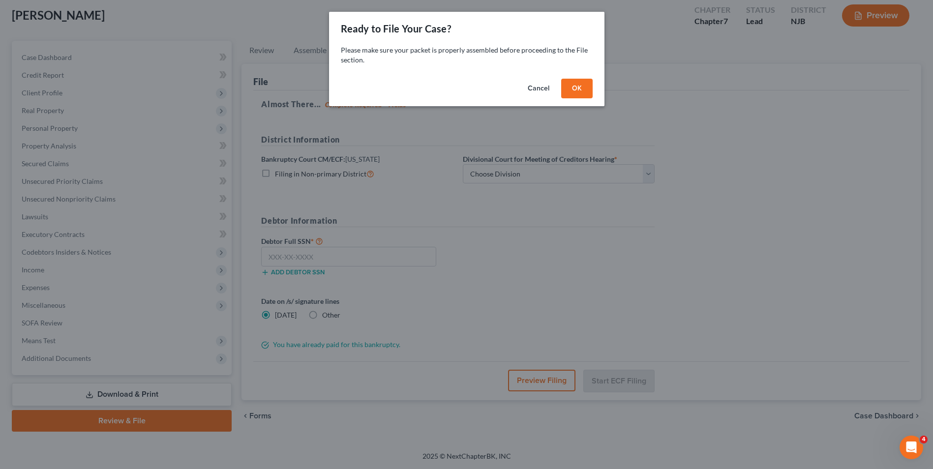
scroll to position [54, 0]
click at [587, 93] on button "OK" at bounding box center [580, 89] width 31 height 20
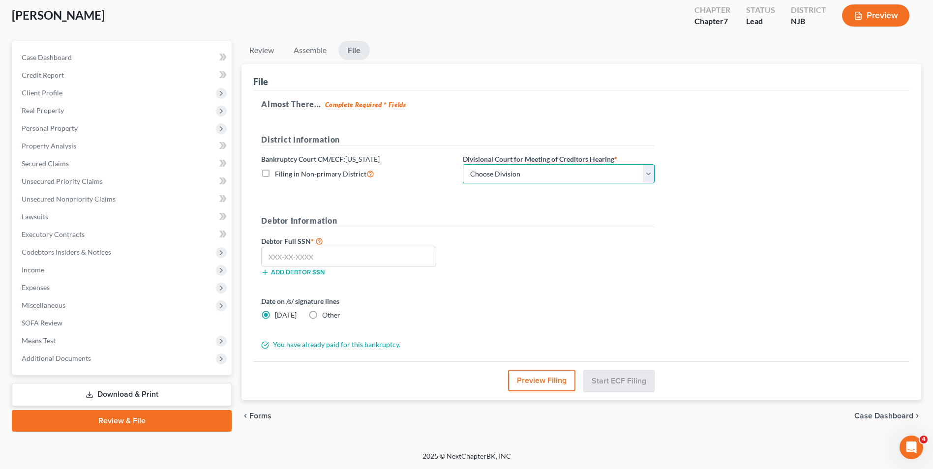
click at [648, 175] on select "Choose Division [GEOGRAPHIC_DATA] [GEOGRAPHIC_DATA]/[GEOGRAPHIC_DATA] [GEOGRAPH…" at bounding box center [559, 174] width 192 height 20
select select "3"
click at [463, 164] on select "Choose Division [GEOGRAPHIC_DATA] [GEOGRAPHIC_DATA]/[GEOGRAPHIC_DATA] [GEOGRAPH…" at bounding box center [559, 174] width 192 height 20
click at [377, 256] on input "text" at bounding box center [348, 257] width 175 height 20
type input "144-76-6849"
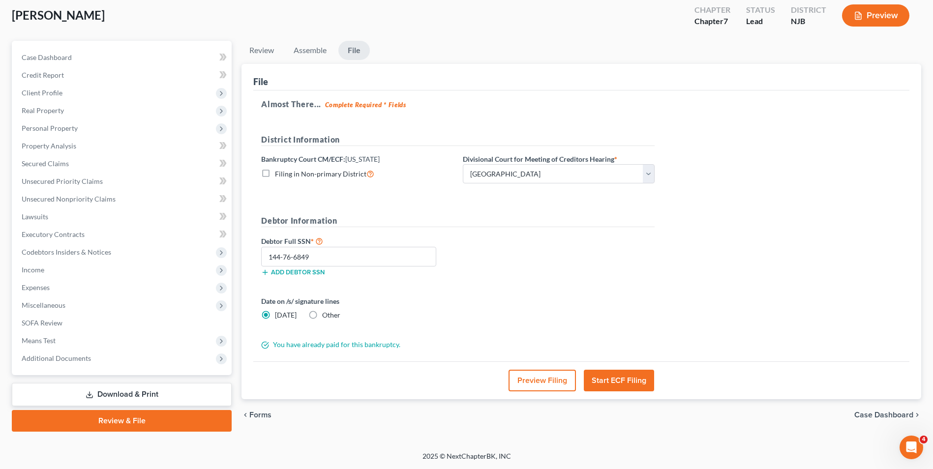
click at [619, 381] on button "Start ECF Filing" at bounding box center [619, 381] width 70 height 22
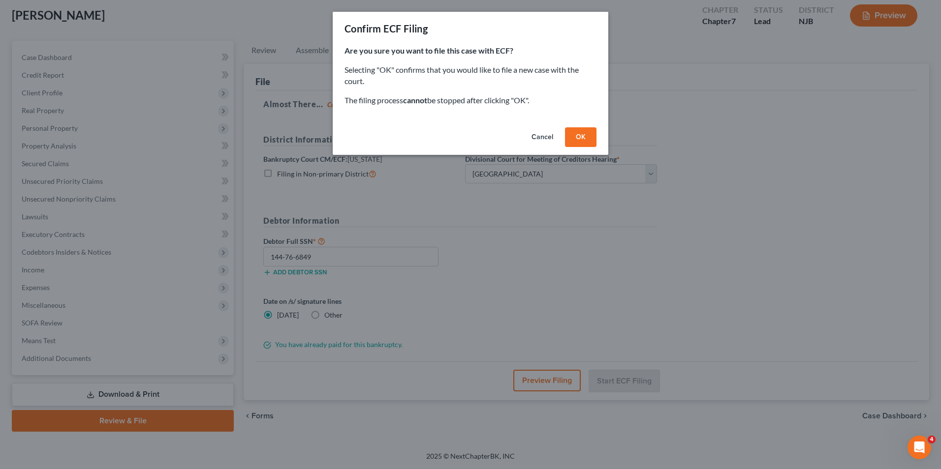
click at [584, 136] on button "OK" at bounding box center [580, 137] width 31 height 20
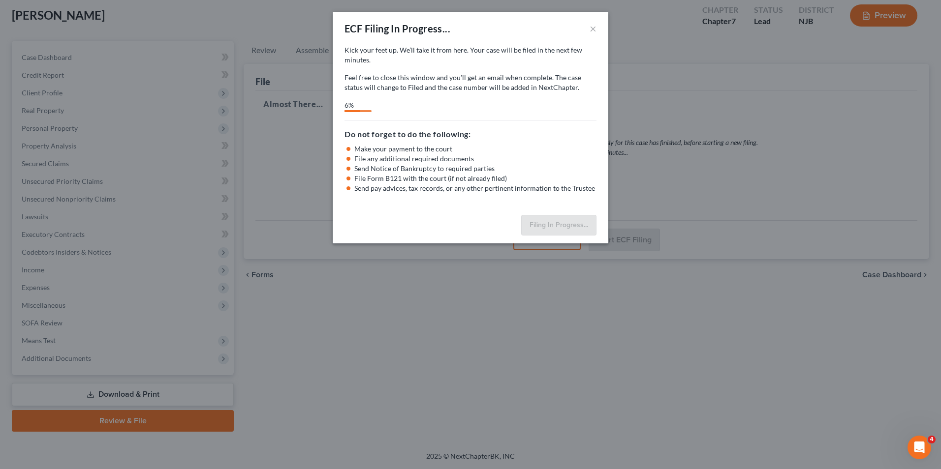
select select "3"
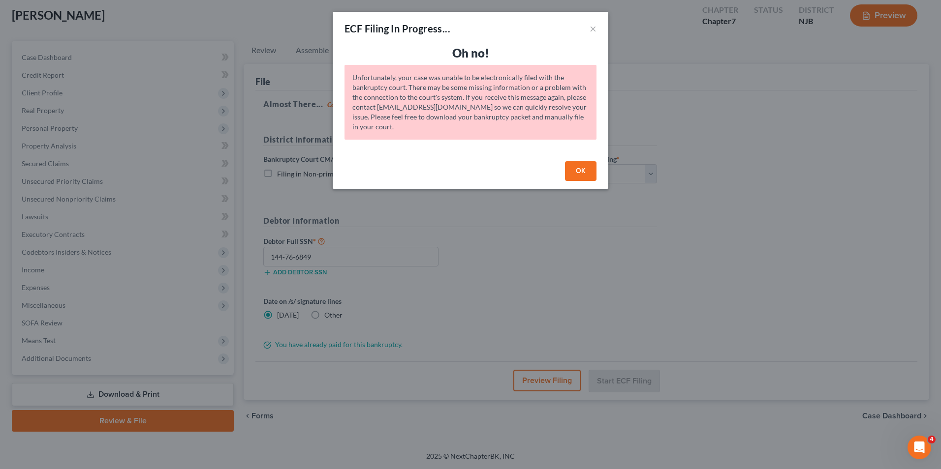
click at [583, 172] on button "OK" at bounding box center [580, 171] width 31 height 20
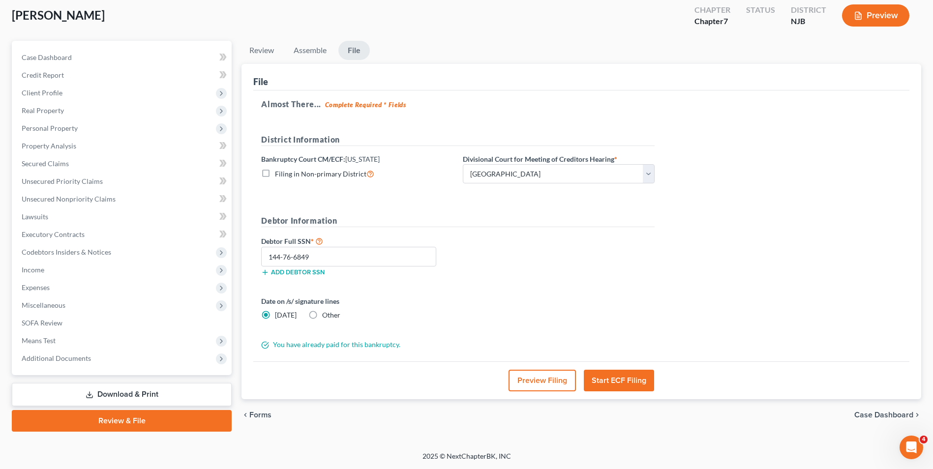
click at [620, 379] on button "Start ECF Filing" at bounding box center [619, 381] width 70 height 22
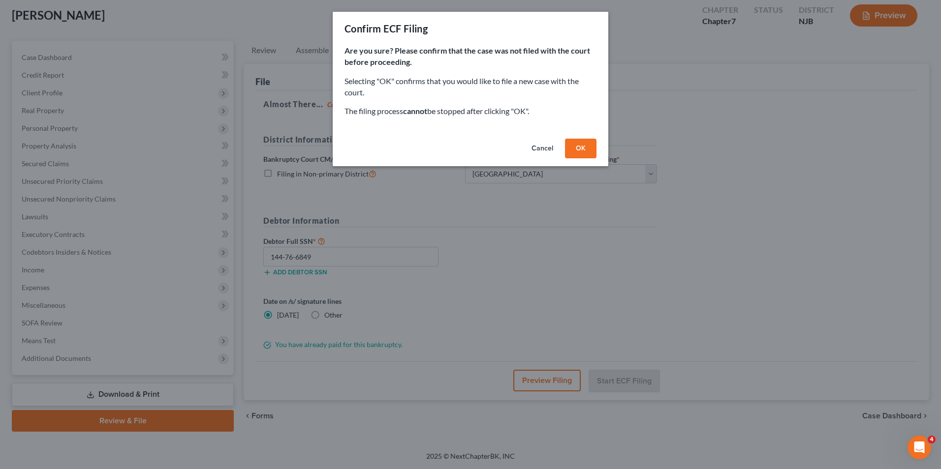
click at [578, 143] on button "OK" at bounding box center [580, 149] width 31 height 20
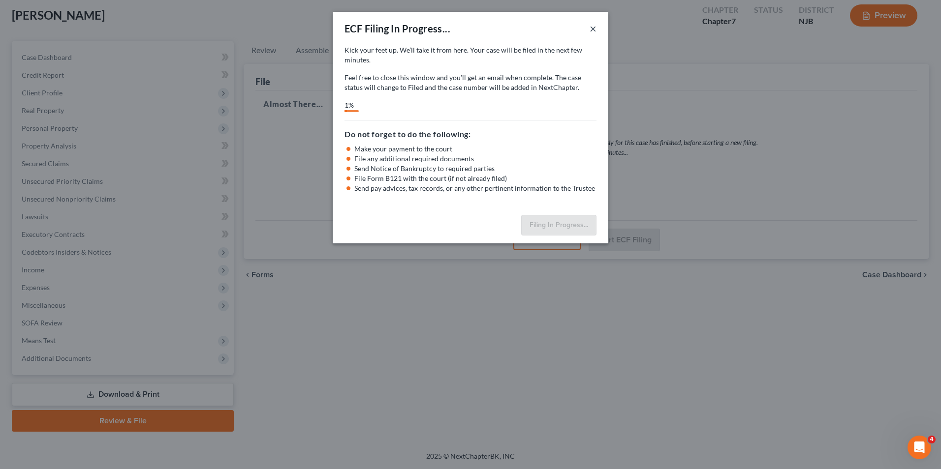
click at [590, 29] on button "×" at bounding box center [592, 29] width 7 height 12
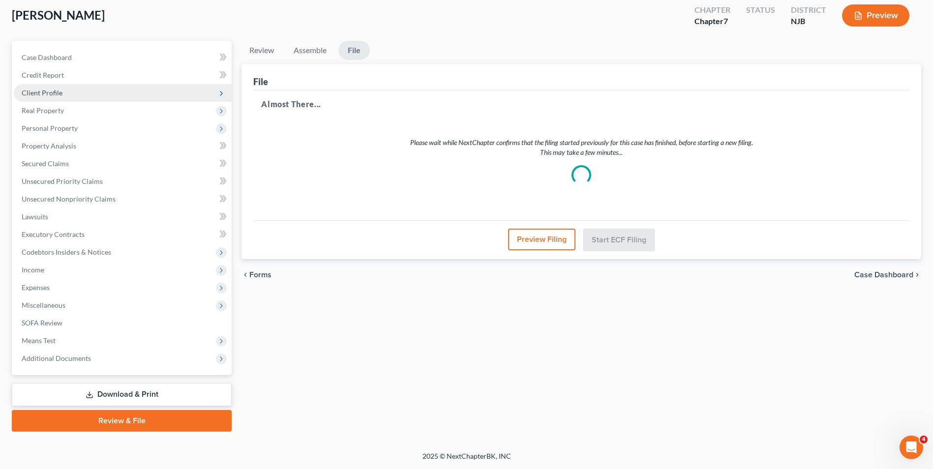
click at [49, 96] on span "Client Profile" at bounding box center [42, 93] width 41 height 8
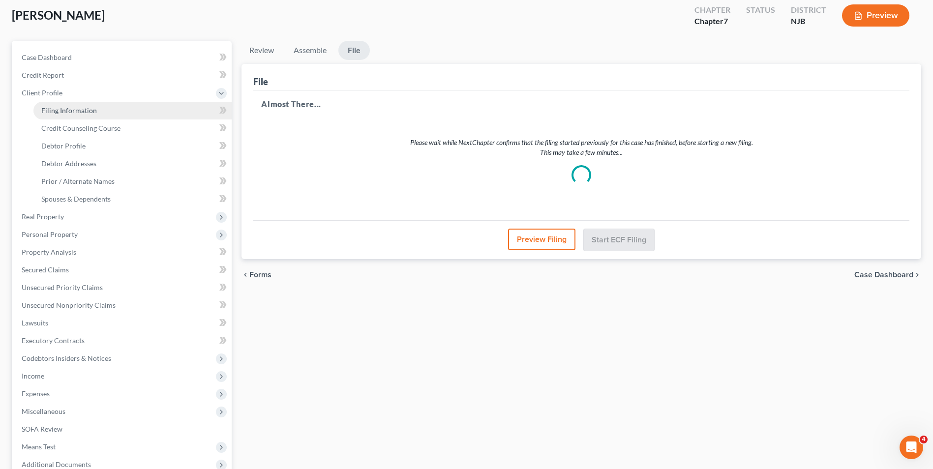
click at [79, 108] on span "Filing Information" at bounding box center [69, 110] width 56 height 8
select select "1"
select select "0"
select select "51"
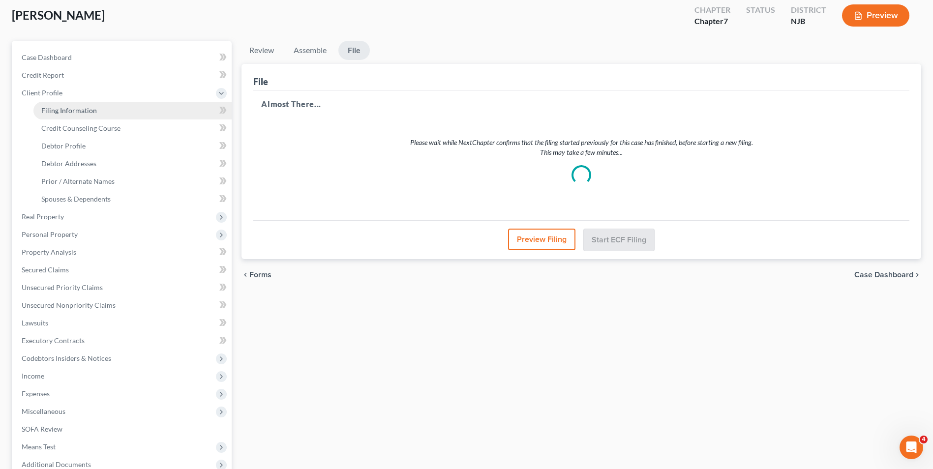
select select "1"
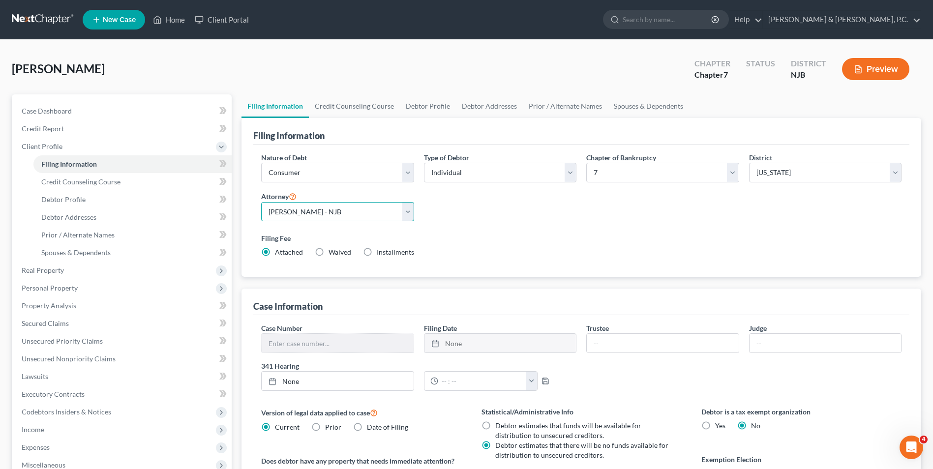
click at [407, 213] on select "Select [PERSON_NAME] - PA [PERSON_NAME] - NJB [PERSON_NAME] - PAEB [PERSON_NAME]" at bounding box center [337, 212] width 152 height 20
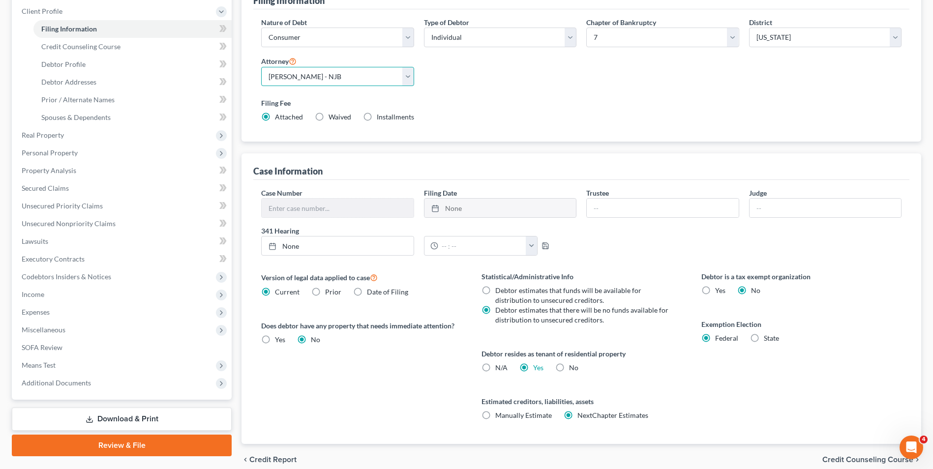
scroll to position [179, 0]
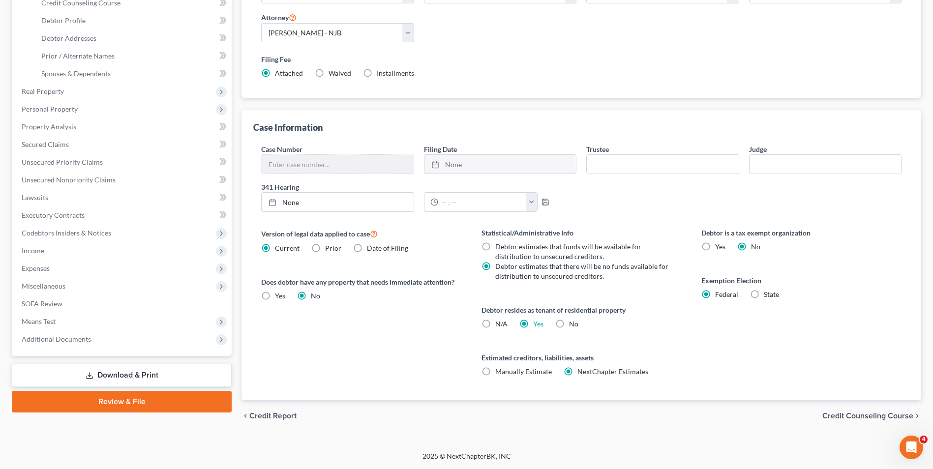
click at [146, 408] on link "Review & File" at bounding box center [122, 402] width 220 height 22
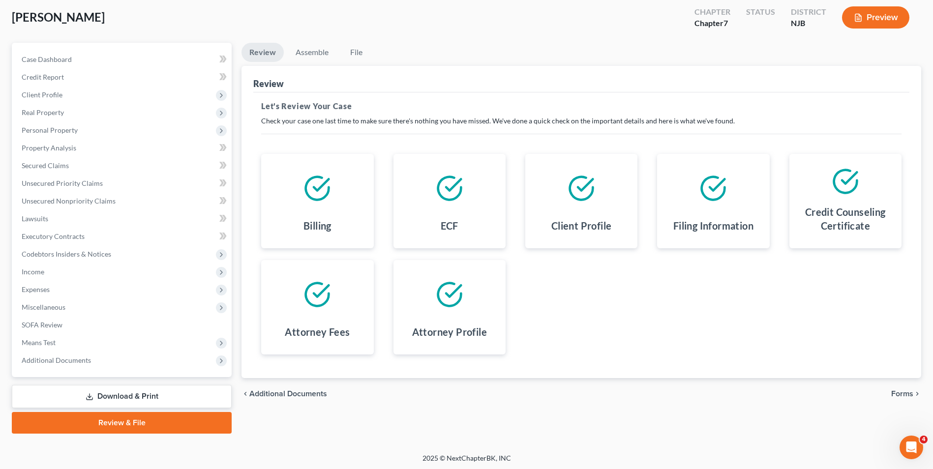
scroll to position [54, 0]
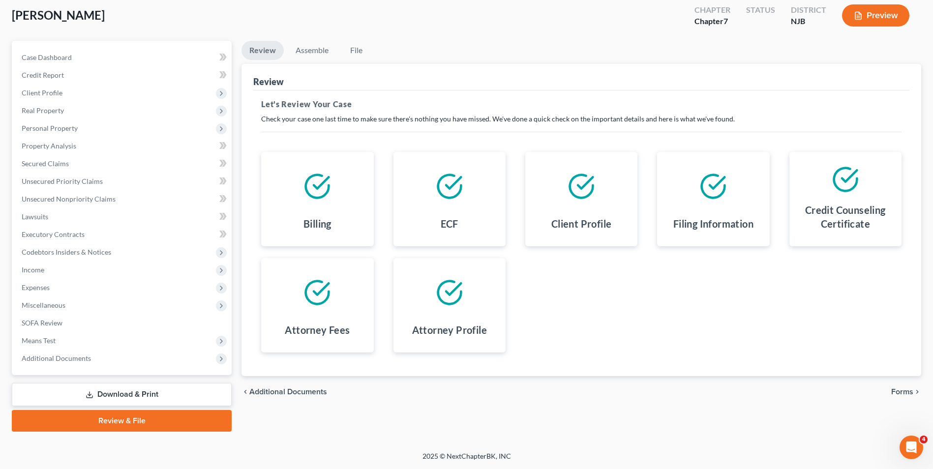
click at [900, 394] on span "Forms" at bounding box center [902, 392] width 22 height 8
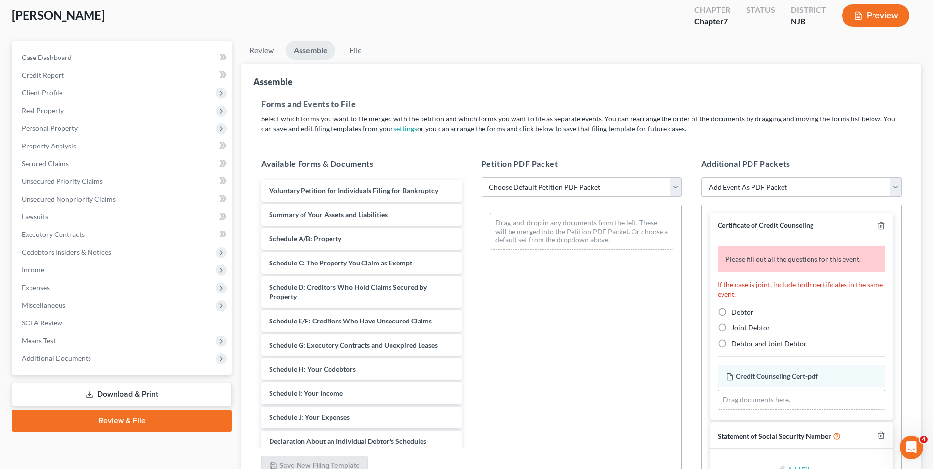
drag, startPoint x: 541, startPoint y: 184, endPoint x: 537, endPoint y: 178, distance: 7.3
click at [541, 184] on select "Choose Default Petition PDF Packet Complete Bankruptcy Petition (all forms and …" at bounding box center [582, 188] width 200 height 20
select select "0"
click at [482, 178] on select "Choose Default Petition PDF Packet Complete Bankruptcy Petition (all forms and …" at bounding box center [582, 188] width 200 height 20
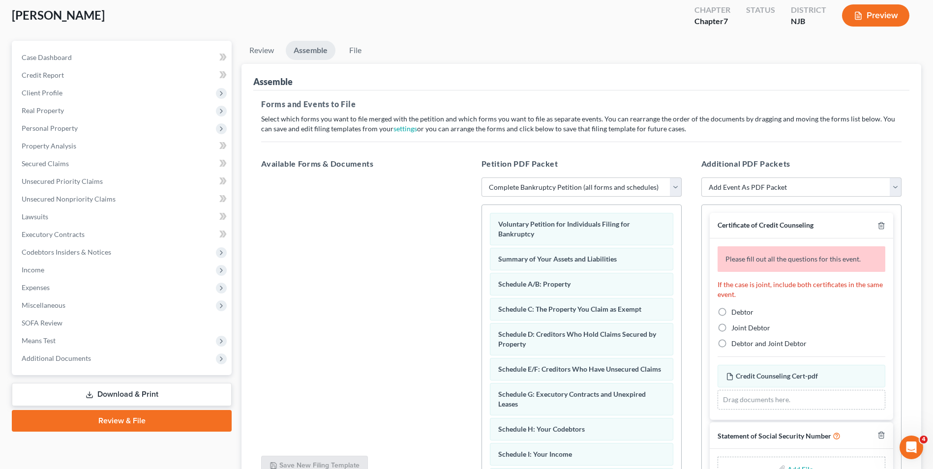
click at [732, 310] on label "Debtor" at bounding box center [743, 312] width 22 height 10
click at [735, 310] on input "Debtor" at bounding box center [738, 310] width 6 height 6
radio input "true"
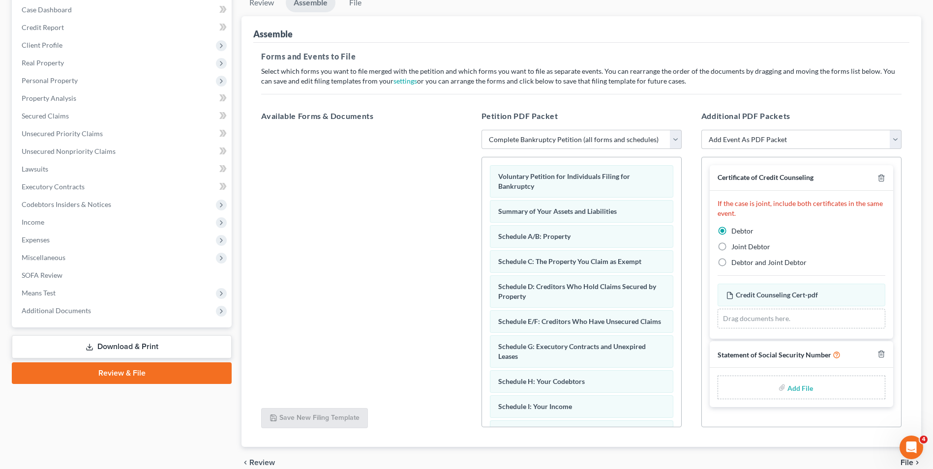
scroll to position [148, 0]
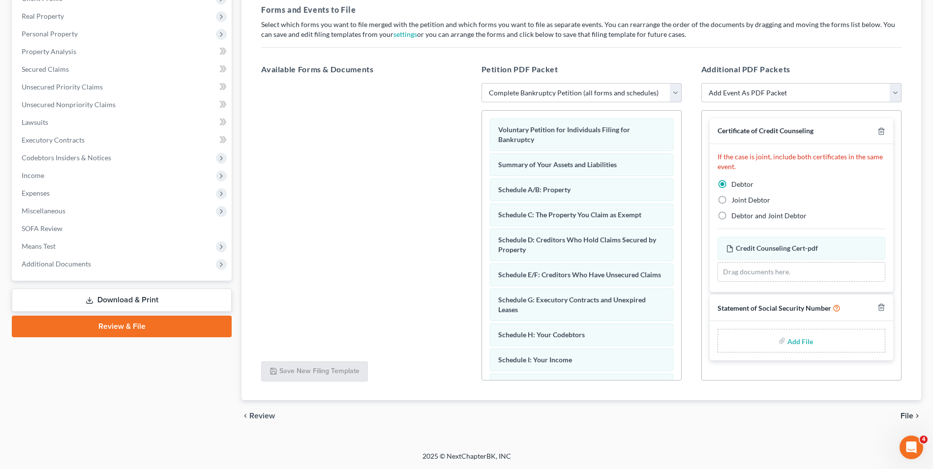
click at [794, 342] on input "file" at bounding box center [800, 341] width 24 height 18
type input "C:\fakepath\[PERSON_NAME] cert.pdf"
click at [907, 414] on span "File" at bounding box center [907, 416] width 13 height 8
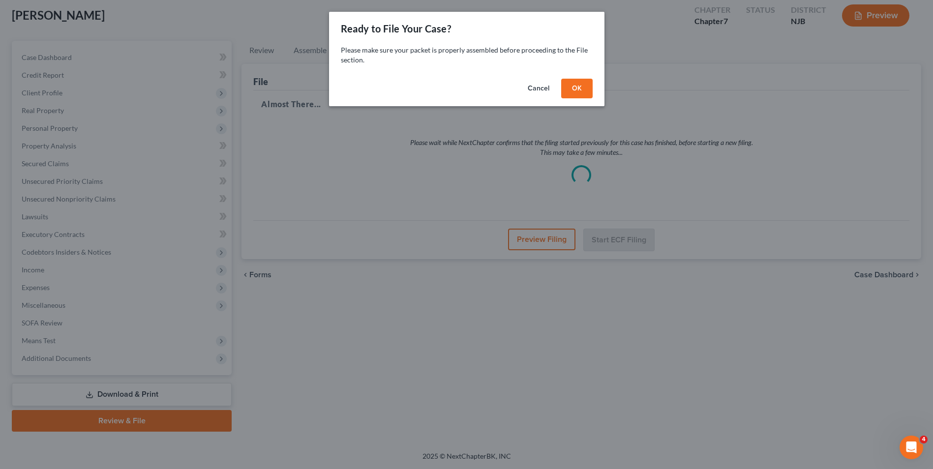
scroll to position [54, 0]
click at [571, 91] on button "OK" at bounding box center [580, 89] width 31 height 20
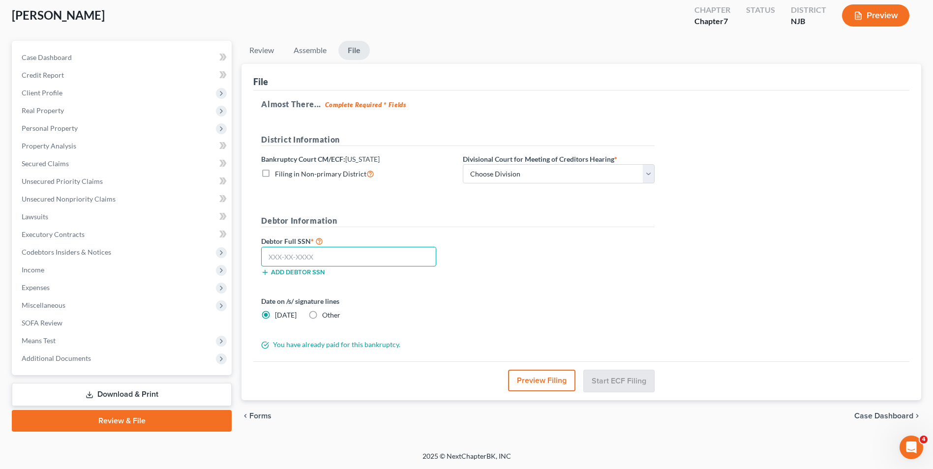
click at [379, 257] on input "text" at bounding box center [348, 257] width 175 height 20
type input "144-76-6849"
click at [567, 178] on select "Choose Division [GEOGRAPHIC_DATA] [GEOGRAPHIC_DATA]/[GEOGRAPHIC_DATA] [GEOGRAPH…" at bounding box center [559, 174] width 192 height 20
select select "3"
click at [463, 164] on select "Choose Division [GEOGRAPHIC_DATA] [GEOGRAPHIC_DATA]/[GEOGRAPHIC_DATA] [GEOGRAPH…" at bounding box center [559, 174] width 192 height 20
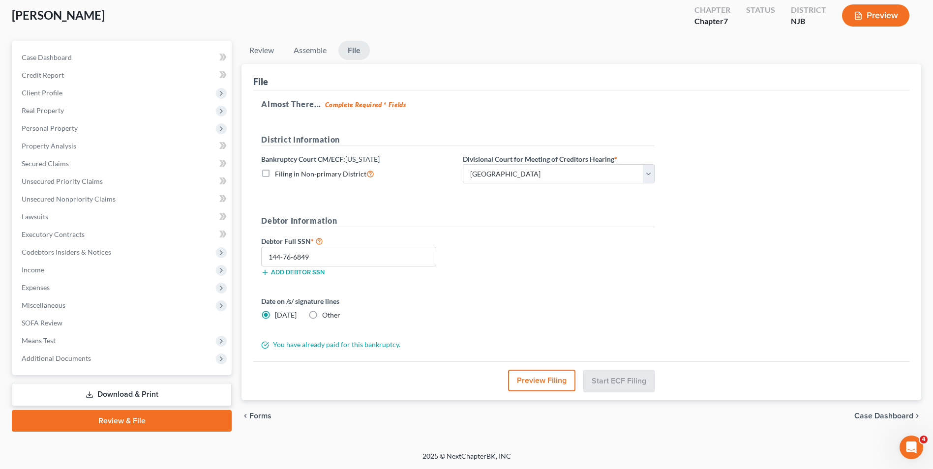
click at [539, 385] on button "Preview Filing" at bounding box center [541, 381] width 67 height 22
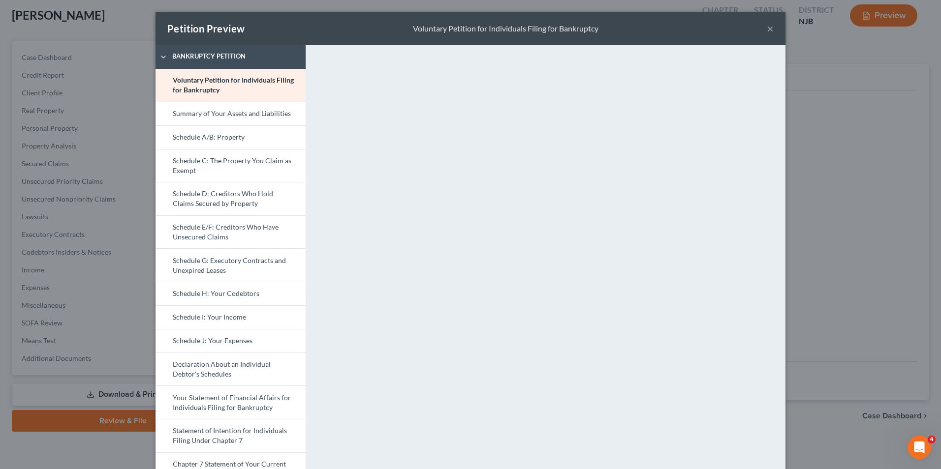
click at [769, 24] on button "×" at bounding box center [769, 29] width 7 height 12
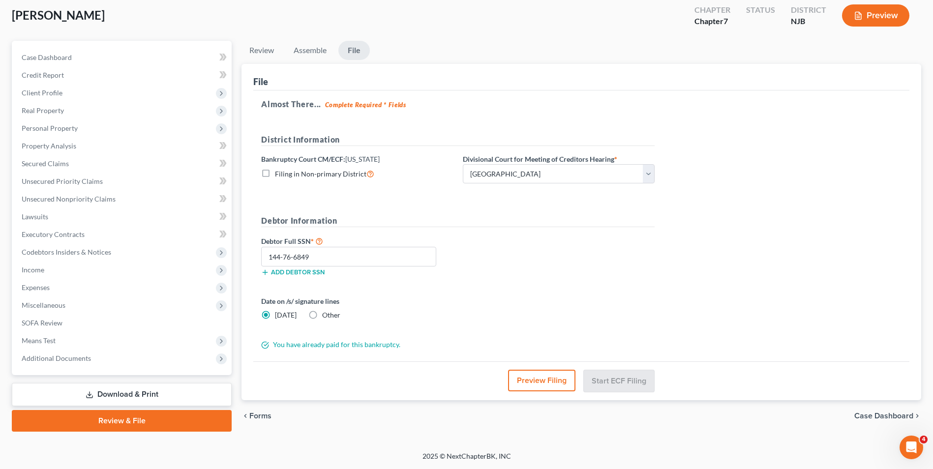
click at [872, 417] on span "Case Dashboard" at bounding box center [883, 416] width 59 height 8
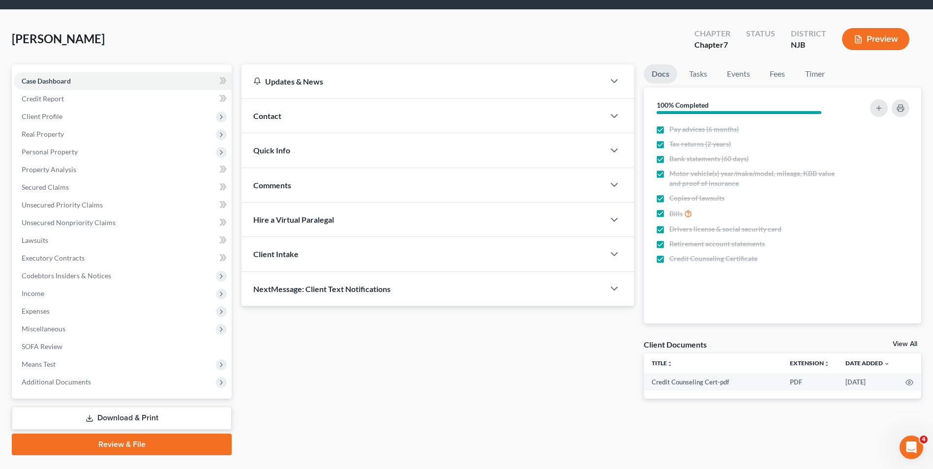
scroll to position [54, 0]
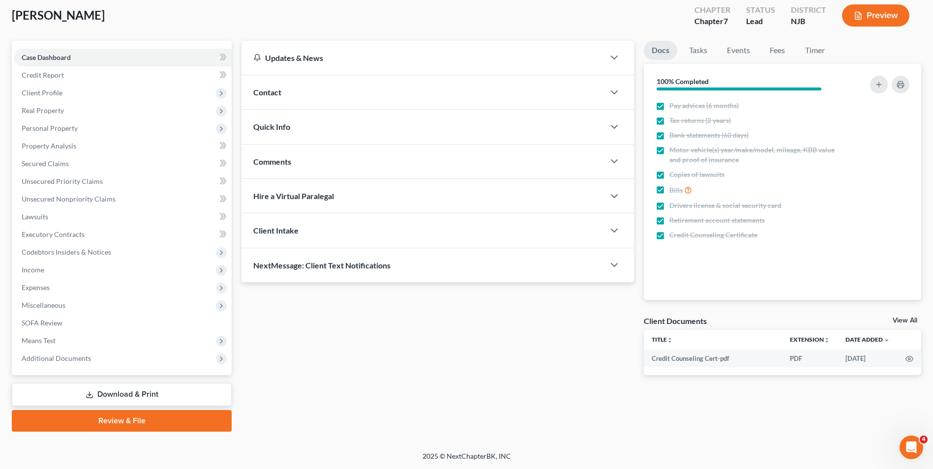
click at [160, 396] on link "Download & Print" at bounding box center [122, 394] width 220 height 23
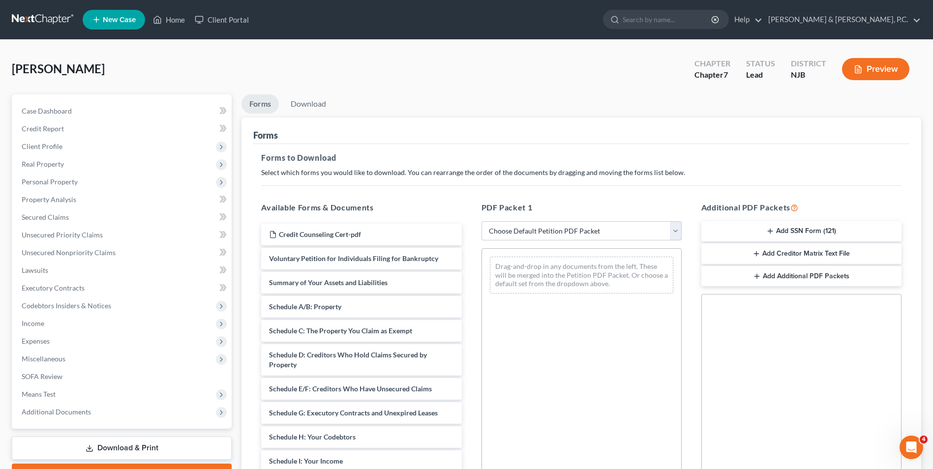
drag, startPoint x: 605, startPoint y: 234, endPoint x: 599, endPoint y: 231, distance: 6.4
click at [605, 234] on select "Choose Default Petition PDF Packet Complete Bankruptcy Petition (all forms and …" at bounding box center [582, 231] width 200 height 20
select select "0"
click at [482, 221] on select "Choose Default Petition PDF Packet Complete Bankruptcy Petition (all forms and …" at bounding box center [582, 231] width 200 height 20
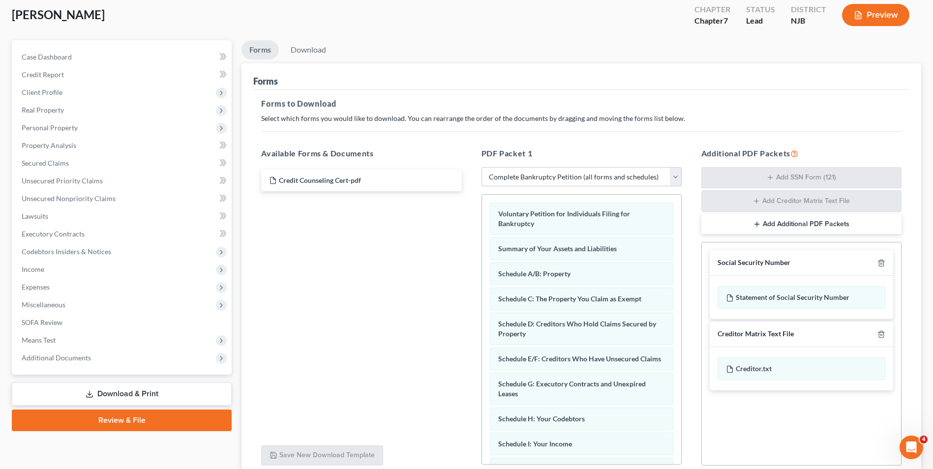
scroll to position [139, 0]
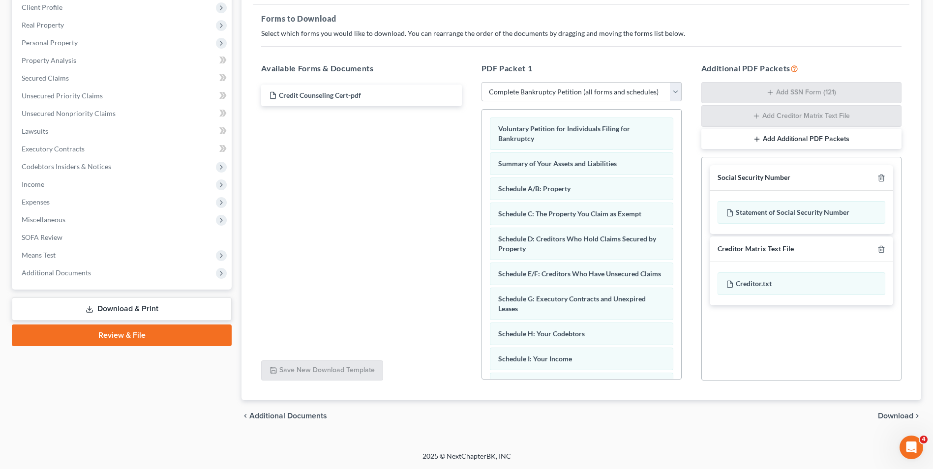
click at [899, 415] on span "Download" at bounding box center [895, 416] width 35 height 8
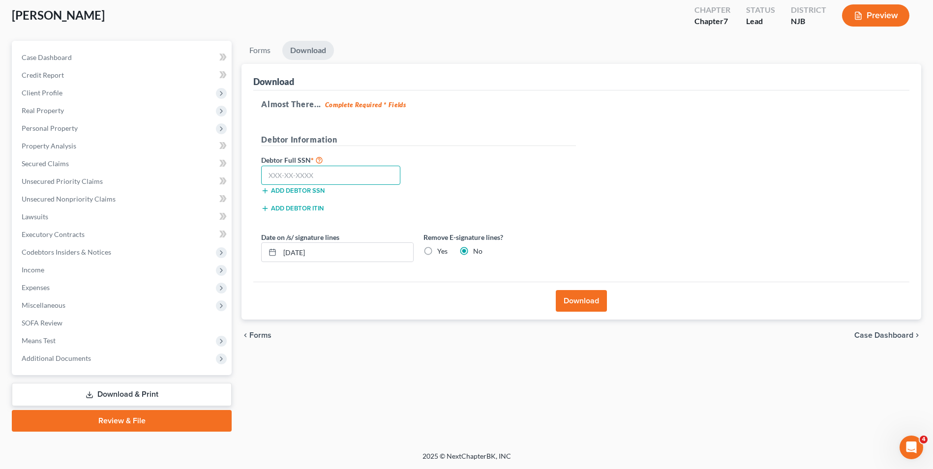
click at [357, 183] on input "text" at bounding box center [330, 176] width 139 height 20
type input "144-76-6849"
click at [581, 300] on button "Download" at bounding box center [581, 301] width 51 height 22
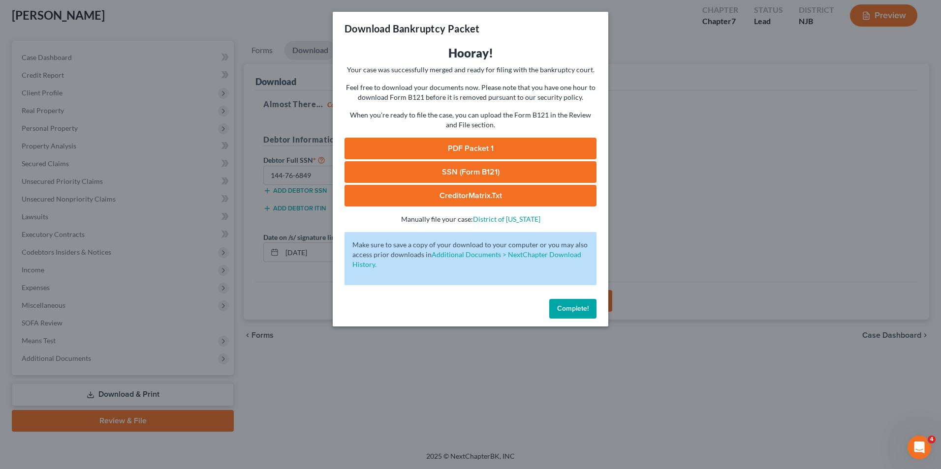
click at [576, 34] on div "Download Bankruptcy Packet" at bounding box center [470, 28] width 275 height 33
drag, startPoint x: 569, startPoint y: 307, endPoint x: 572, endPoint y: 299, distance: 8.9
click at [569, 307] on span "Complete!" at bounding box center [572, 309] width 31 height 8
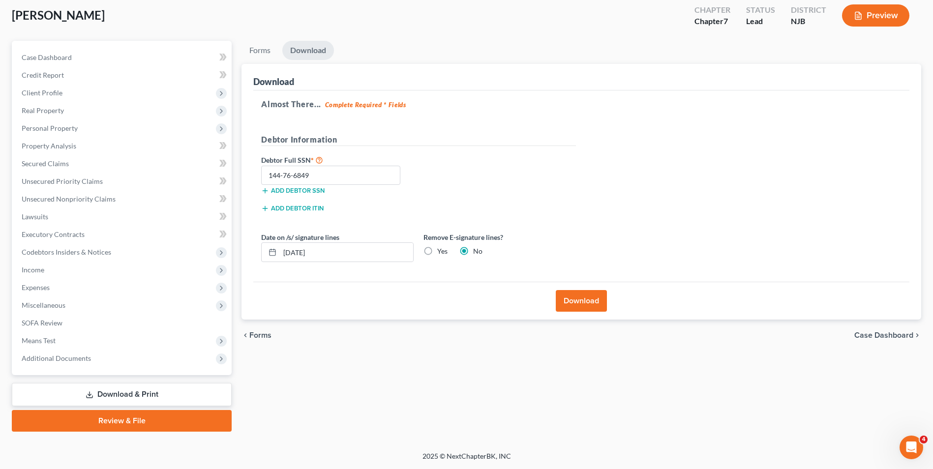
click at [579, 300] on button "Download" at bounding box center [581, 301] width 51 height 22
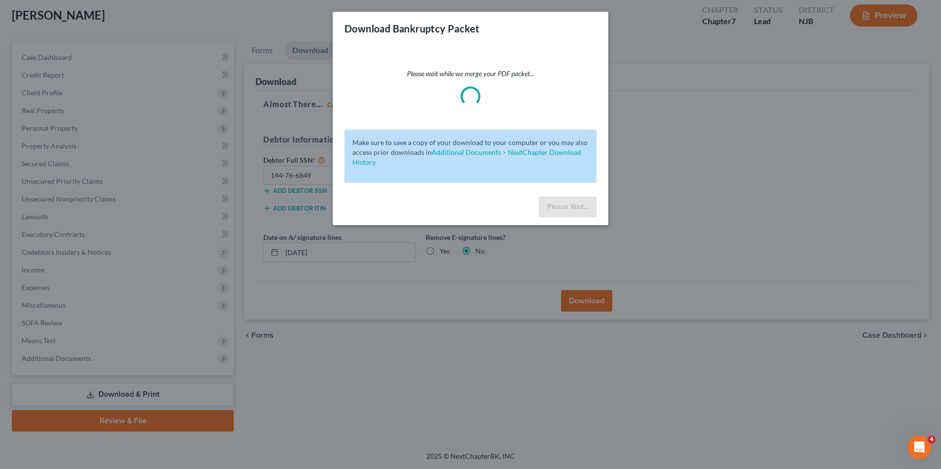
click at [187, 422] on div "Download Bankruptcy Packet Please wait while we merge your PDF packet... Make s…" at bounding box center [470, 234] width 941 height 469
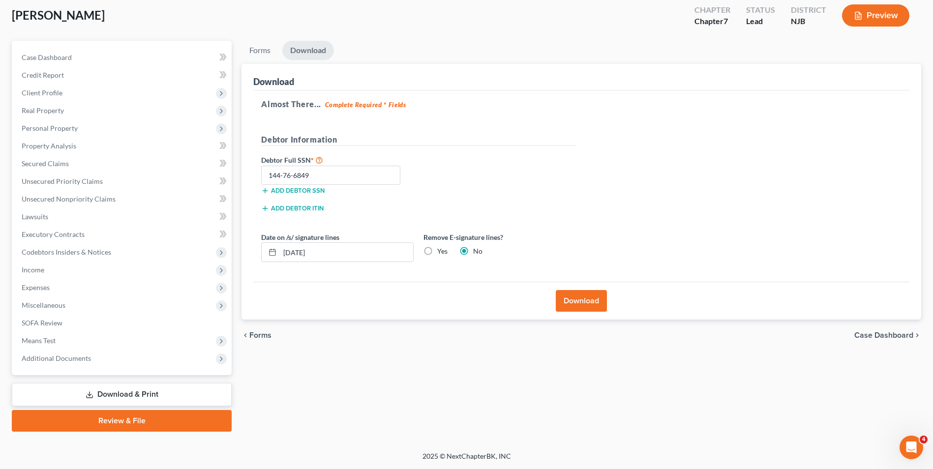
click at [180, 441] on div "Marsteller, Daniel Upgraded Chapter Chapter 7 Status Lead District NJB Preview …" at bounding box center [466, 218] width 933 height 465
click at [203, 425] on link "Review & File" at bounding box center [122, 421] width 220 height 22
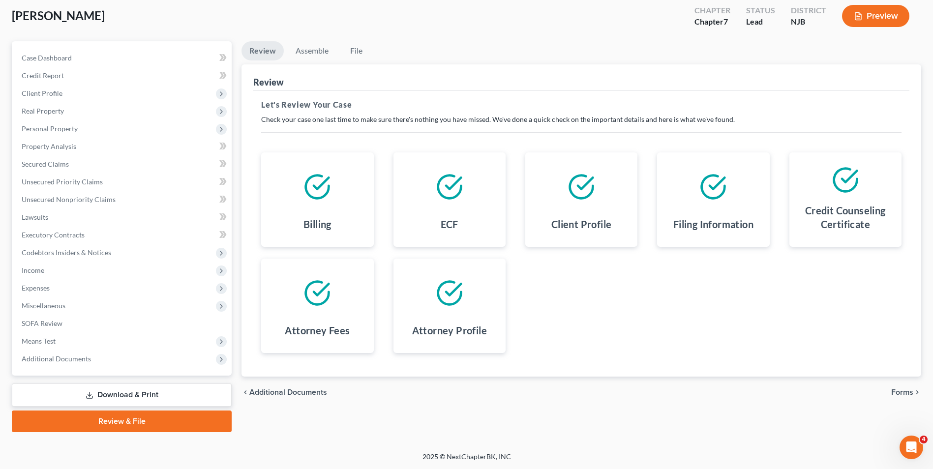
scroll to position [54, 0]
click at [903, 390] on span "Forms" at bounding box center [902, 392] width 22 height 8
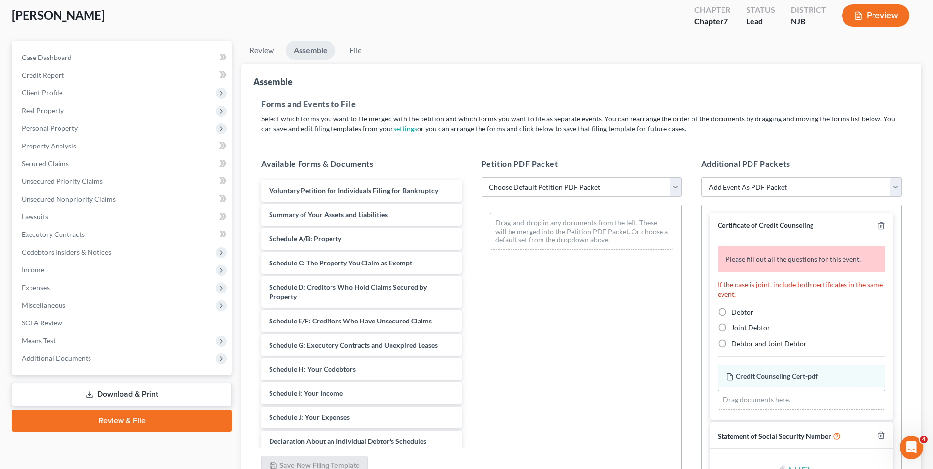
click at [602, 187] on select "Choose Default Petition PDF Packet Complete Bankruptcy Petition (all forms and …" at bounding box center [582, 188] width 200 height 20
select select "0"
click at [482, 178] on select "Choose Default Petition PDF Packet Complete Bankruptcy Petition (all forms and …" at bounding box center [582, 188] width 200 height 20
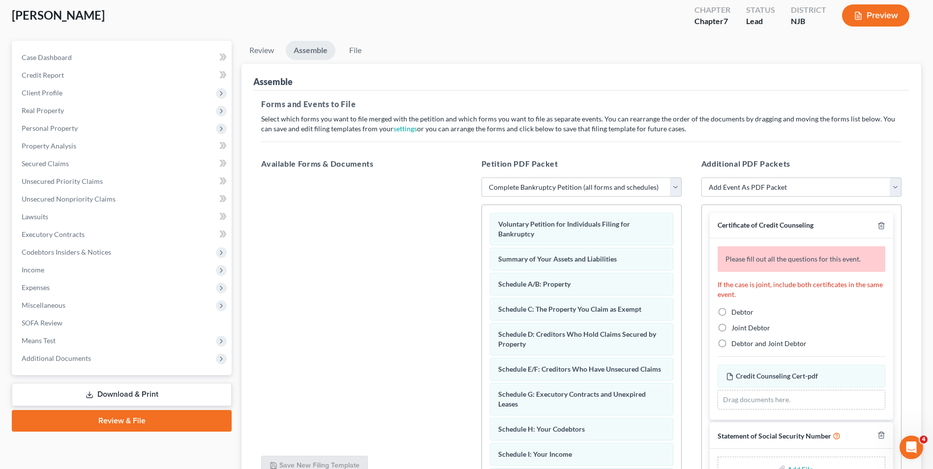
click at [732, 312] on label "Debtor" at bounding box center [743, 312] width 22 height 10
click at [735, 312] on input "Debtor" at bounding box center [738, 310] width 6 height 6
radio input "true"
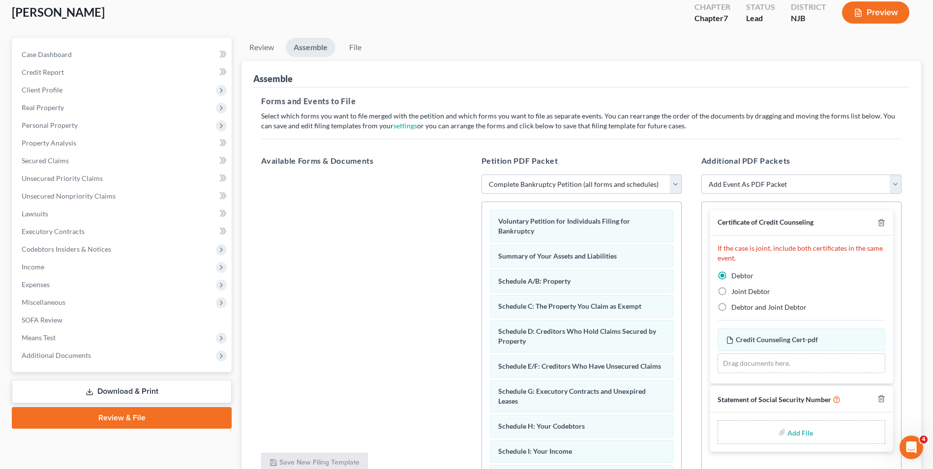
scroll to position [148, 0]
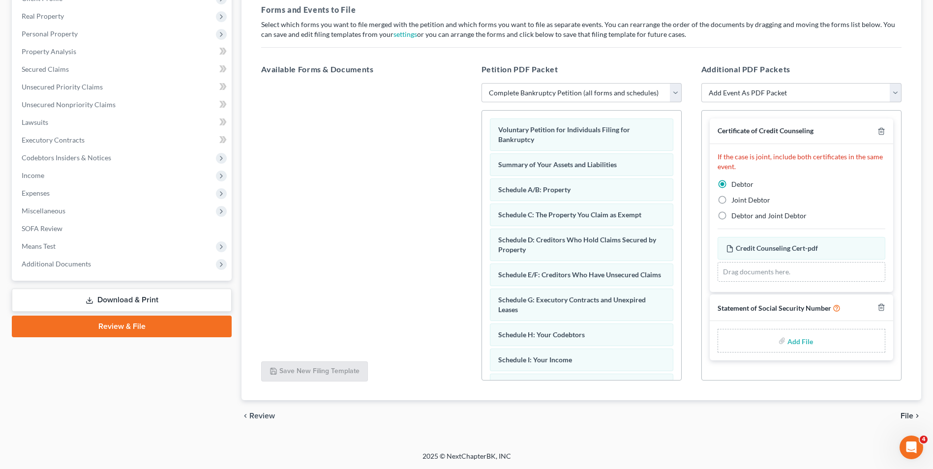
click at [910, 415] on span "File" at bounding box center [907, 416] width 13 height 8
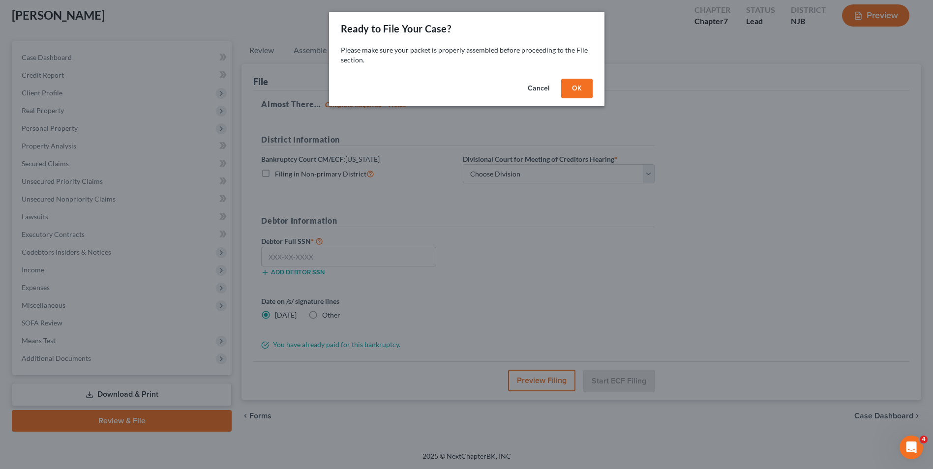
scroll to position [54, 0]
click at [583, 91] on button "OK" at bounding box center [580, 89] width 31 height 20
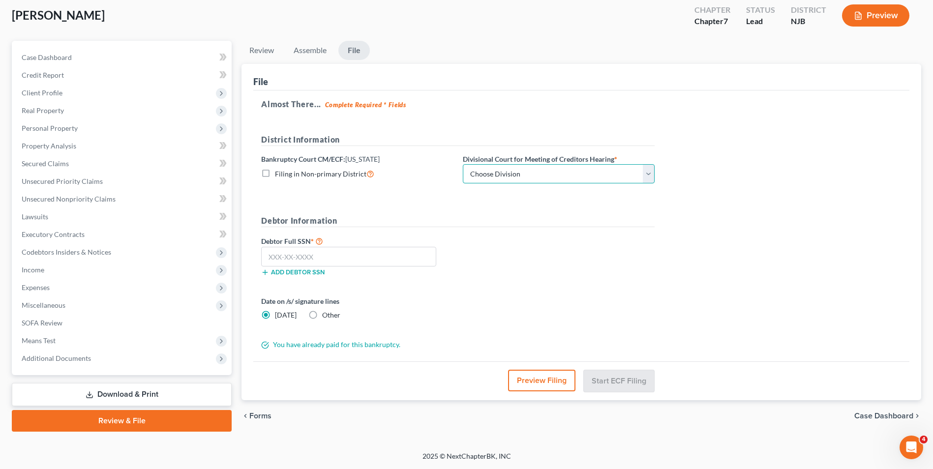
click at [647, 170] on select "Choose Division [GEOGRAPHIC_DATA] [GEOGRAPHIC_DATA]/[GEOGRAPHIC_DATA] [GEOGRAPH…" at bounding box center [559, 174] width 192 height 20
select select "3"
click at [463, 164] on select "Choose Division [GEOGRAPHIC_DATA] [GEOGRAPHIC_DATA]/[GEOGRAPHIC_DATA] [GEOGRAPH…" at bounding box center [559, 174] width 192 height 20
click at [368, 255] on input "text" at bounding box center [348, 257] width 175 height 20
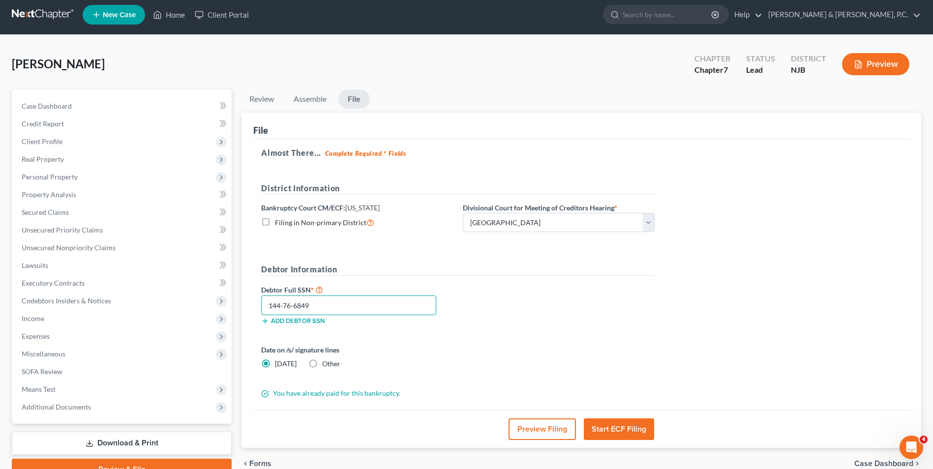
scroll to position [0, 0]
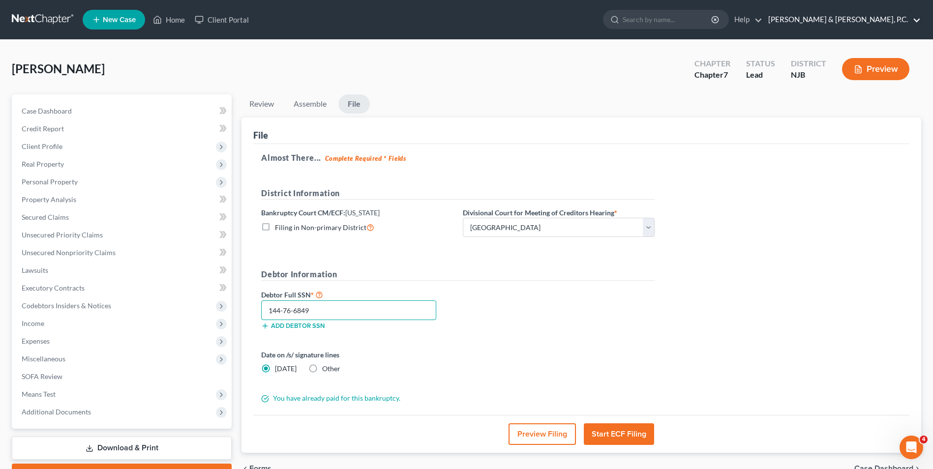
type input "144-76-6849"
click at [883, 18] on link "[PERSON_NAME] & [PERSON_NAME], P.C." at bounding box center [841, 20] width 157 height 18
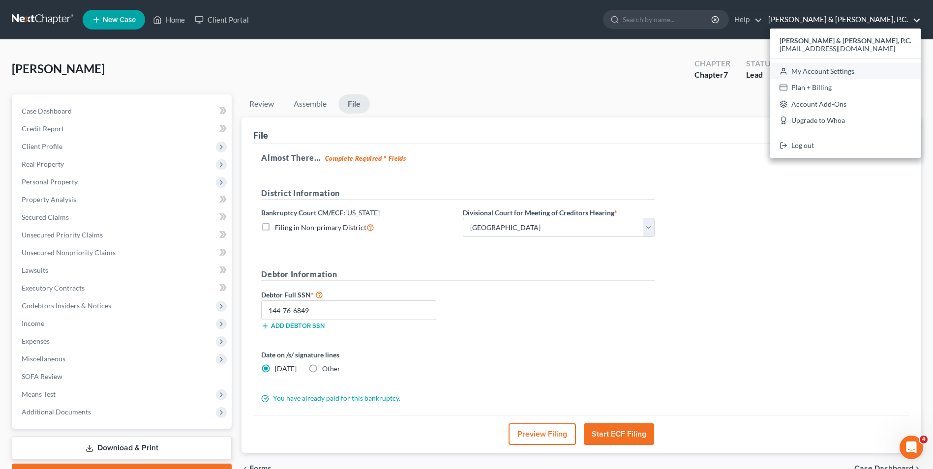
click at [862, 71] on link "My Account Settings" at bounding box center [845, 71] width 151 height 17
select select "24"
select select "33"
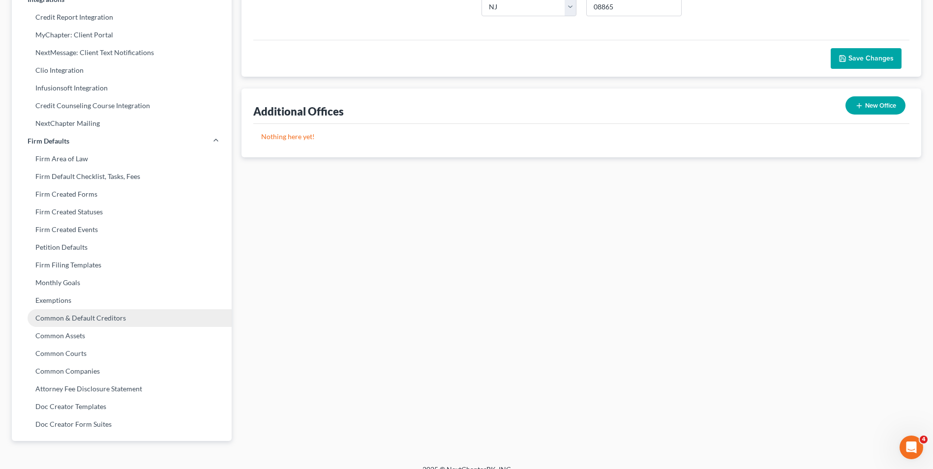
scroll to position [259, 0]
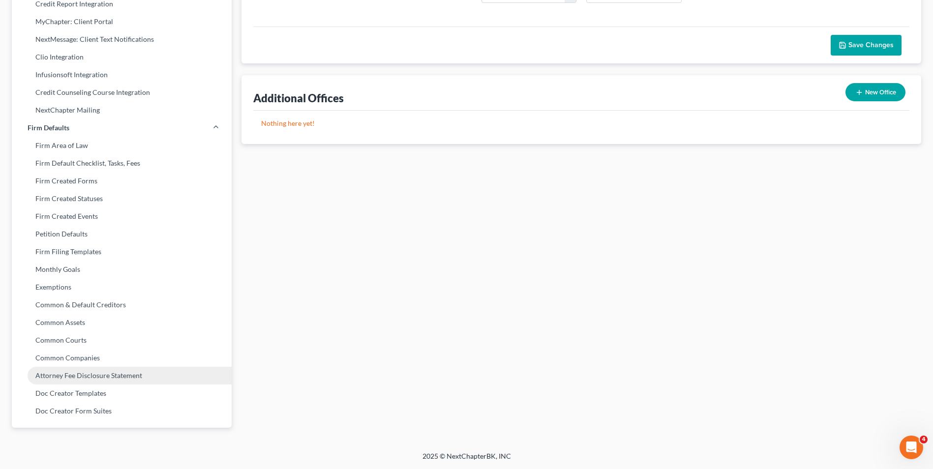
click at [96, 377] on link "Attorney Fee Disclosure Statement" at bounding box center [122, 376] width 220 height 18
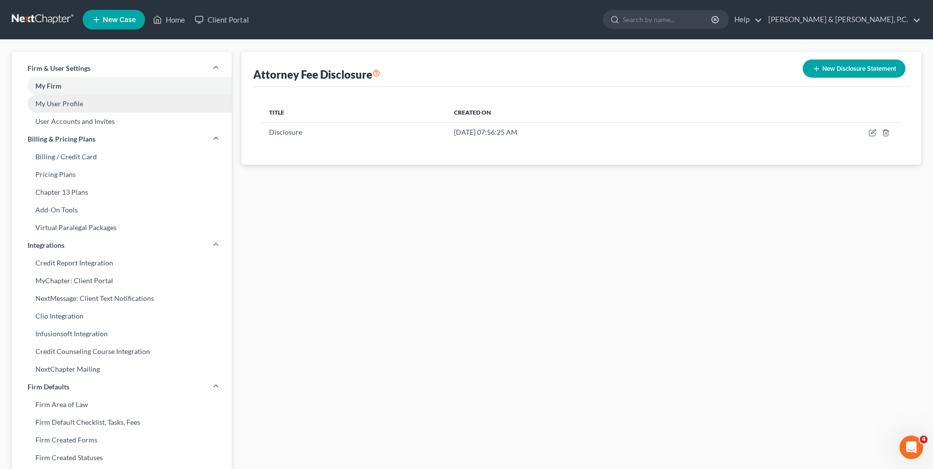
click at [67, 105] on link "My User Profile" at bounding box center [122, 104] width 220 height 18
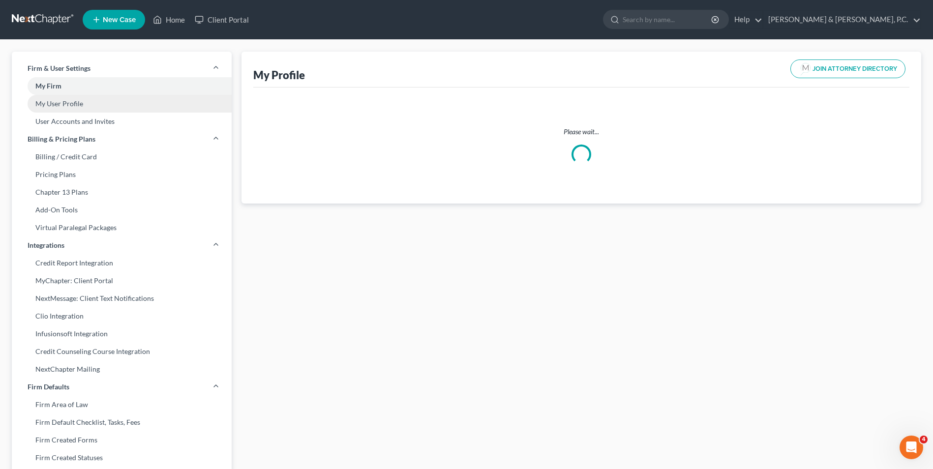
select select "33"
select select "51"
select select "attorney"
select select "1"
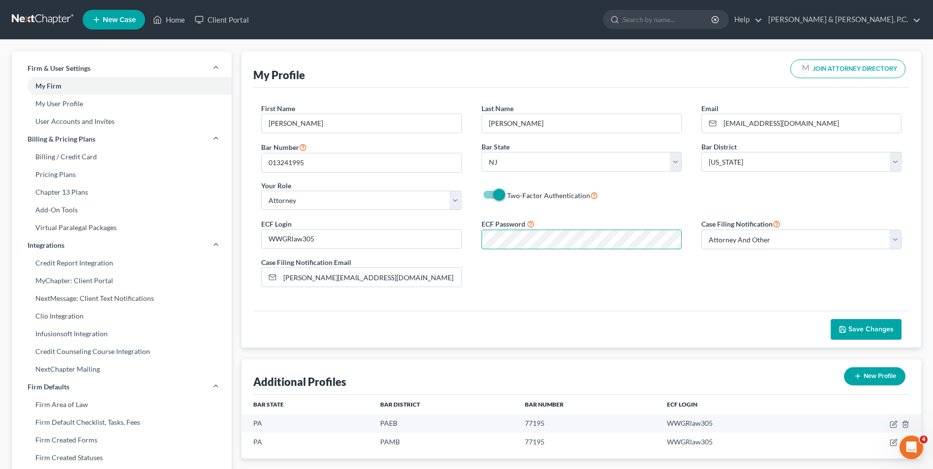
click at [343, 221] on div "ECF Login WWGRlaw305 ECF Password Case Filing Notification Select Attorney Only…" at bounding box center [581, 256] width 660 height 77
click at [715, 290] on div "ECF Login WWGRlaw305 ECF Password Case Filing Notification Select Attorney Only…" at bounding box center [581, 256] width 660 height 77
click at [874, 324] on button "Save Changes" at bounding box center [866, 329] width 71 height 21
click at [170, 22] on link "Home" at bounding box center [169, 20] width 42 height 18
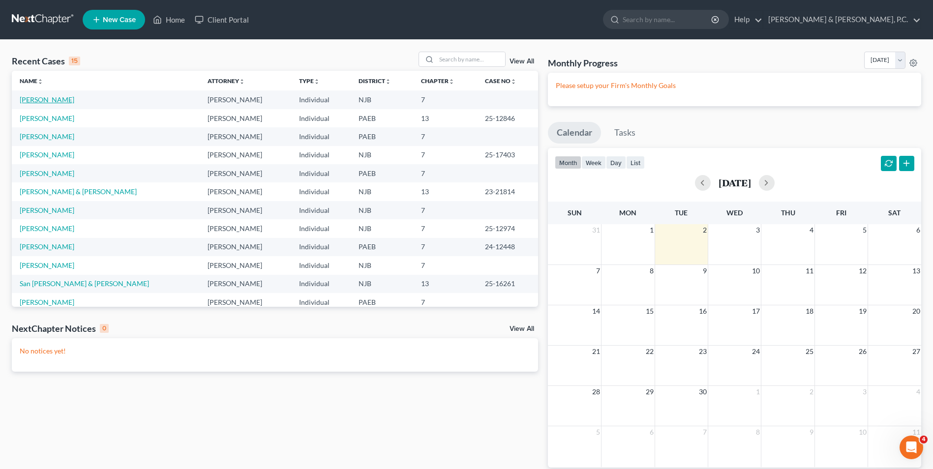
click at [54, 97] on link "[PERSON_NAME]" at bounding box center [47, 99] width 55 height 8
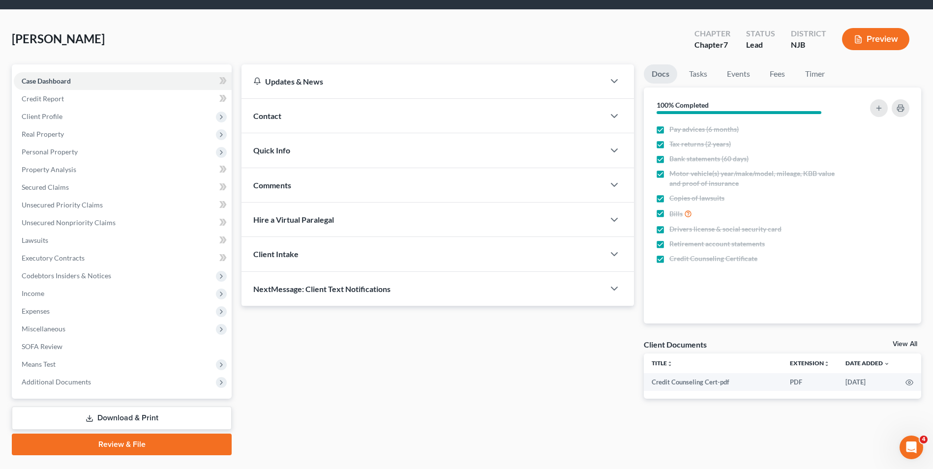
scroll to position [54, 0]
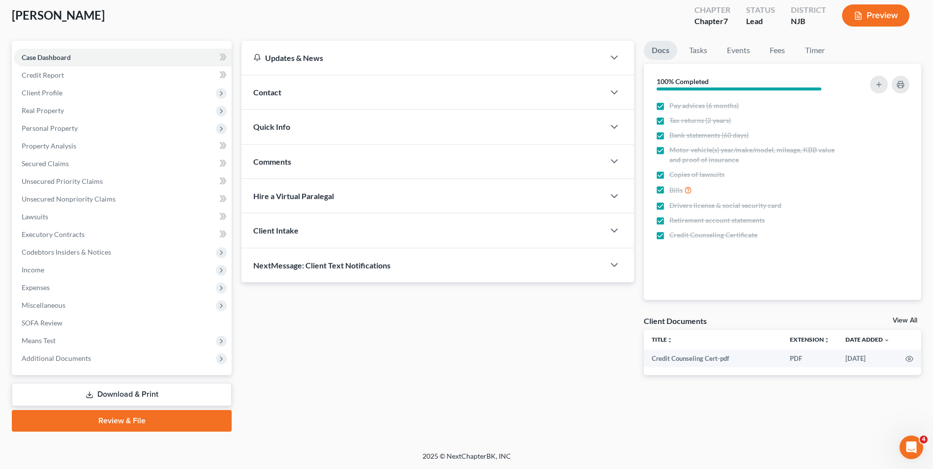
click at [141, 419] on link "Review & File" at bounding box center [122, 421] width 220 height 22
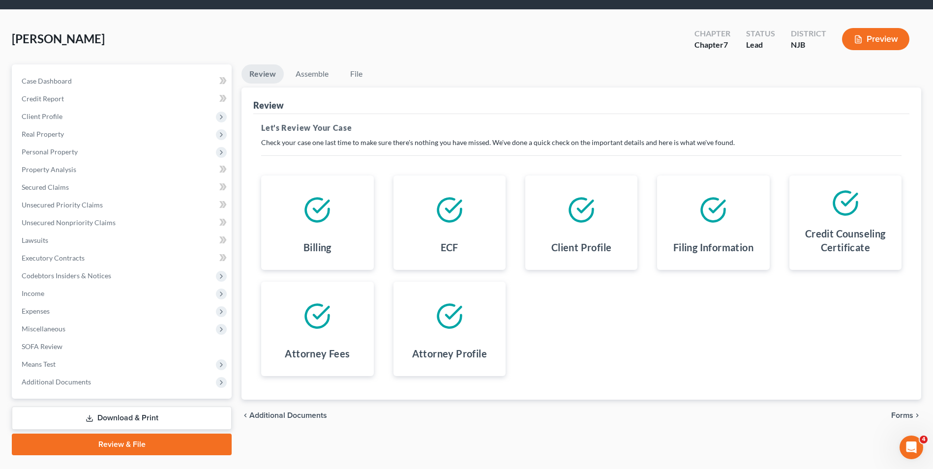
scroll to position [54, 0]
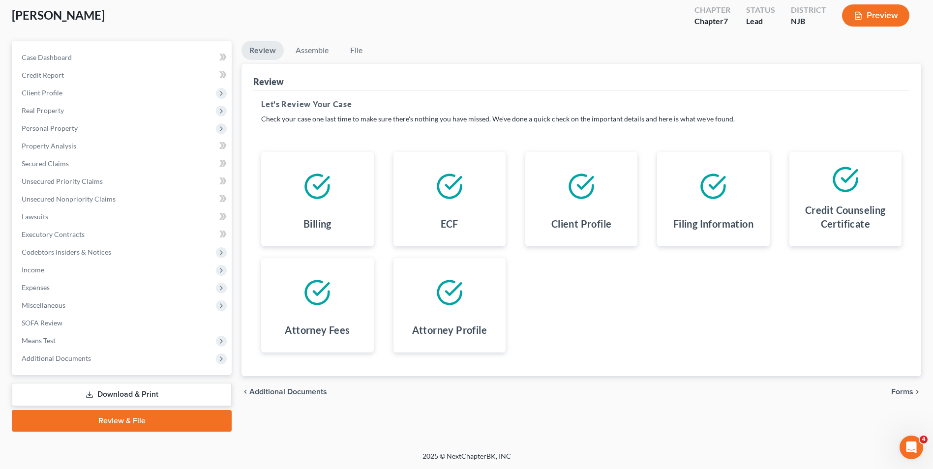
click at [895, 394] on span "Forms" at bounding box center [902, 392] width 22 height 8
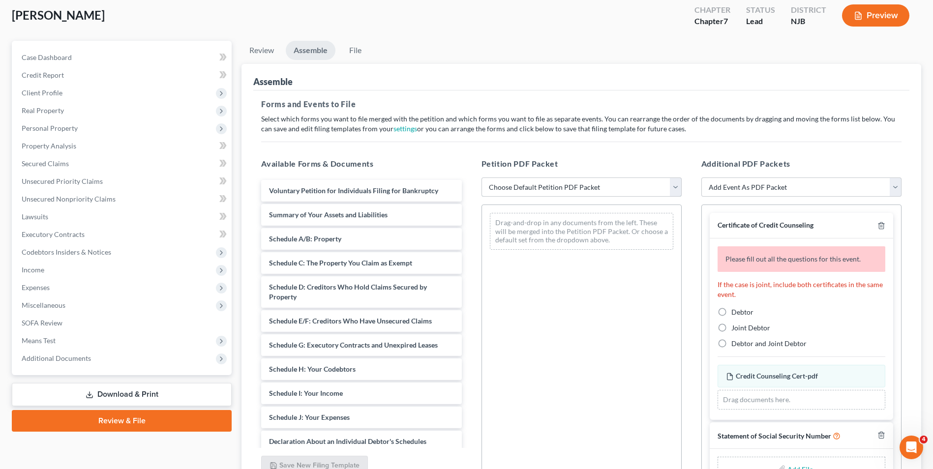
click at [676, 183] on select "Choose Default Petition PDF Packet Complete Bankruptcy Petition (all forms and …" at bounding box center [582, 188] width 200 height 20
select select "0"
click at [482, 178] on select "Choose Default Petition PDF Packet Complete Bankruptcy Petition (all forms and …" at bounding box center [582, 188] width 200 height 20
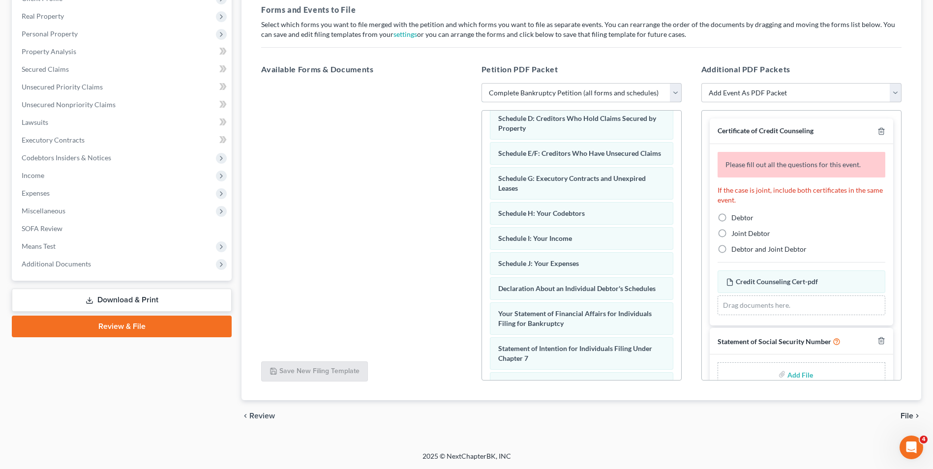
scroll to position [117, 0]
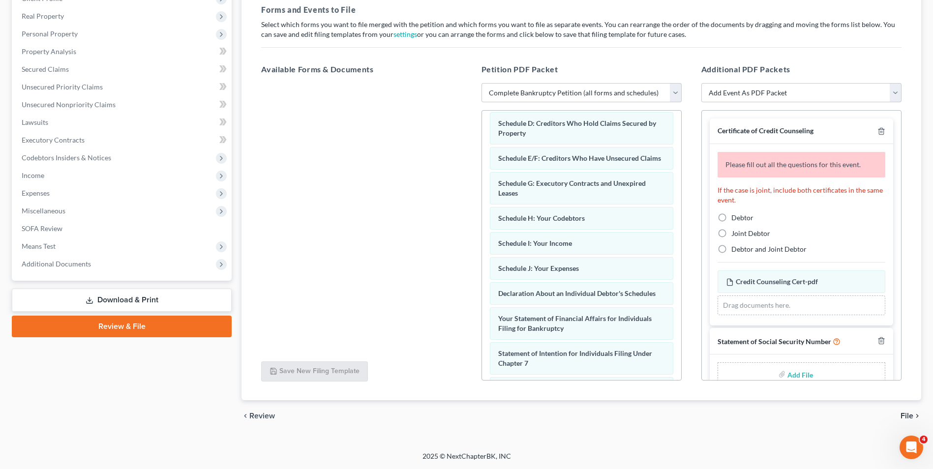
click at [732, 219] on label "Debtor" at bounding box center [743, 218] width 22 height 10
click at [735, 219] on input "Debtor" at bounding box center [738, 216] width 6 height 6
radio input "true"
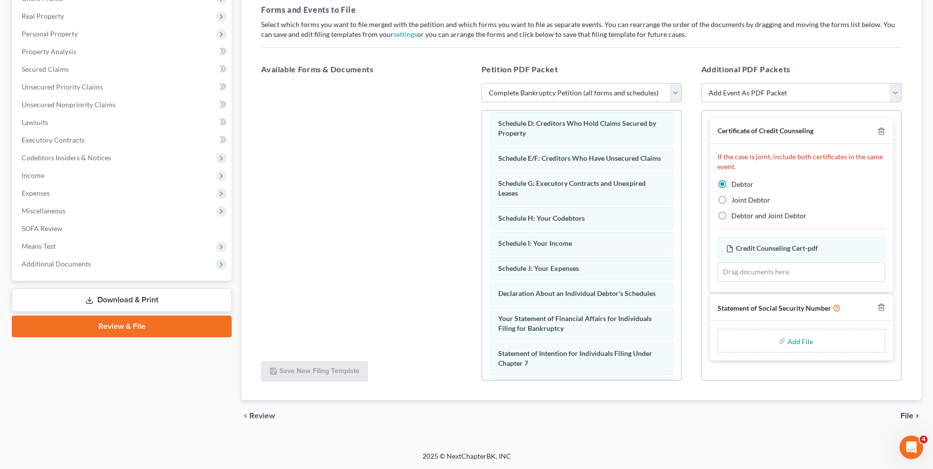
click at [801, 341] on input "file" at bounding box center [800, 341] width 24 height 18
type input "C:\fakepath\[PERSON_NAME] cert.pdf"
click at [908, 415] on span "File" at bounding box center [907, 416] width 13 height 8
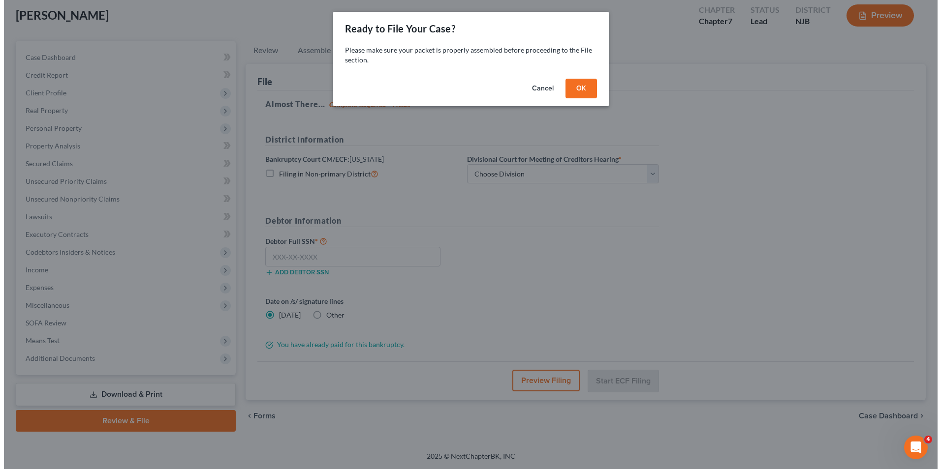
scroll to position [54, 0]
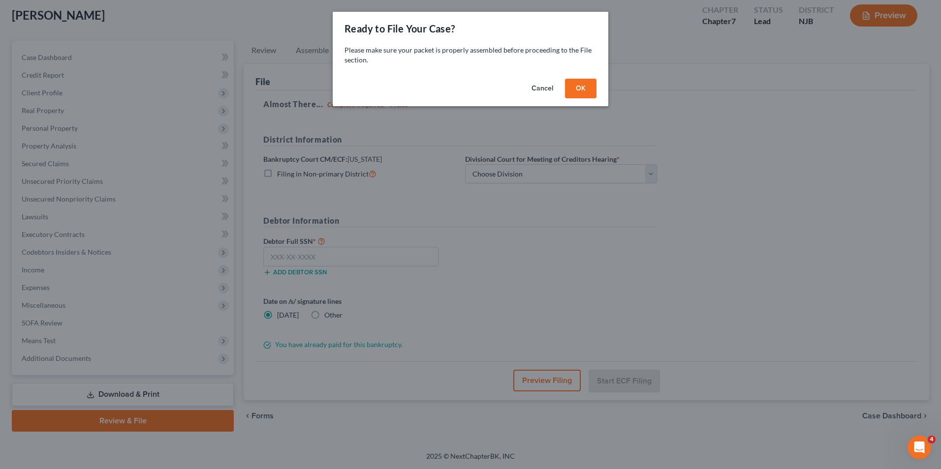
click at [586, 89] on button "OK" at bounding box center [580, 89] width 31 height 20
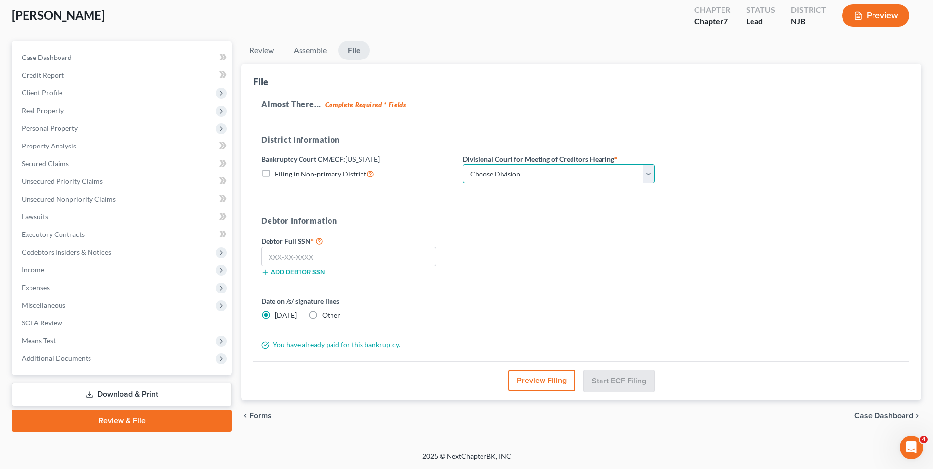
click at [554, 177] on select "Choose Division [GEOGRAPHIC_DATA] [GEOGRAPHIC_DATA]/[GEOGRAPHIC_DATA] [GEOGRAPH…" at bounding box center [559, 174] width 192 height 20
select select "3"
click at [463, 164] on select "Choose Division [GEOGRAPHIC_DATA] [GEOGRAPHIC_DATA]/[GEOGRAPHIC_DATA] [GEOGRAPH…" at bounding box center [559, 174] width 192 height 20
click at [343, 262] on input "text" at bounding box center [348, 257] width 175 height 20
type input "144-76-6849"
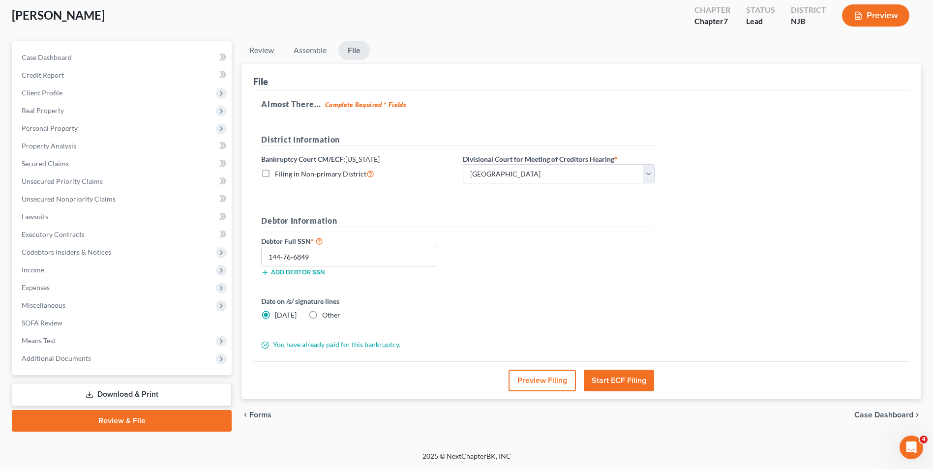
click at [634, 379] on button "Start ECF Filing" at bounding box center [619, 381] width 70 height 22
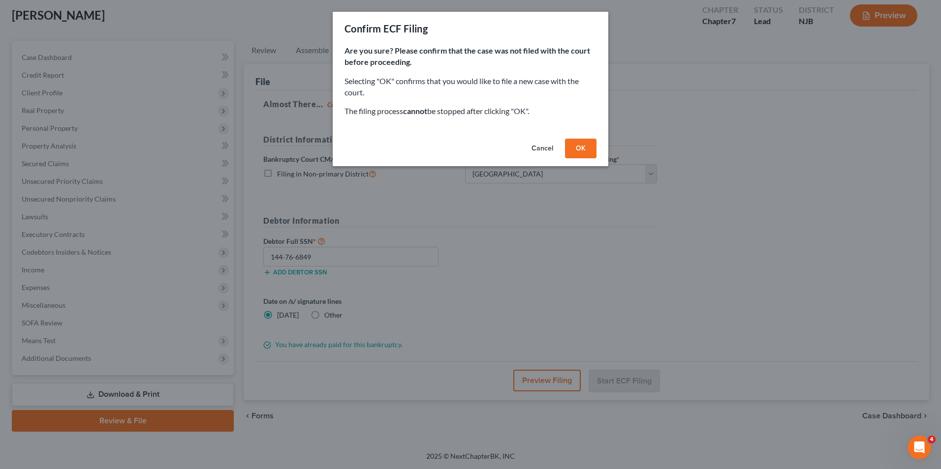
click at [575, 147] on button "OK" at bounding box center [580, 149] width 31 height 20
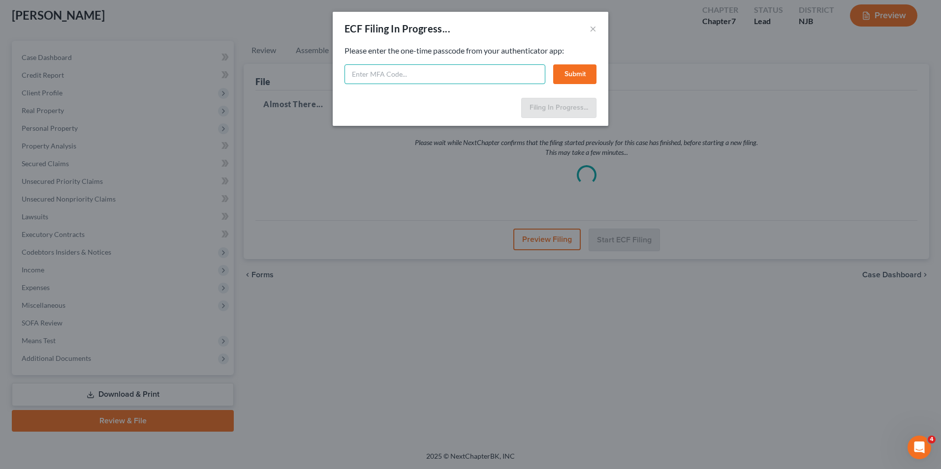
click at [432, 67] on input "text" at bounding box center [444, 74] width 201 height 20
type input "366456"
click at [579, 75] on button "Submit" at bounding box center [574, 74] width 43 height 20
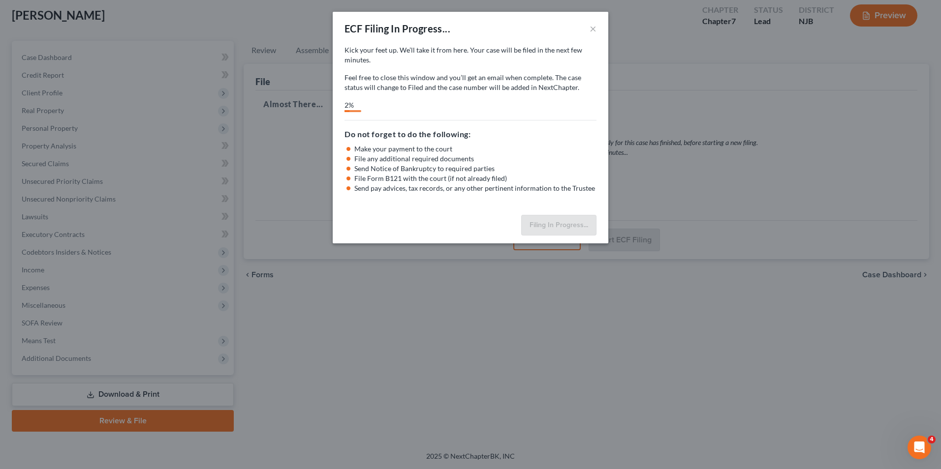
select select "3"
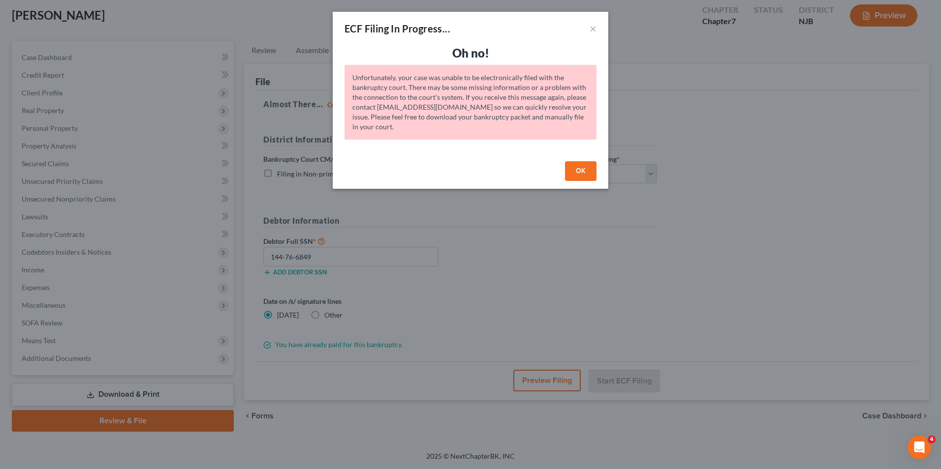
click at [579, 170] on button "OK" at bounding box center [580, 171] width 31 height 20
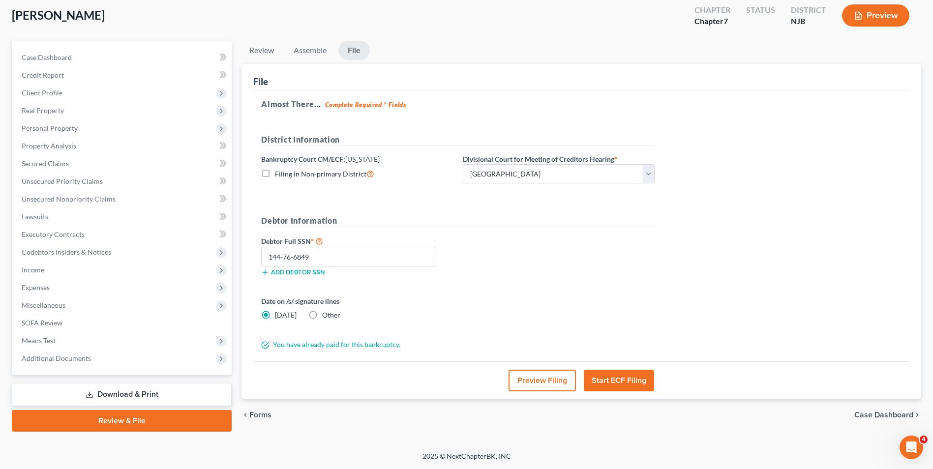
click at [636, 379] on button "Start ECF Filing" at bounding box center [619, 381] width 70 height 22
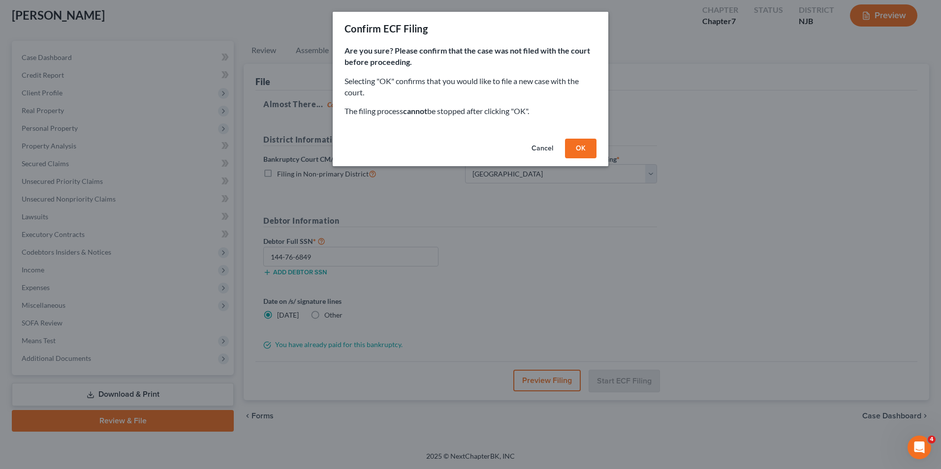
click at [592, 143] on button "OK" at bounding box center [580, 149] width 31 height 20
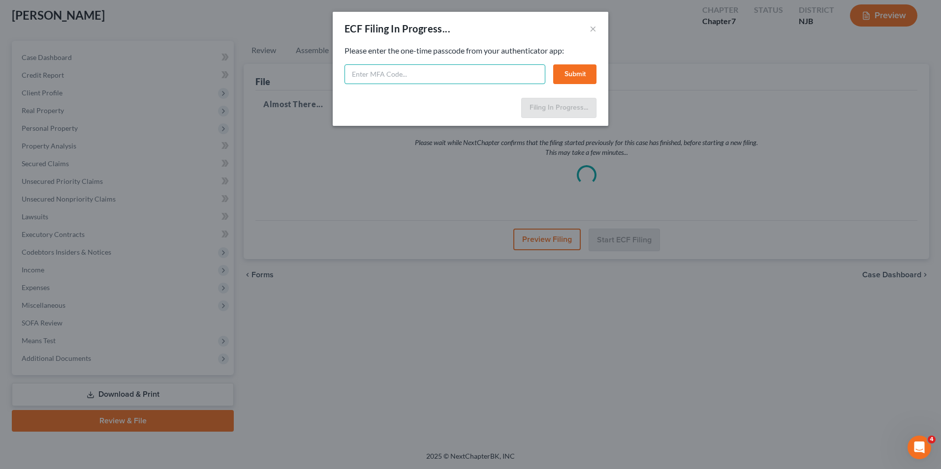
click at [436, 77] on input "text" at bounding box center [444, 74] width 201 height 20
type input "4"
type input "002007"
click at [574, 71] on button "Submit" at bounding box center [574, 74] width 43 height 20
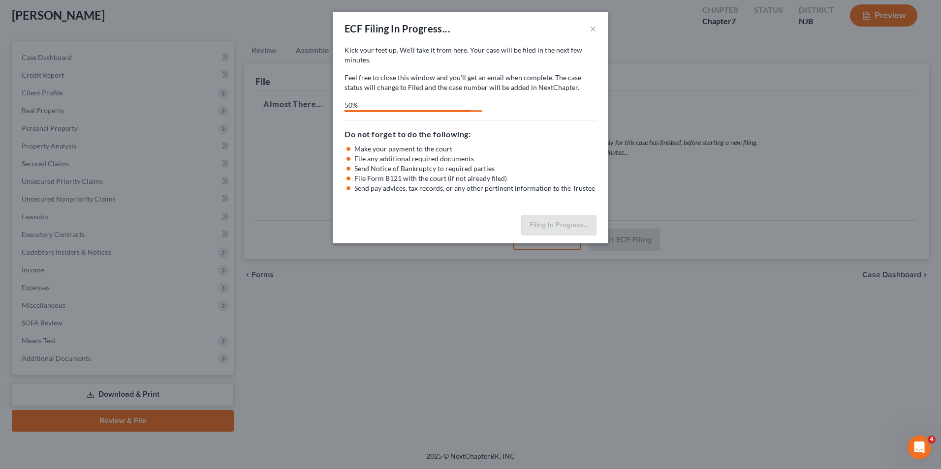
select select "3"
